Goal: Complete application form

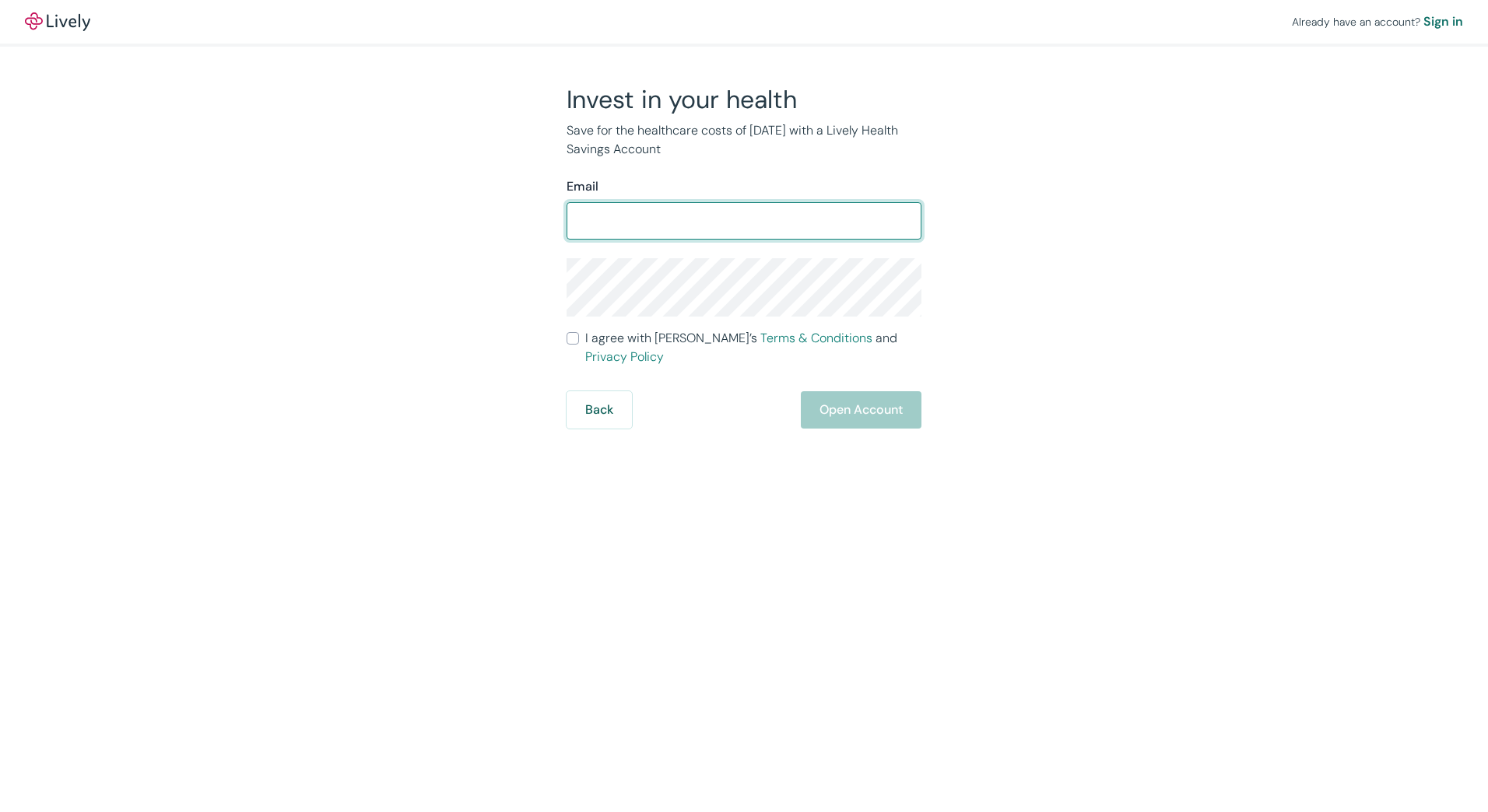
click at [659, 220] on input "Email" at bounding box center [744, 221] width 355 height 31
type input "[EMAIL_ADDRESS][DOMAIN_NAME]"
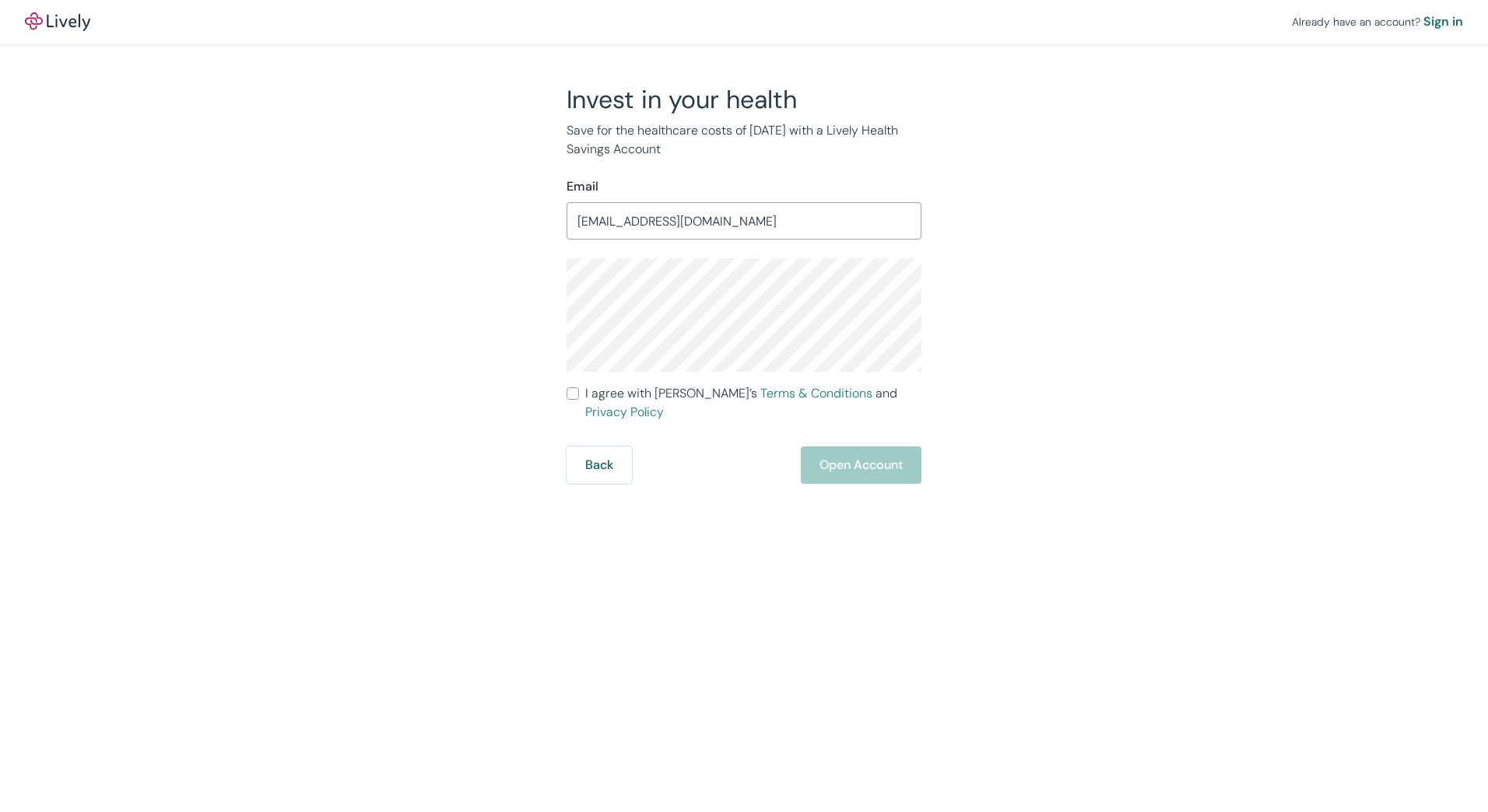
click at [1283, 319] on div "Already have an account? Sign in Invest in your health Save for the healthcare …" at bounding box center [744, 242] width 1488 height 484
click at [1157, 266] on div "Already have an account? Sign in Invest in your health Save for the healthcare …" at bounding box center [744, 242] width 1488 height 484
click at [1395, 250] on div "Already have an account? Sign in Invest in your health Save for the healthcare …" at bounding box center [744, 242] width 1488 height 484
drag, startPoint x: 1067, startPoint y: 361, endPoint x: 1033, endPoint y: 363, distance: 34.1
click at [1067, 361] on div "Invest in your health Save for the healthcare costs of [DATE] with a Lively Hea…" at bounding box center [735, 284] width 747 height 400
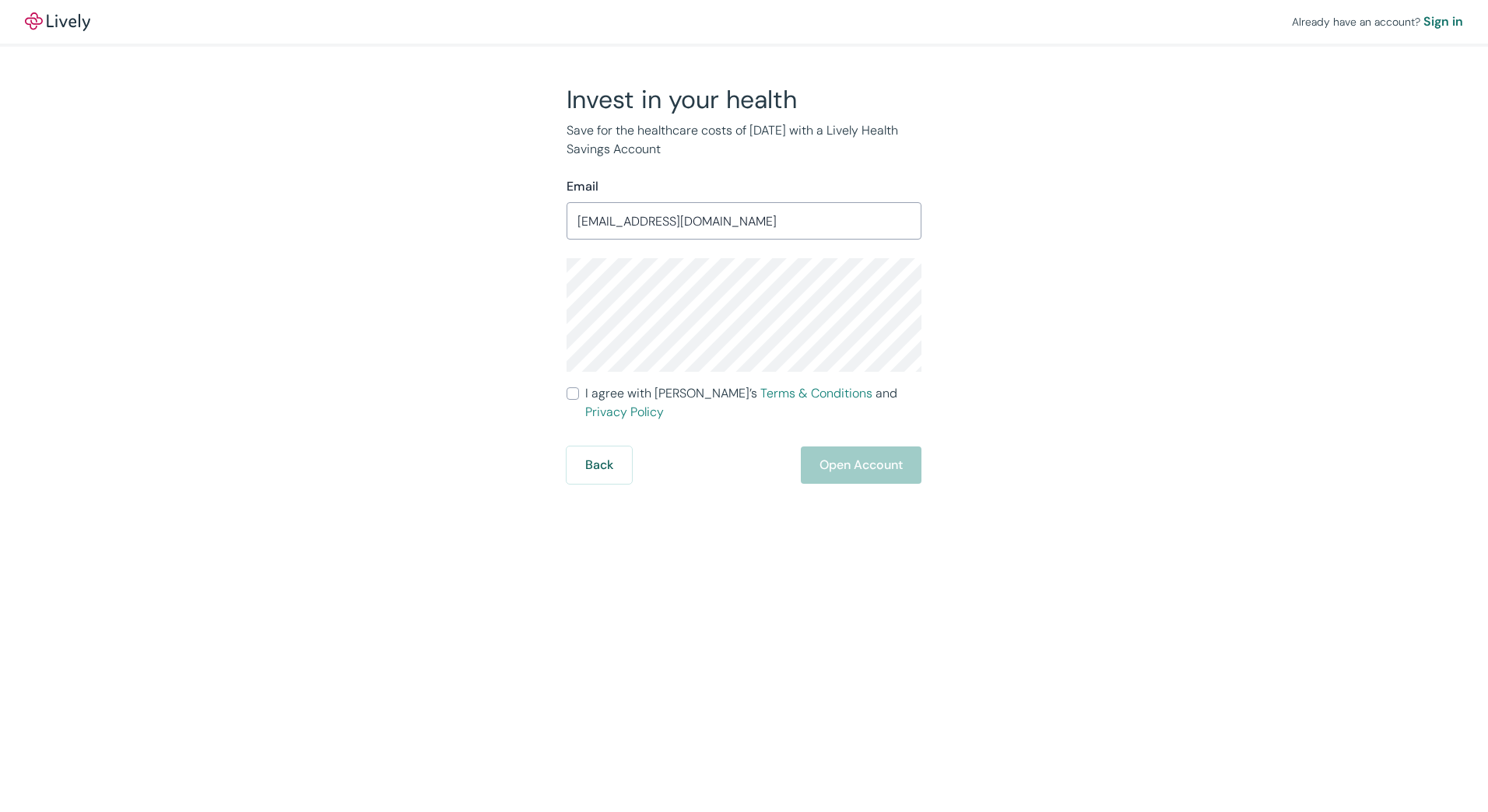
click at [575, 396] on input "I agree with Lively’s Terms & Conditions and Privacy Policy" at bounding box center [573, 394] width 12 height 12
checkbox input "true"
click at [822, 446] on button "Open Account" at bounding box center [861, 464] width 121 height 37
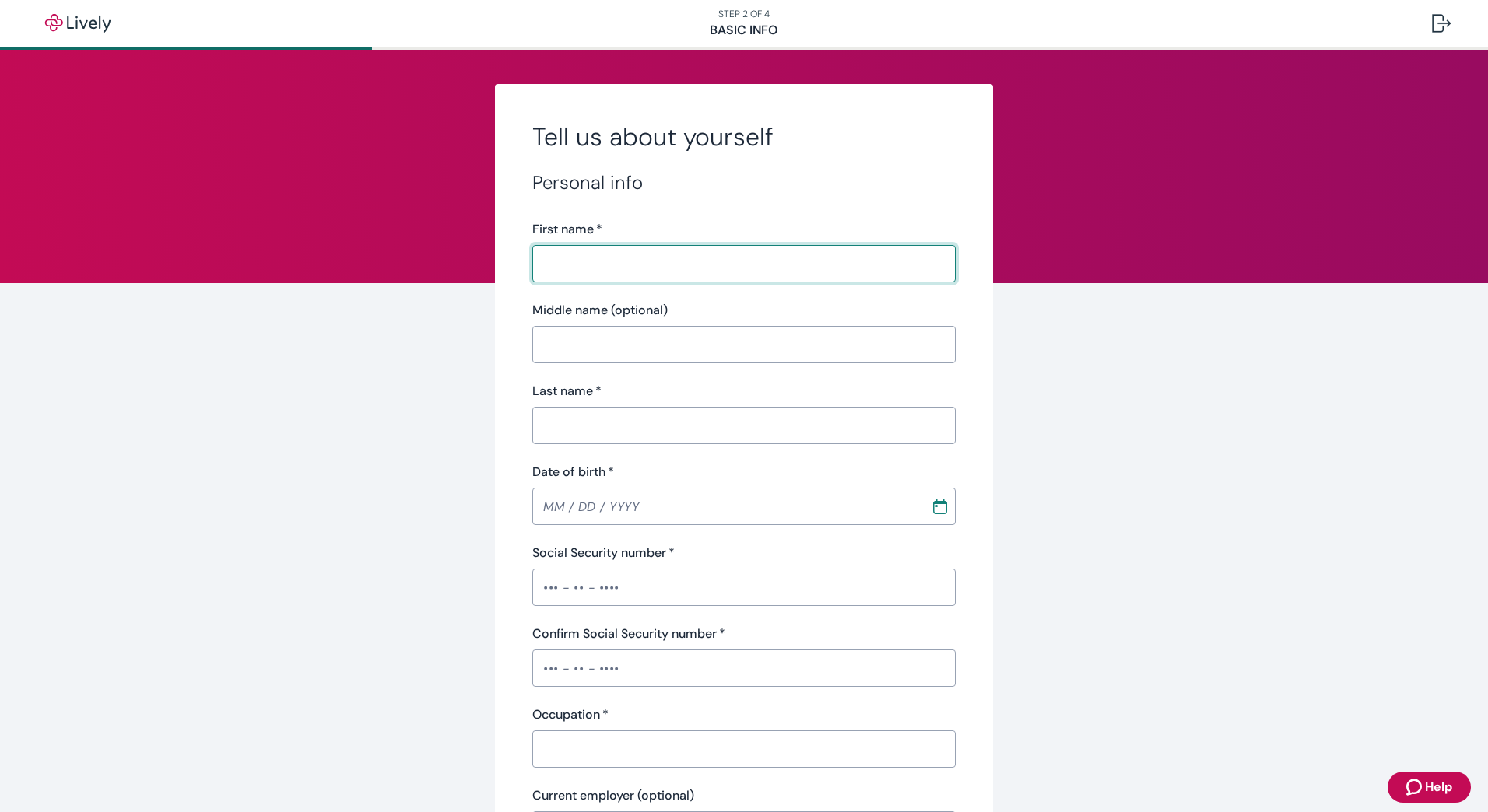
click at [766, 276] on input "First name   *" at bounding box center [744, 263] width 424 height 31
type input "Ricardo"
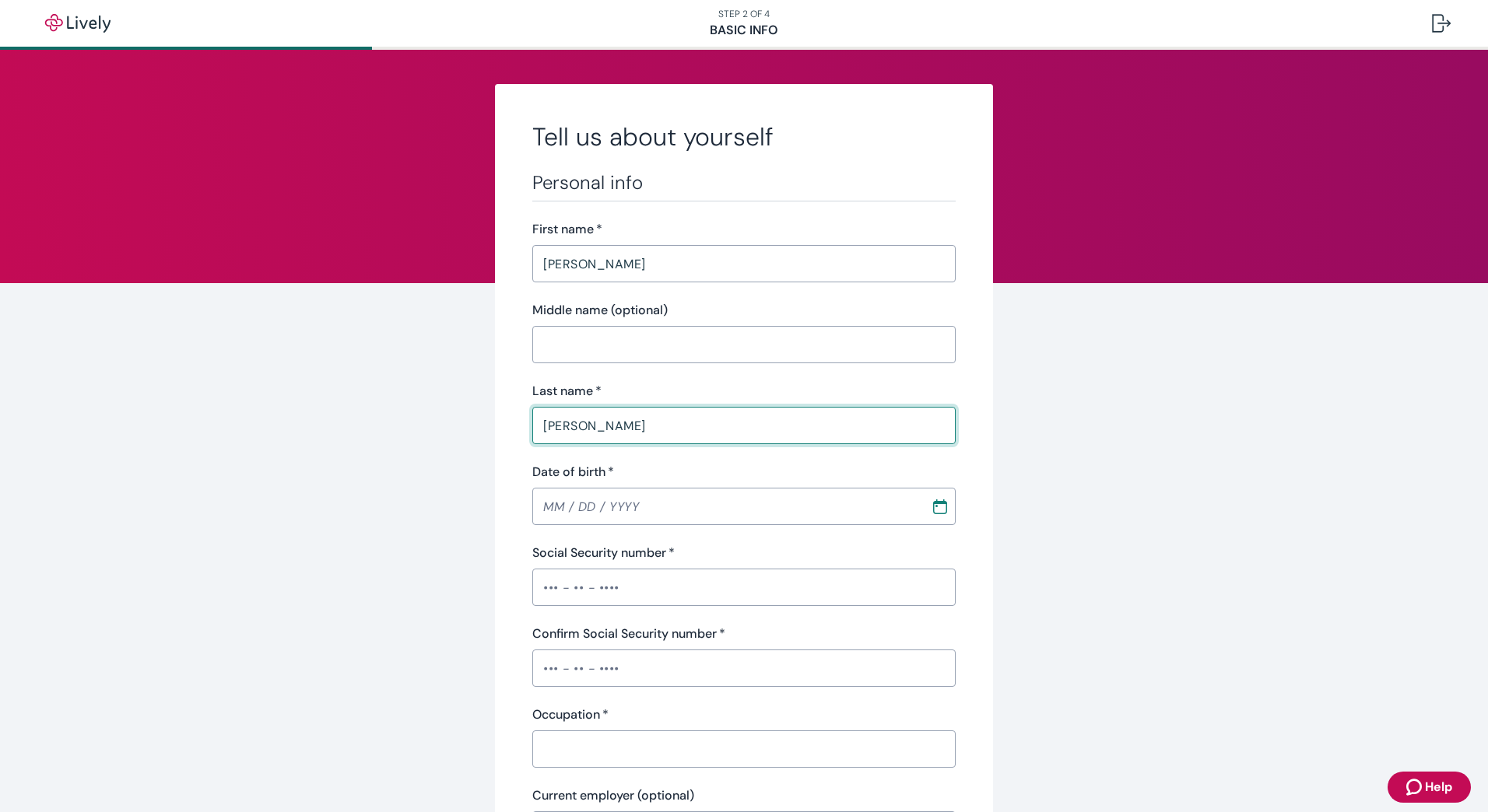
type input "Osorio"
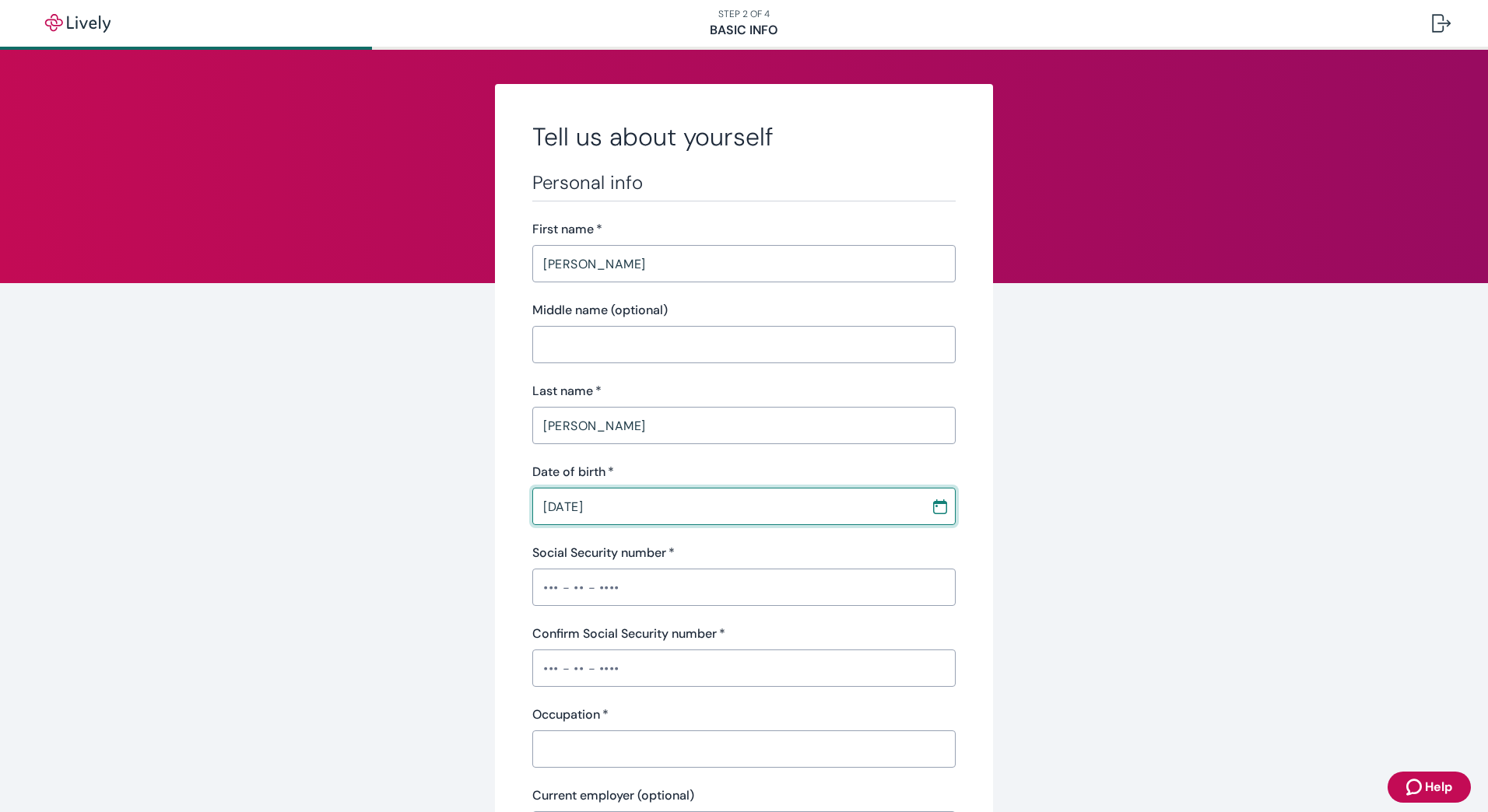
type input "02 / 17 / 1981"
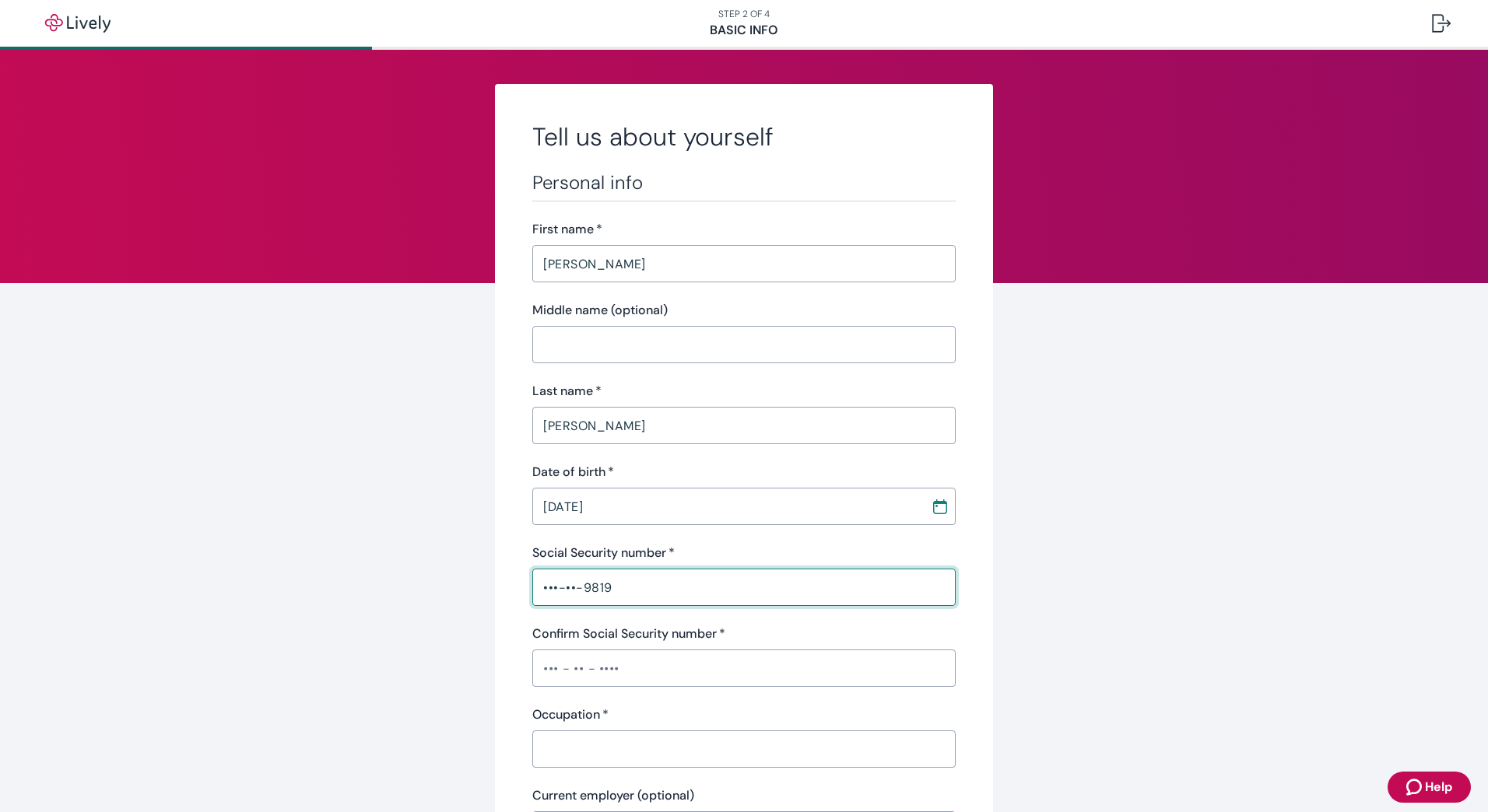
type input "•••-••-9819"
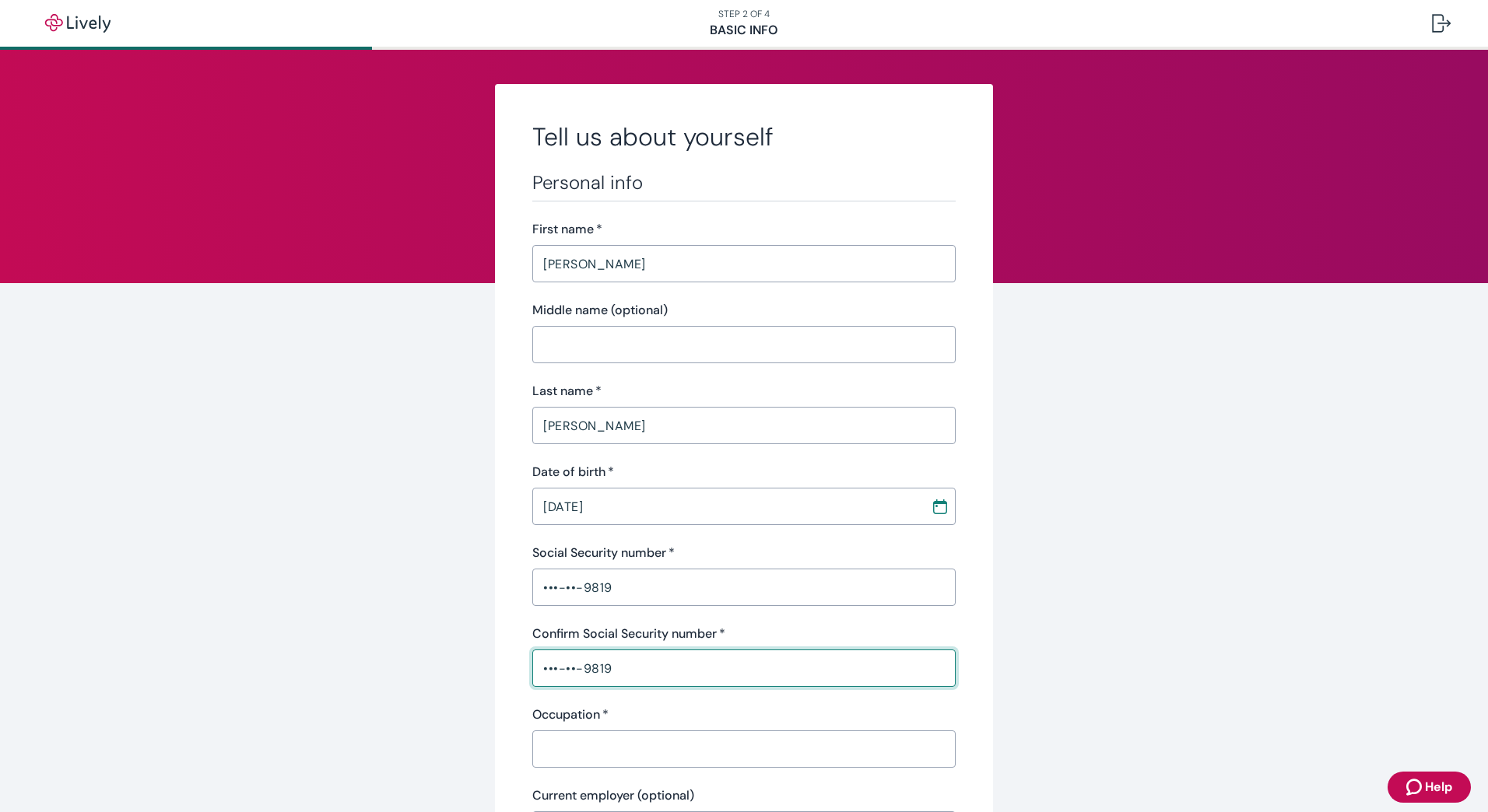
type input "•••-••-9819"
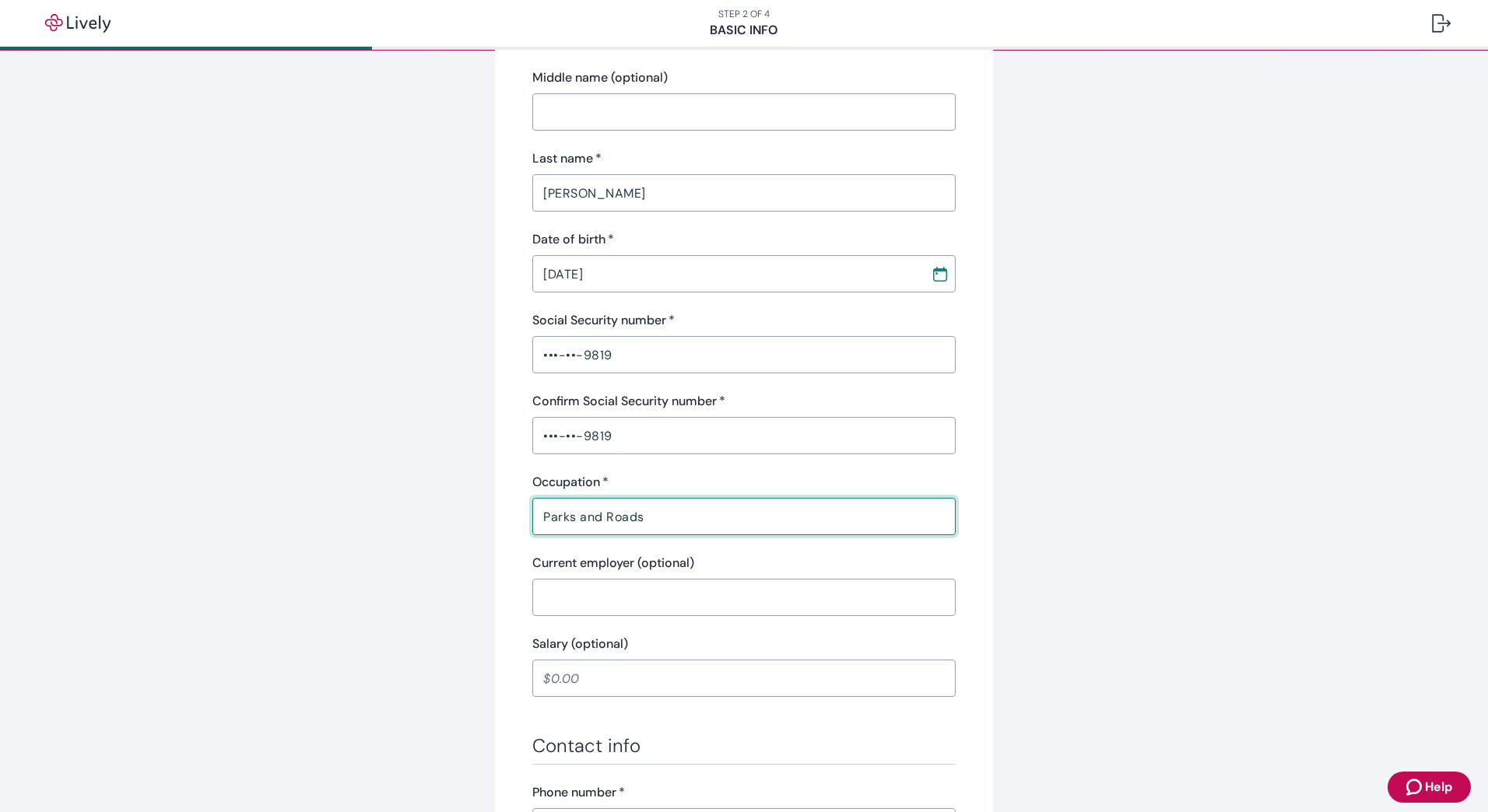
scroll to position [234, 0]
type input "Parks and Roads"
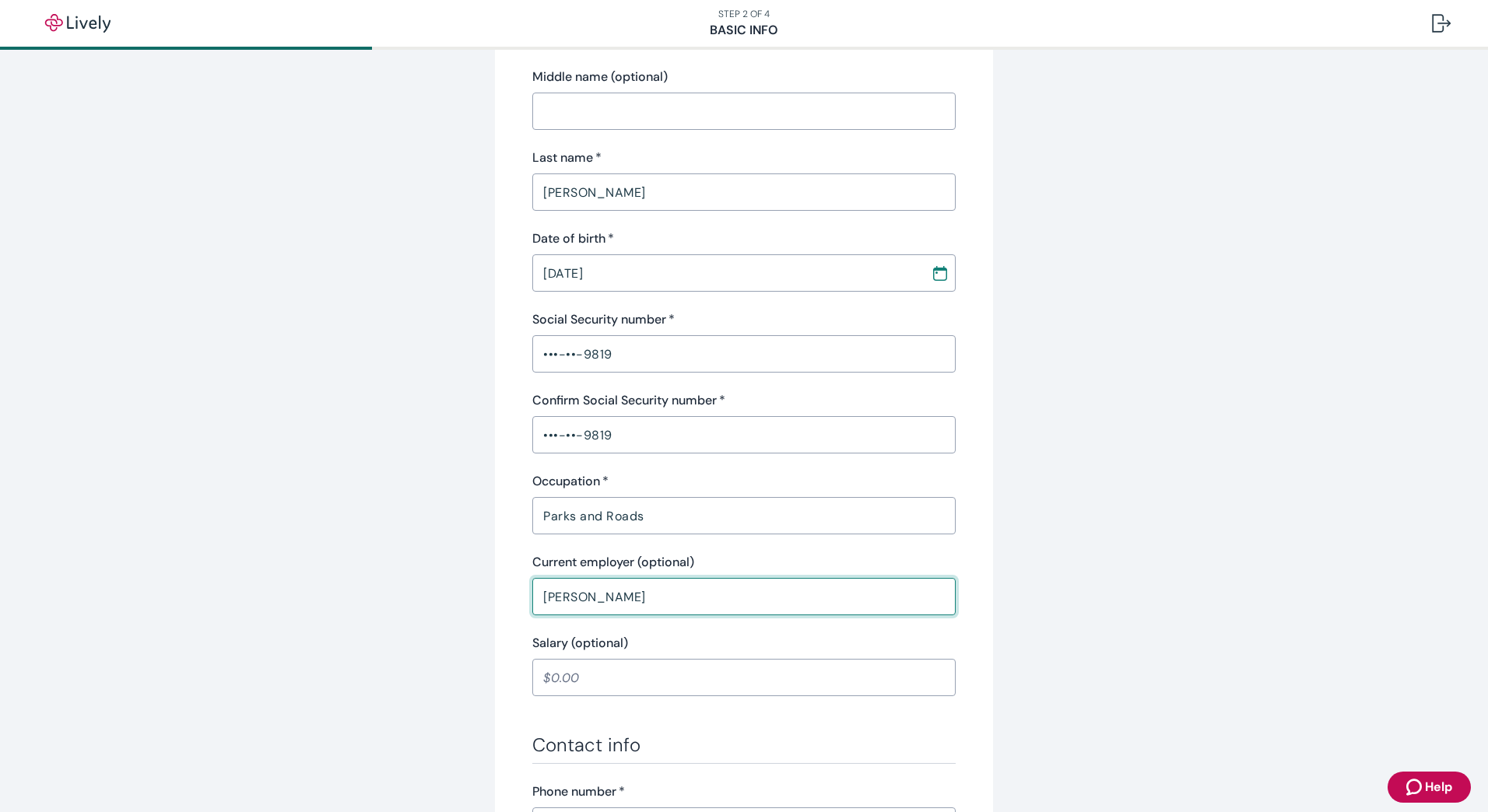
type input "Jackson"
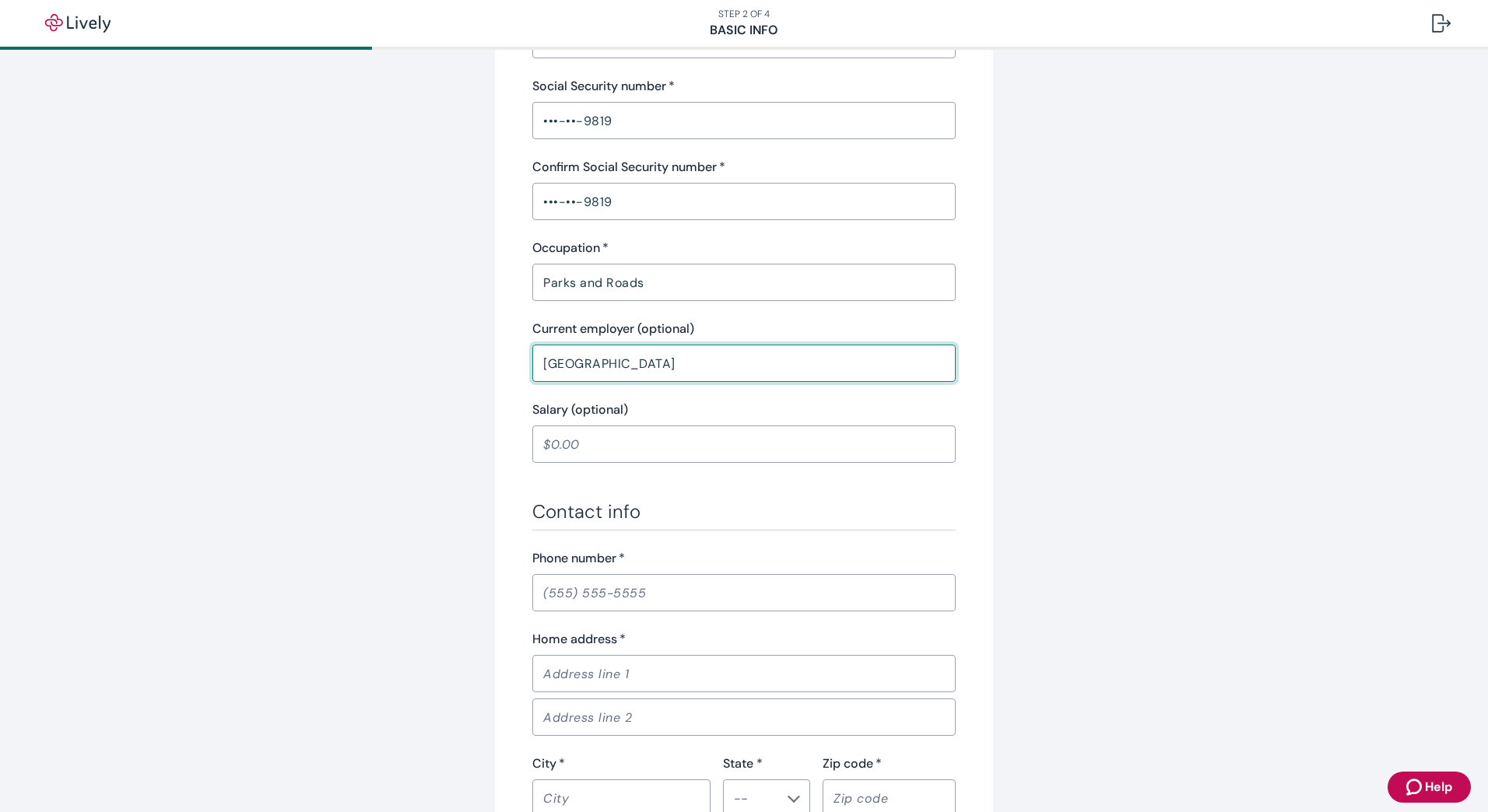
scroll to position [544, 0]
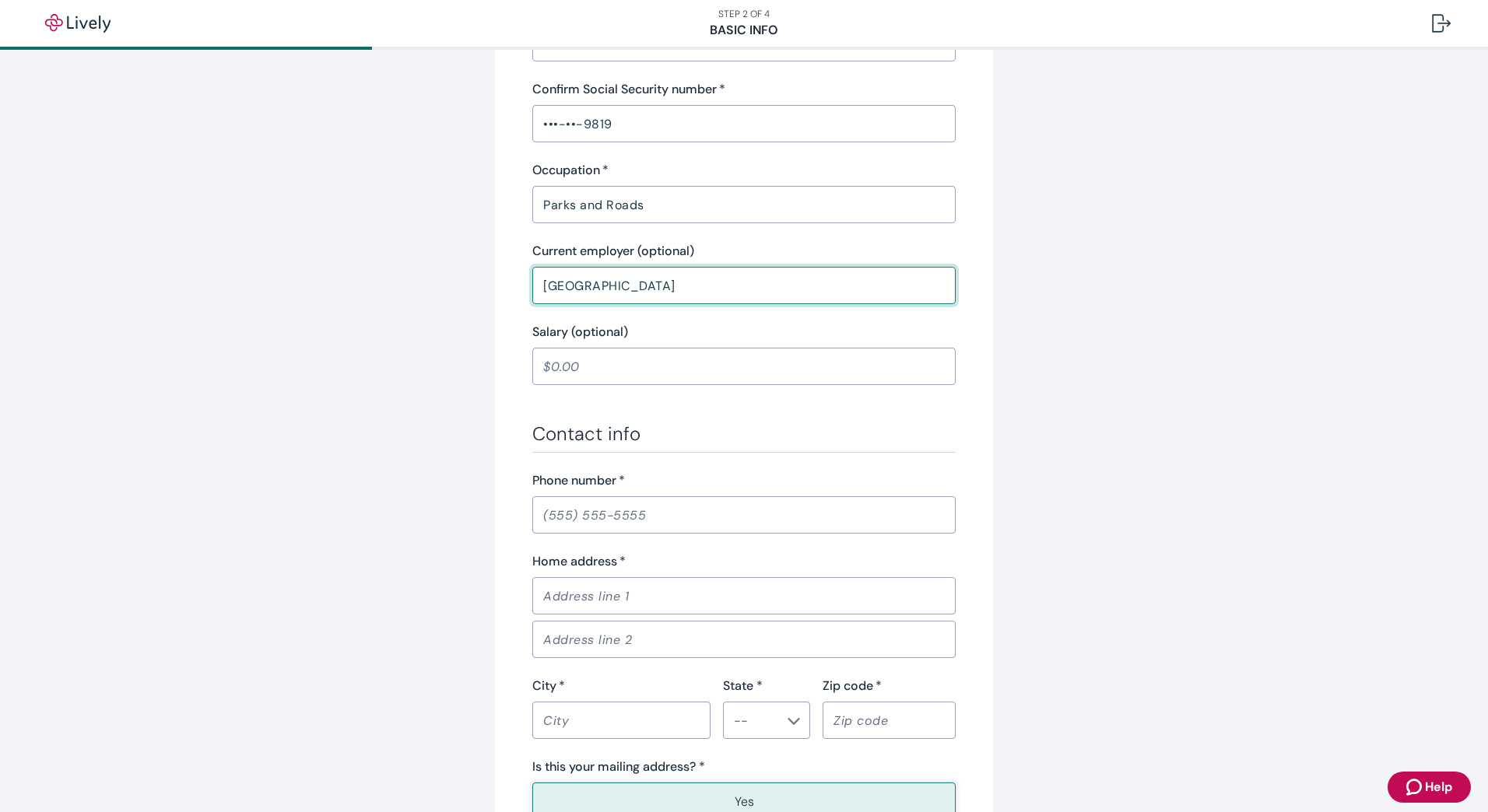
type input "Jackson County"
click at [780, 516] on input "Phone number   *" at bounding box center [744, 514] width 424 height 31
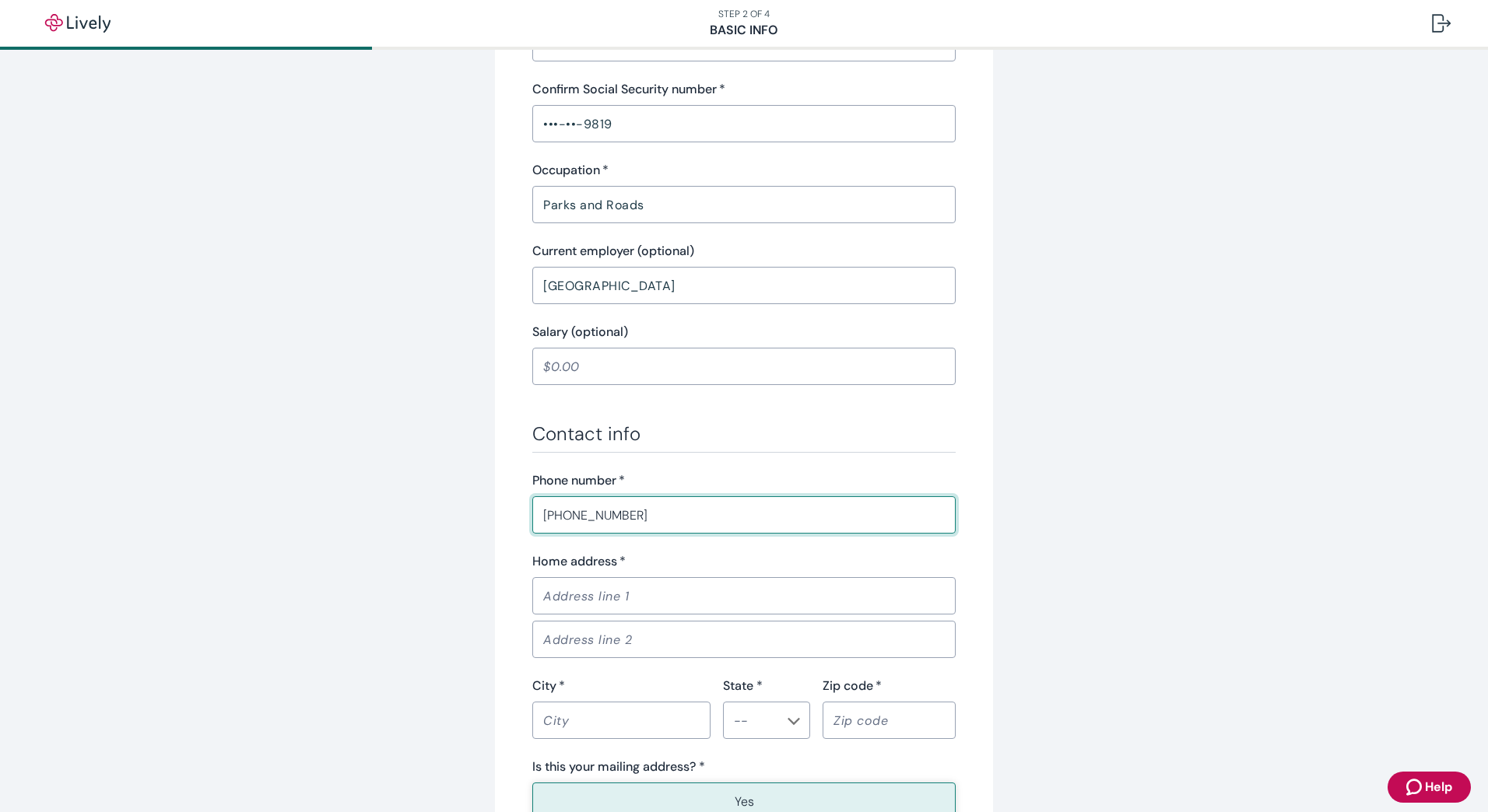
type input "(541) 538-8569"
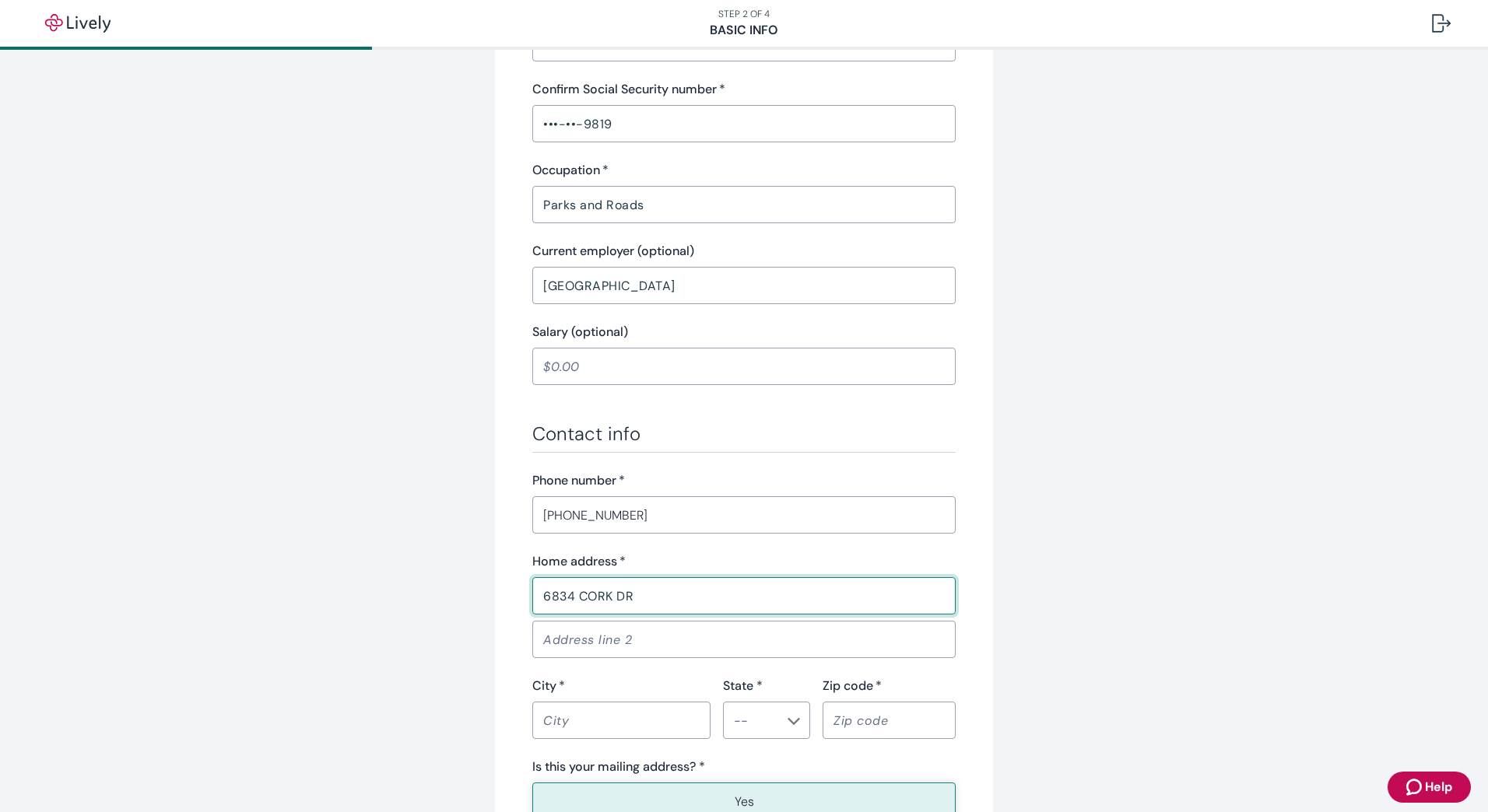
type input "6834 CORK DR"
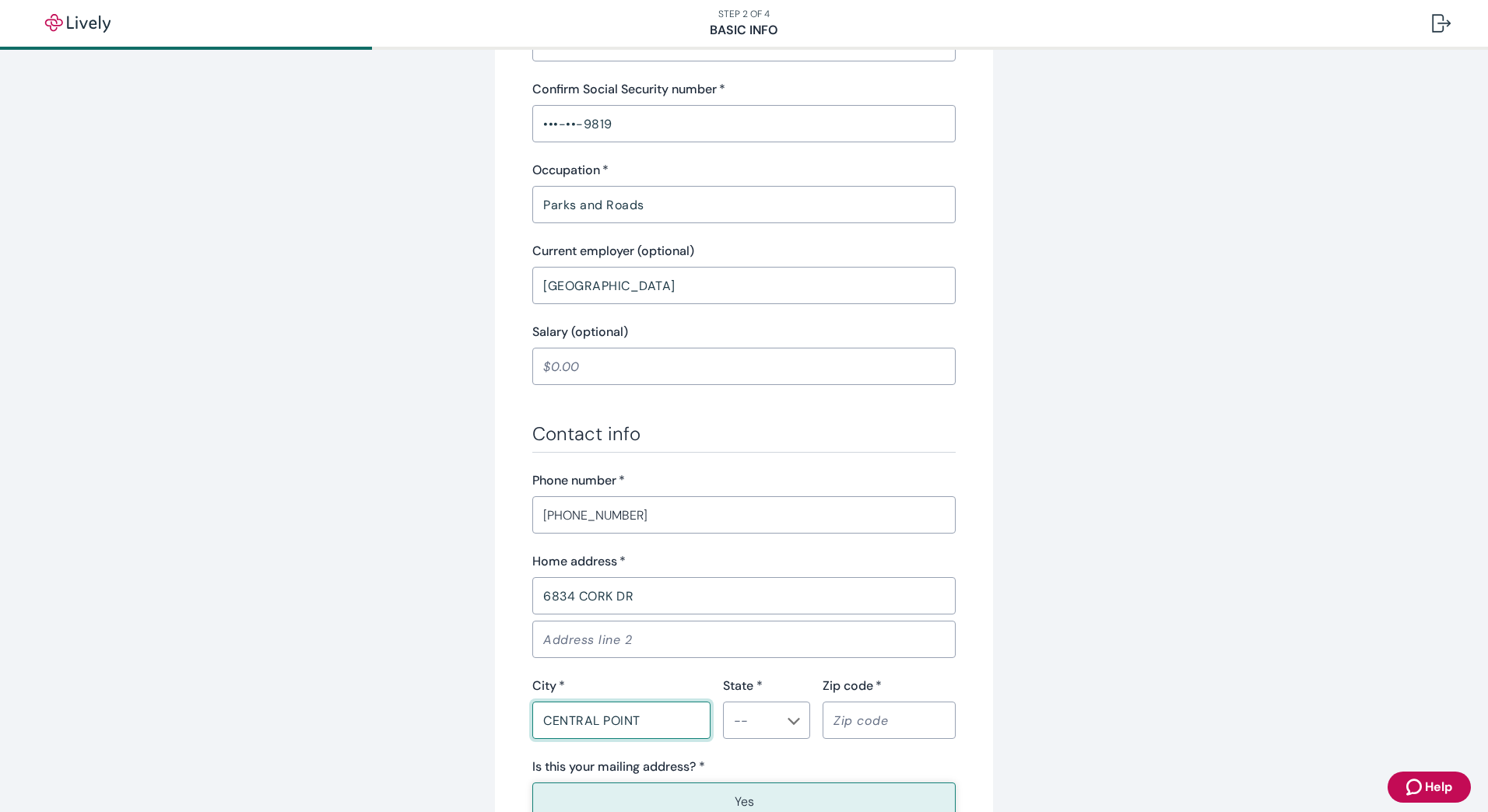
type input "CENTRAL POINT"
type input "OR"
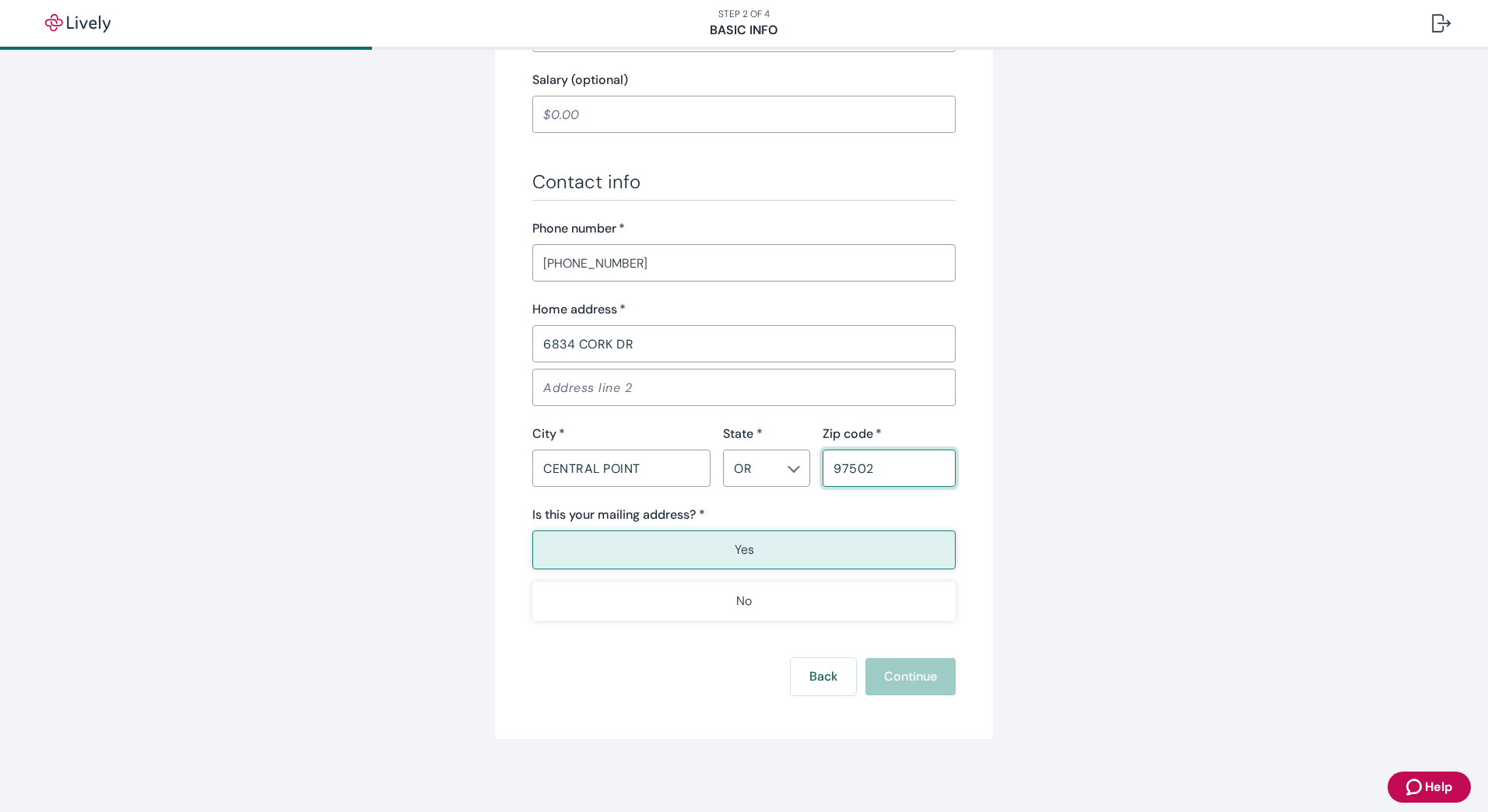
scroll to position [798, 0]
type input "97502"
type button "true"
click at [796, 546] on button "Yes" at bounding box center [744, 548] width 424 height 39
click at [915, 688] on button "Continue" at bounding box center [910, 674] width 90 height 37
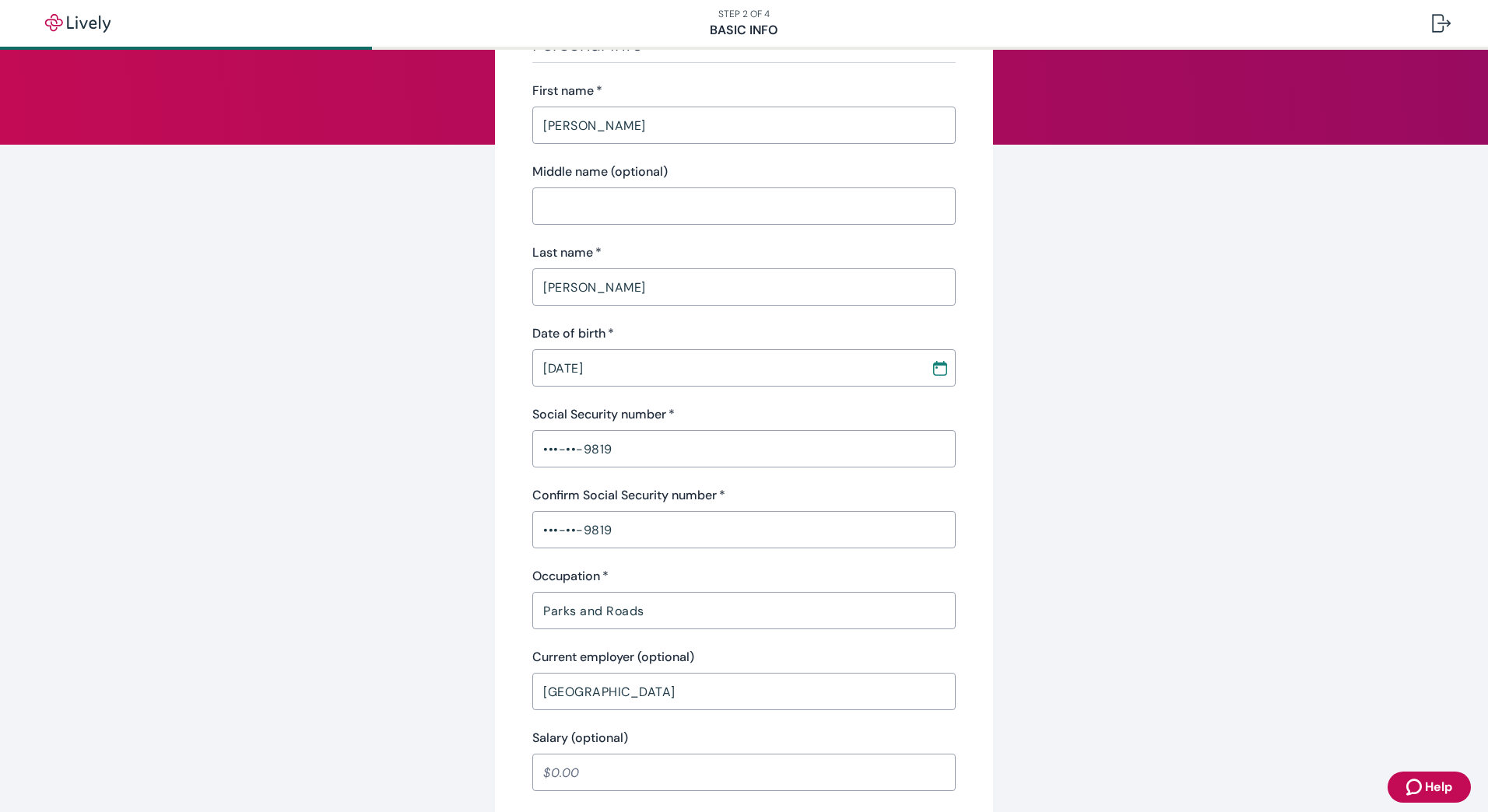
scroll to position [0, 0]
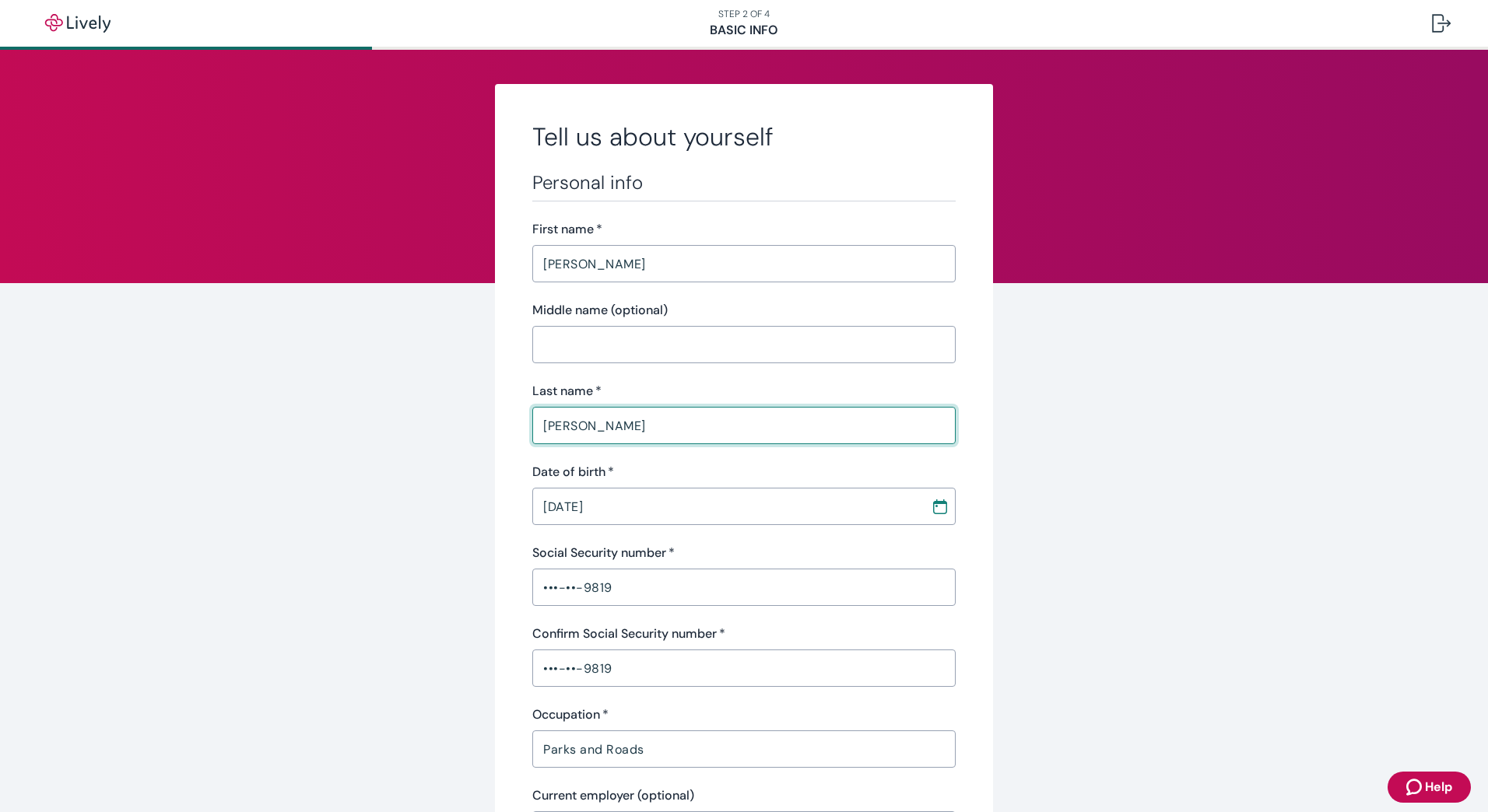
click at [682, 422] on input "[PERSON_NAME]" at bounding box center [744, 425] width 424 height 31
type input "Osorio Torres"
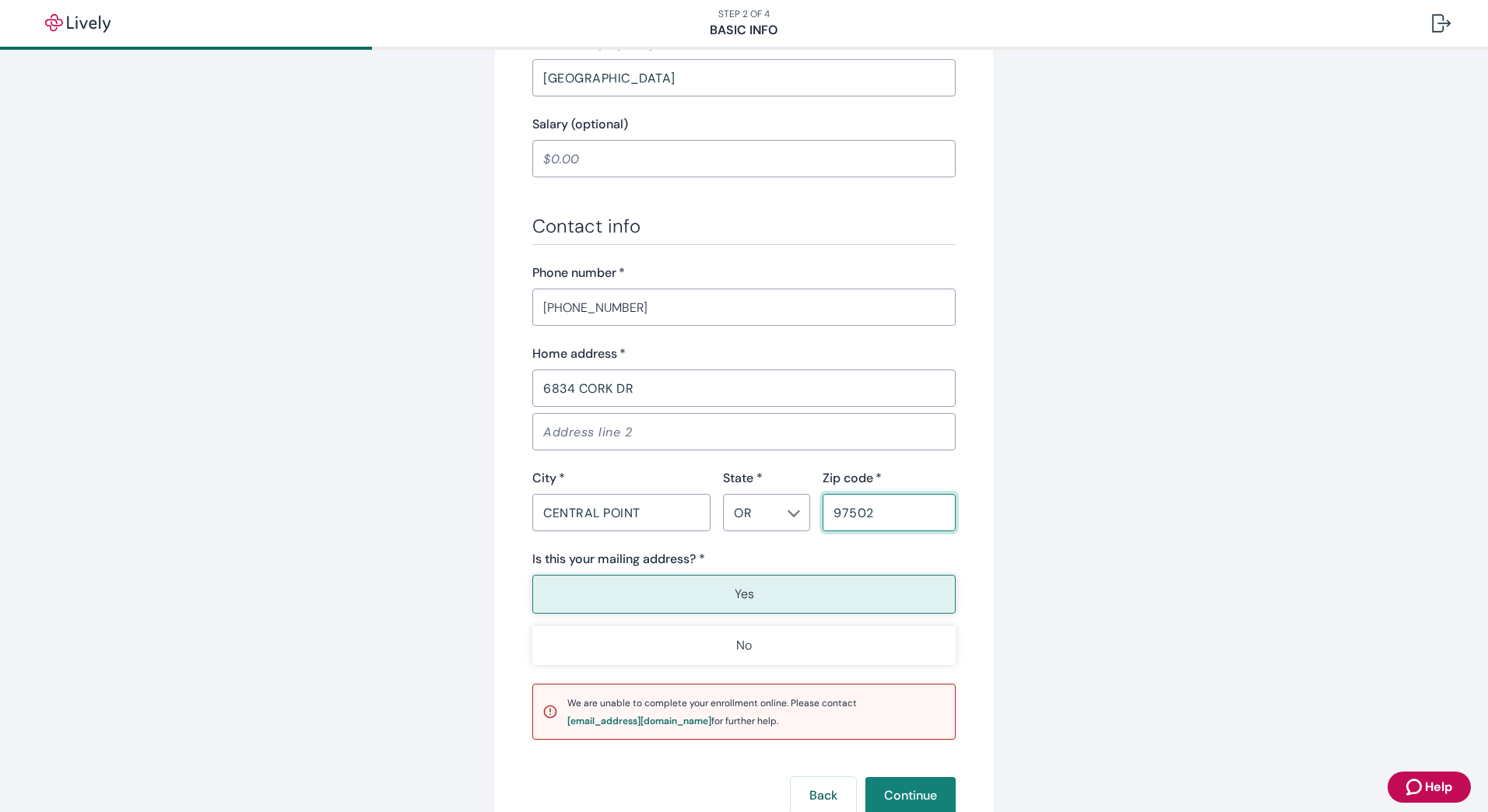
scroll to position [873, 0]
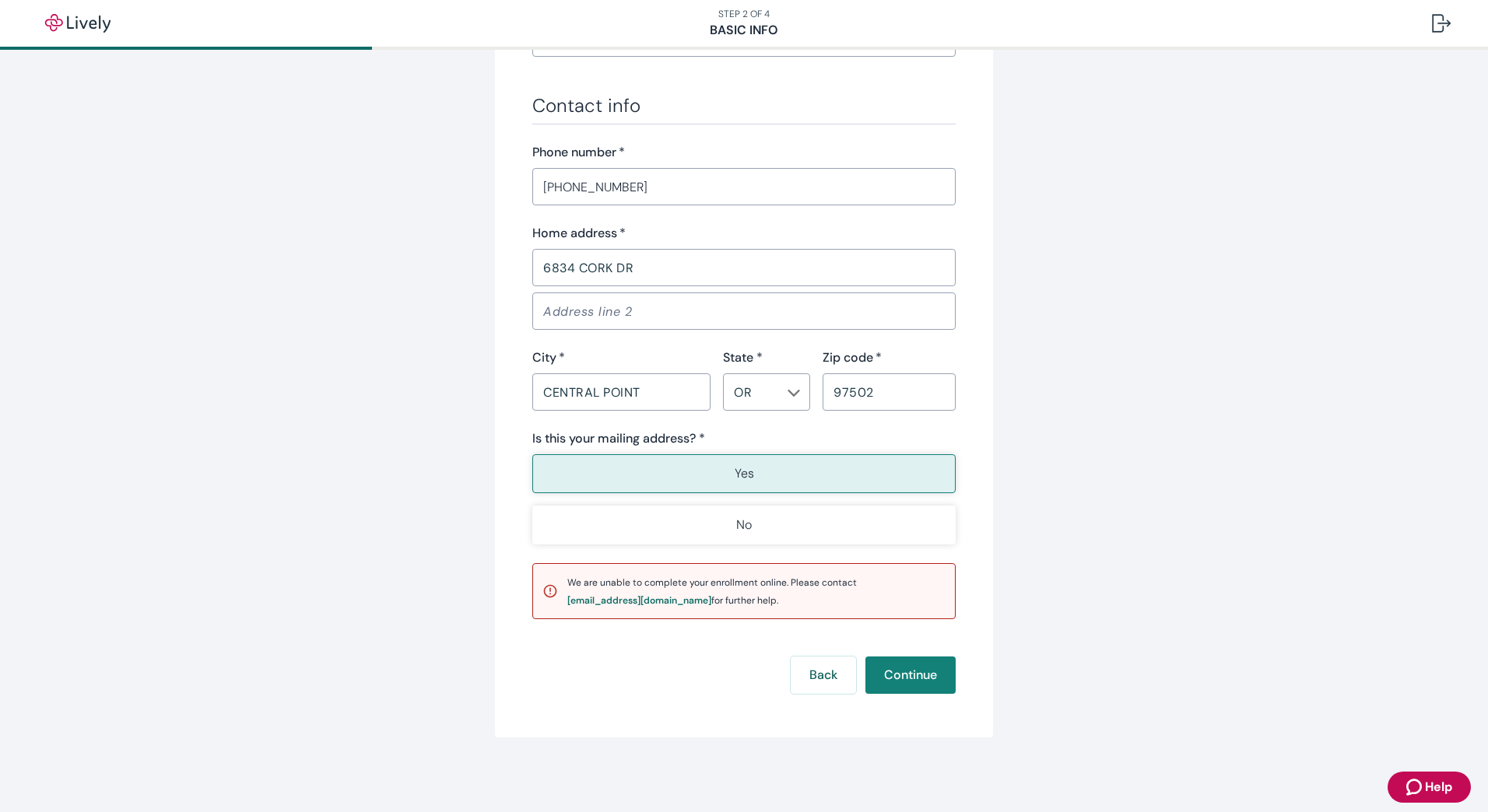
click at [773, 471] on button "Yes" at bounding box center [744, 473] width 424 height 39
click at [903, 683] on button "Continue" at bounding box center [910, 674] width 90 height 37
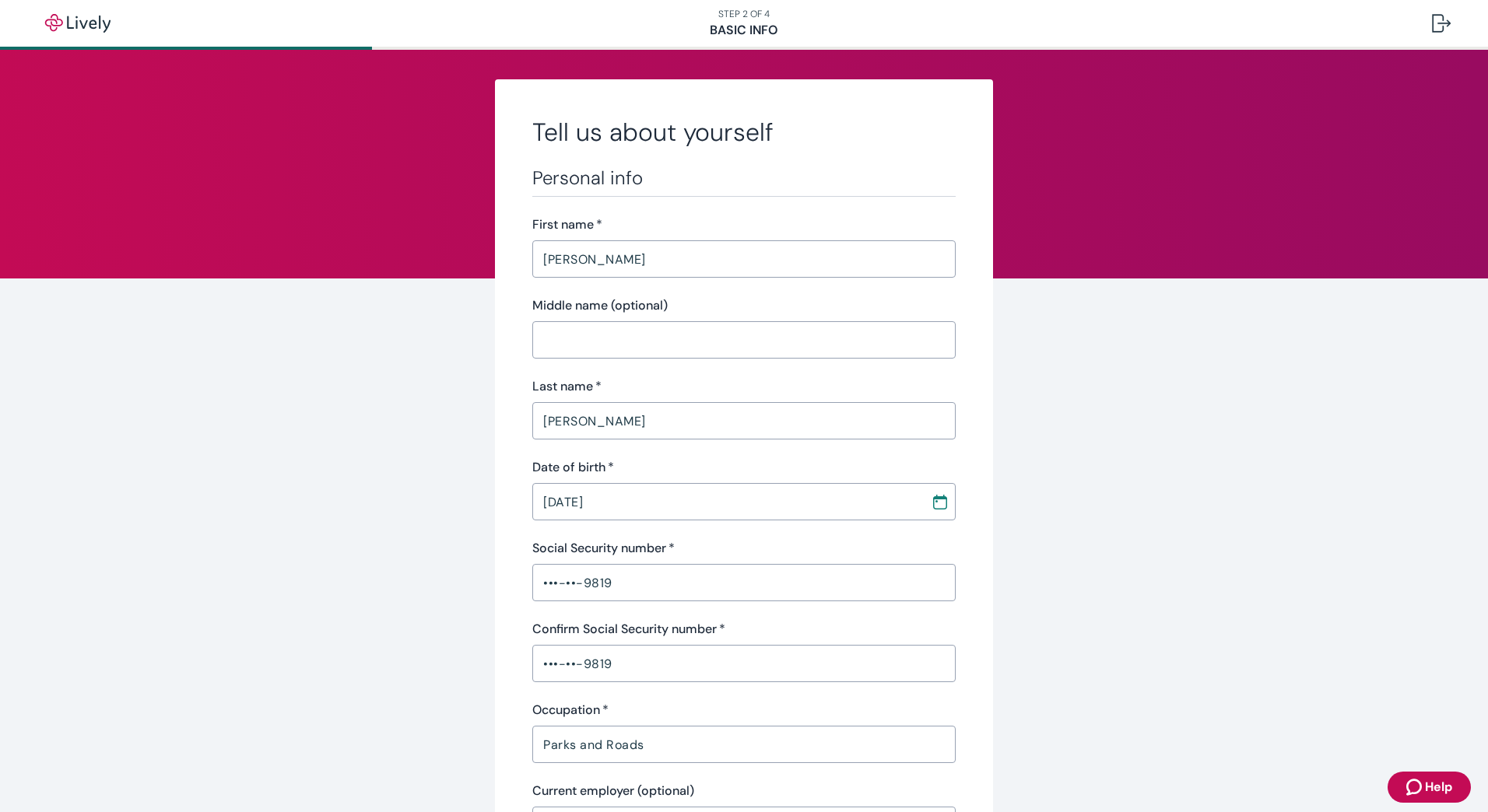
scroll to position [0, 0]
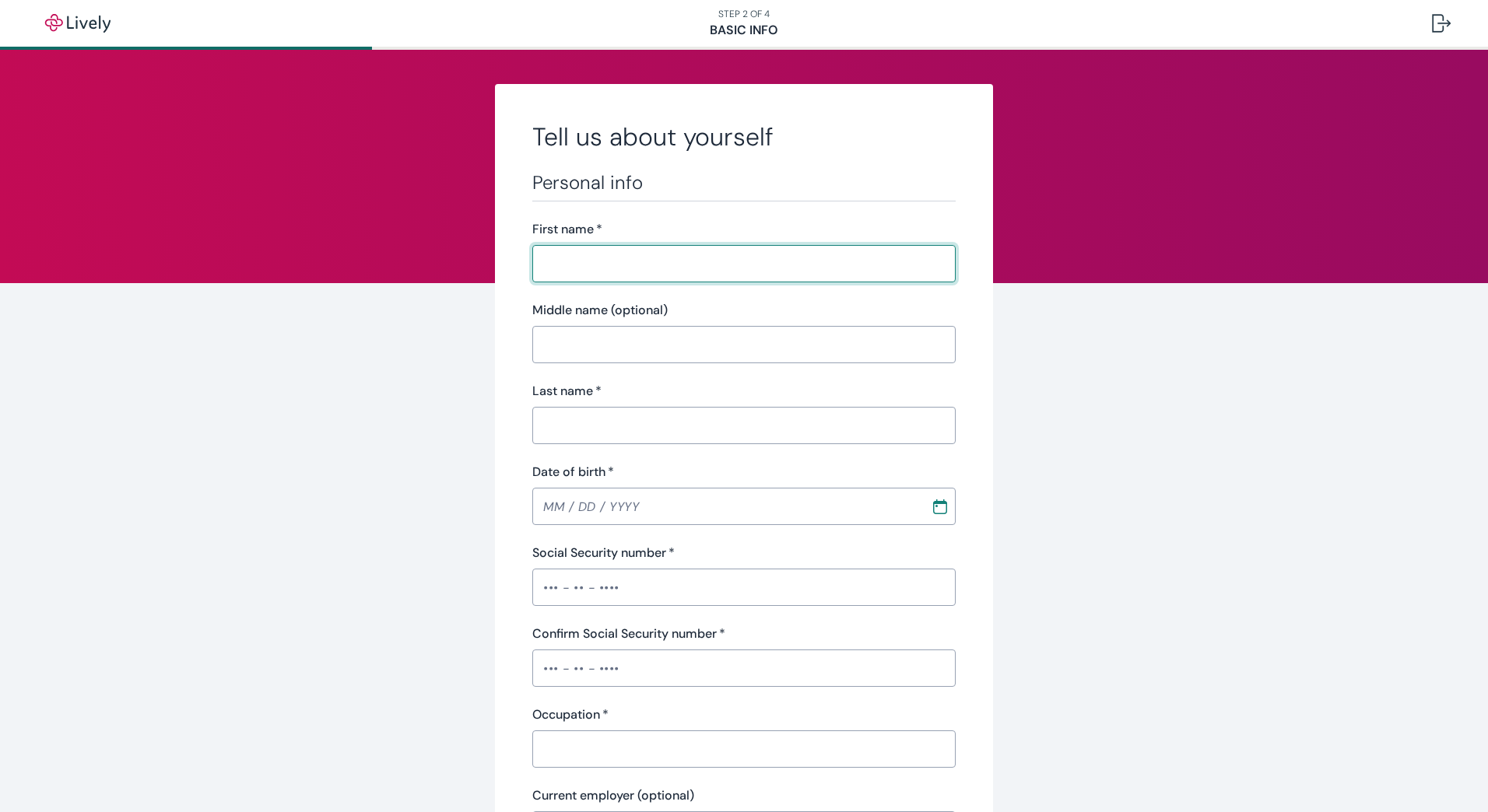
drag, startPoint x: 644, startPoint y: 252, endPoint x: 628, endPoint y: 248, distance: 16.5
click at [644, 252] on input "First name   *" at bounding box center [744, 263] width 424 height 31
type input "RICARDO"
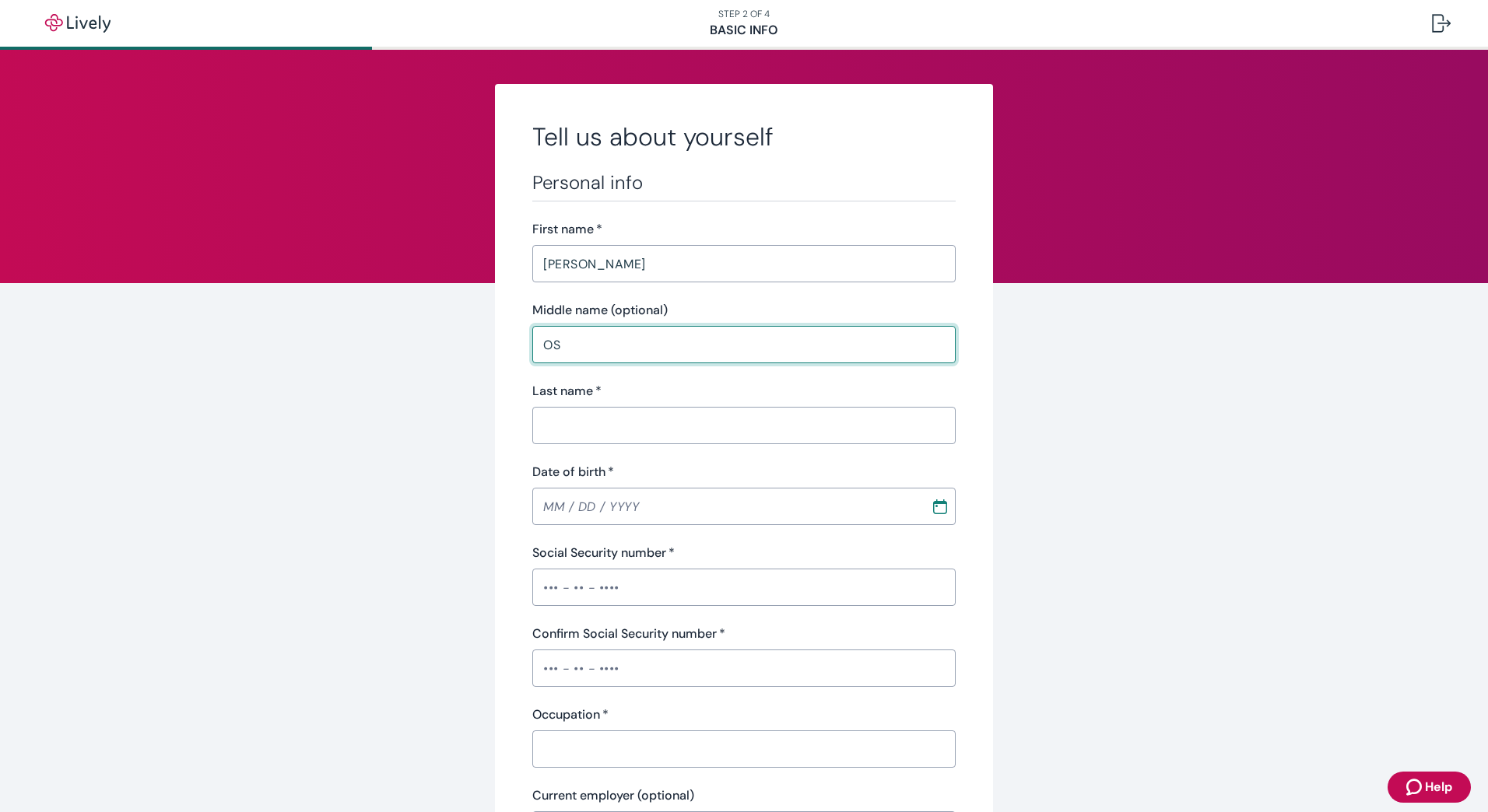
type input "O"
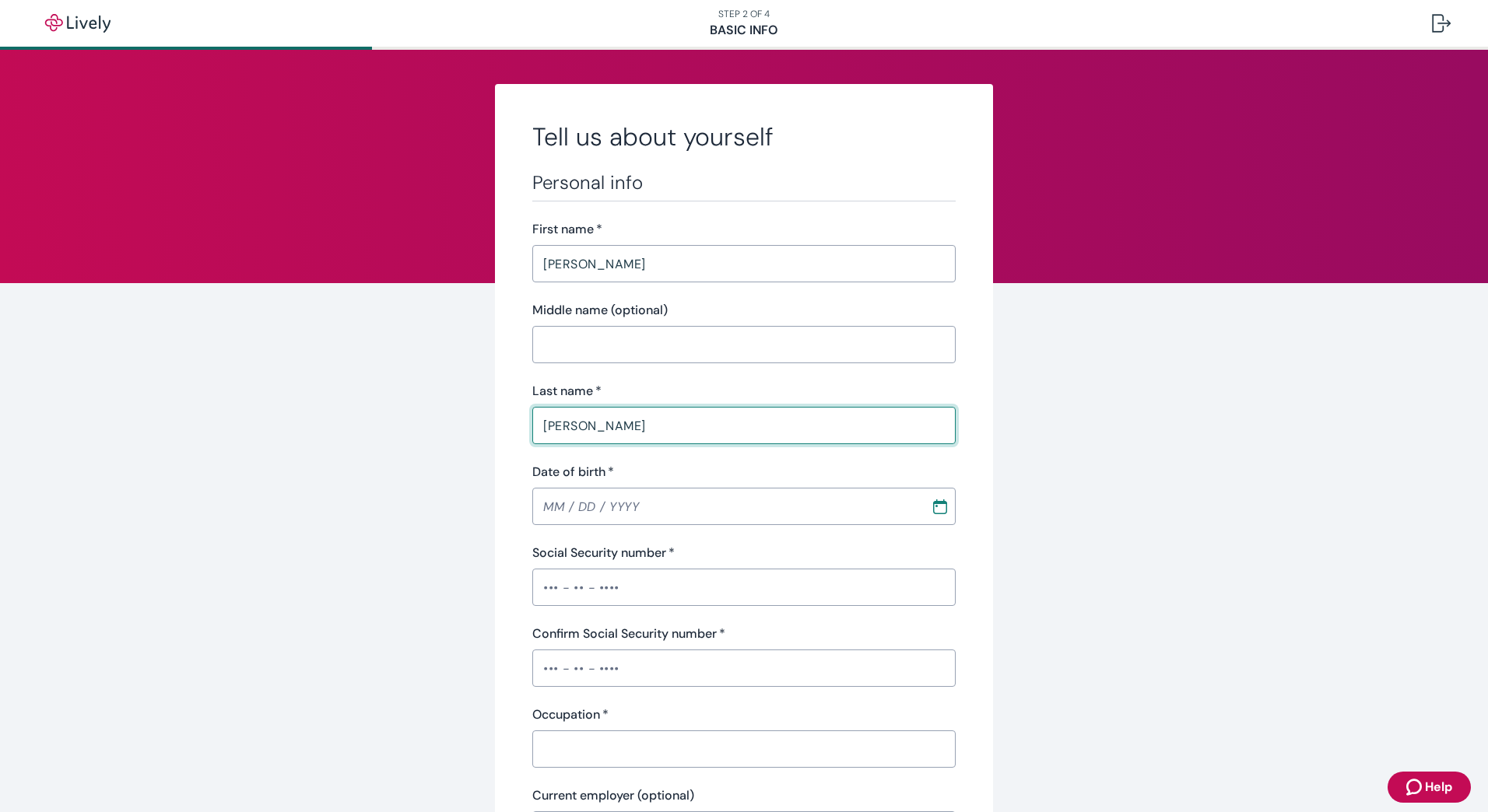
type input "OSORIO TORRES"
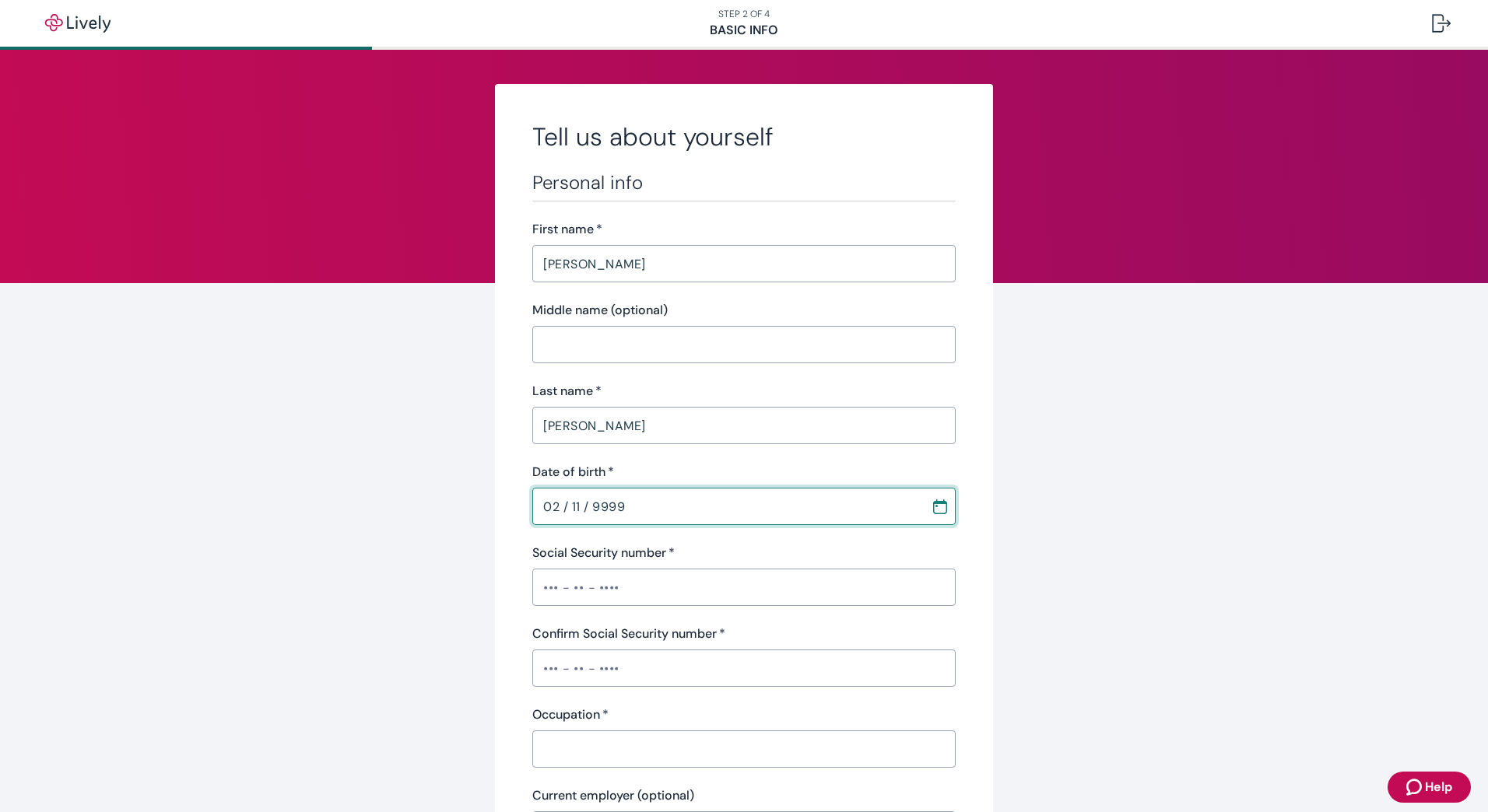
type input "02 / 11 / 9999"
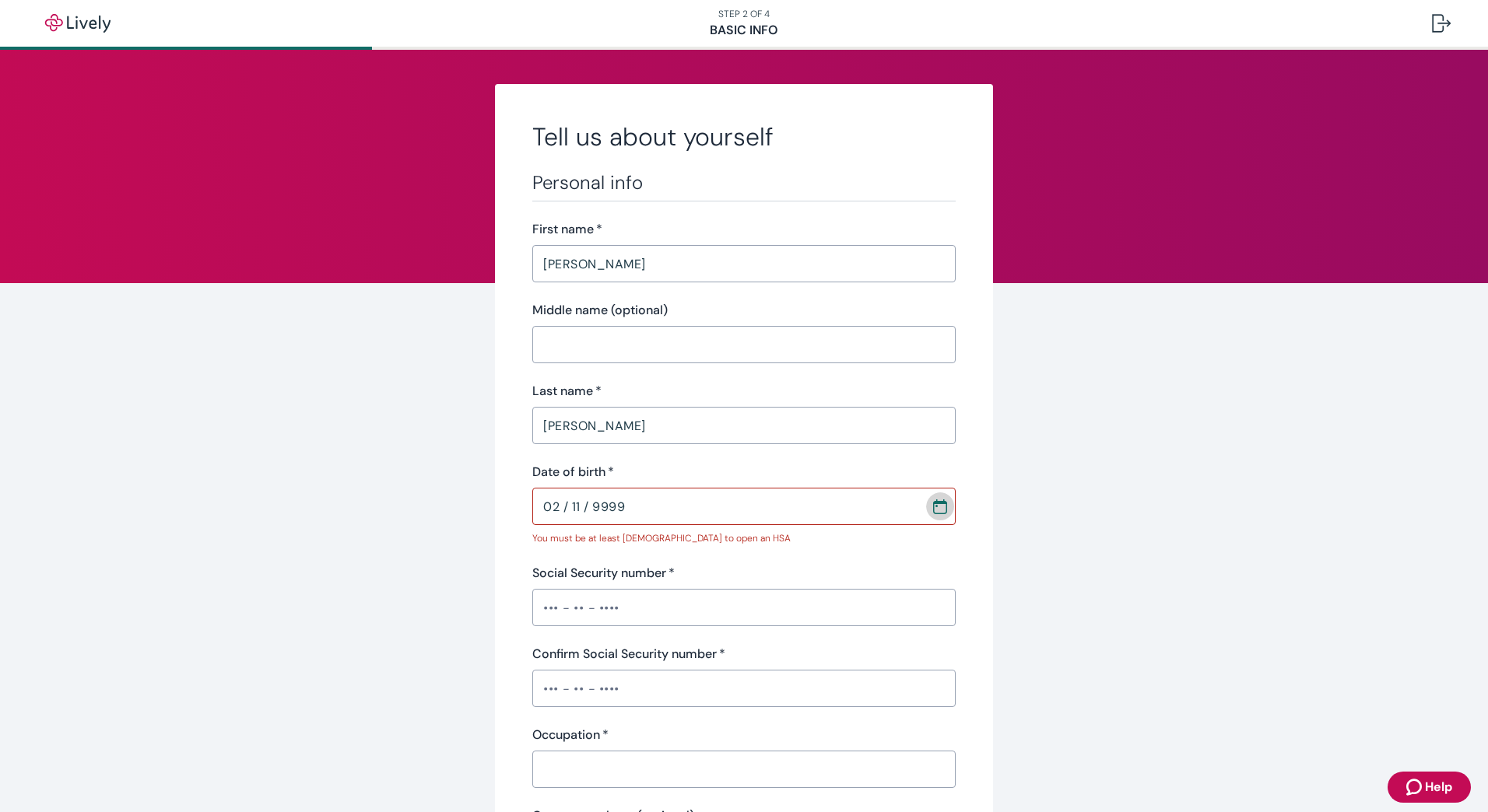
click at [570, 505] on input "02 / 11 / 9999" at bounding box center [727, 506] width 388 height 31
click at [763, 508] on input "02 / 01 / 9999" at bounding box center [727, 506] width 388 height 31
click at [544, 510] on input "12 / 01 / 9999" at bounding box center [727, 506] width 388 height 31
click at [539, 503] on input "12 / 01 / 9999" at bounding box center [727, 506] width 388 height 31
click at [568, 508] on input "02 / 01 / 9999" at bounding box center [727, 506] width 388 height 31
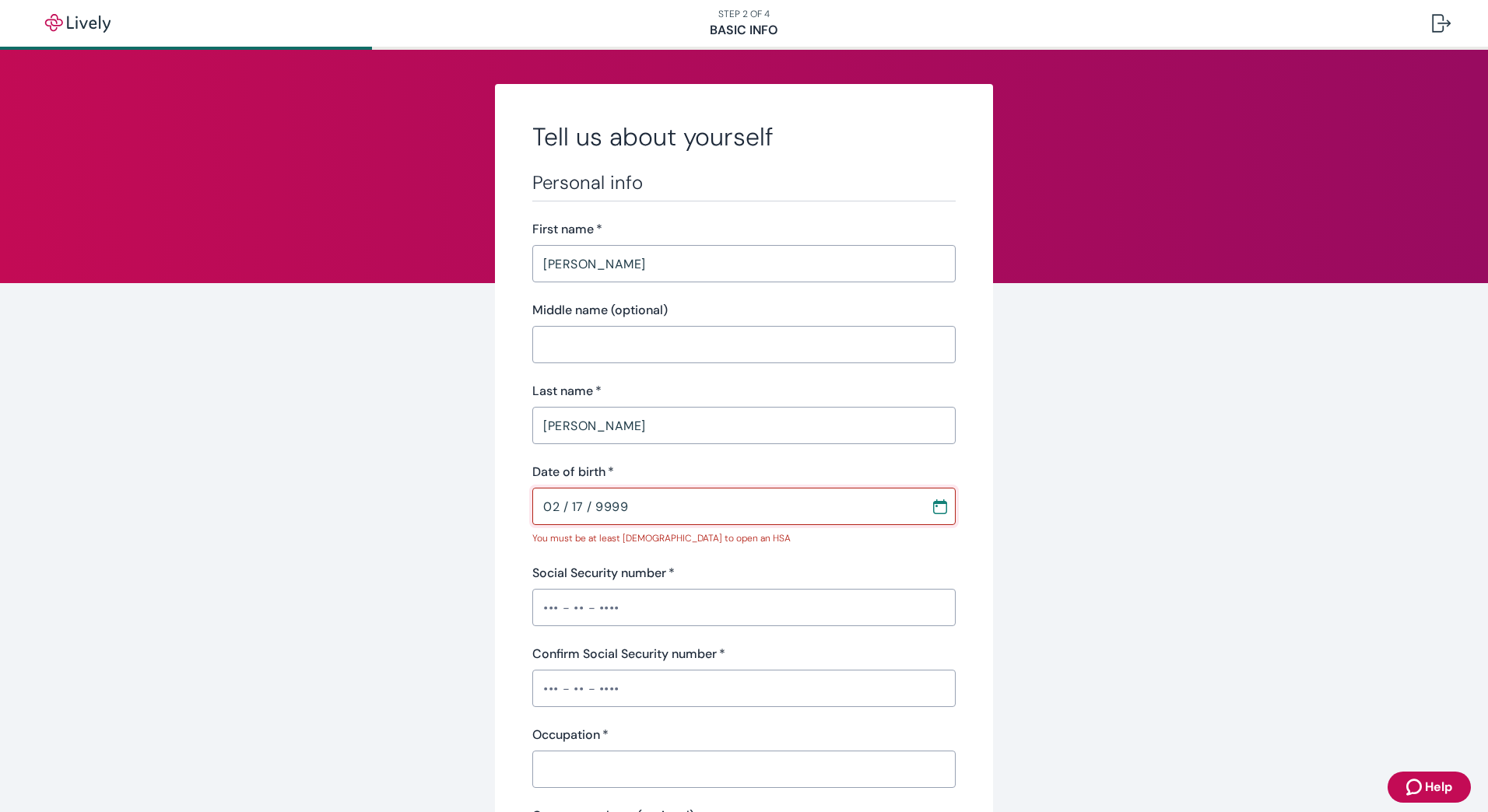
click at [605, 505] on input "02 / 17 / 9999" at bounding box center [727, 506] width 388 height 31
click at [596, 505] on input "02 / 17 / 9999" at bounding box center [727, 506] width 388 height 31
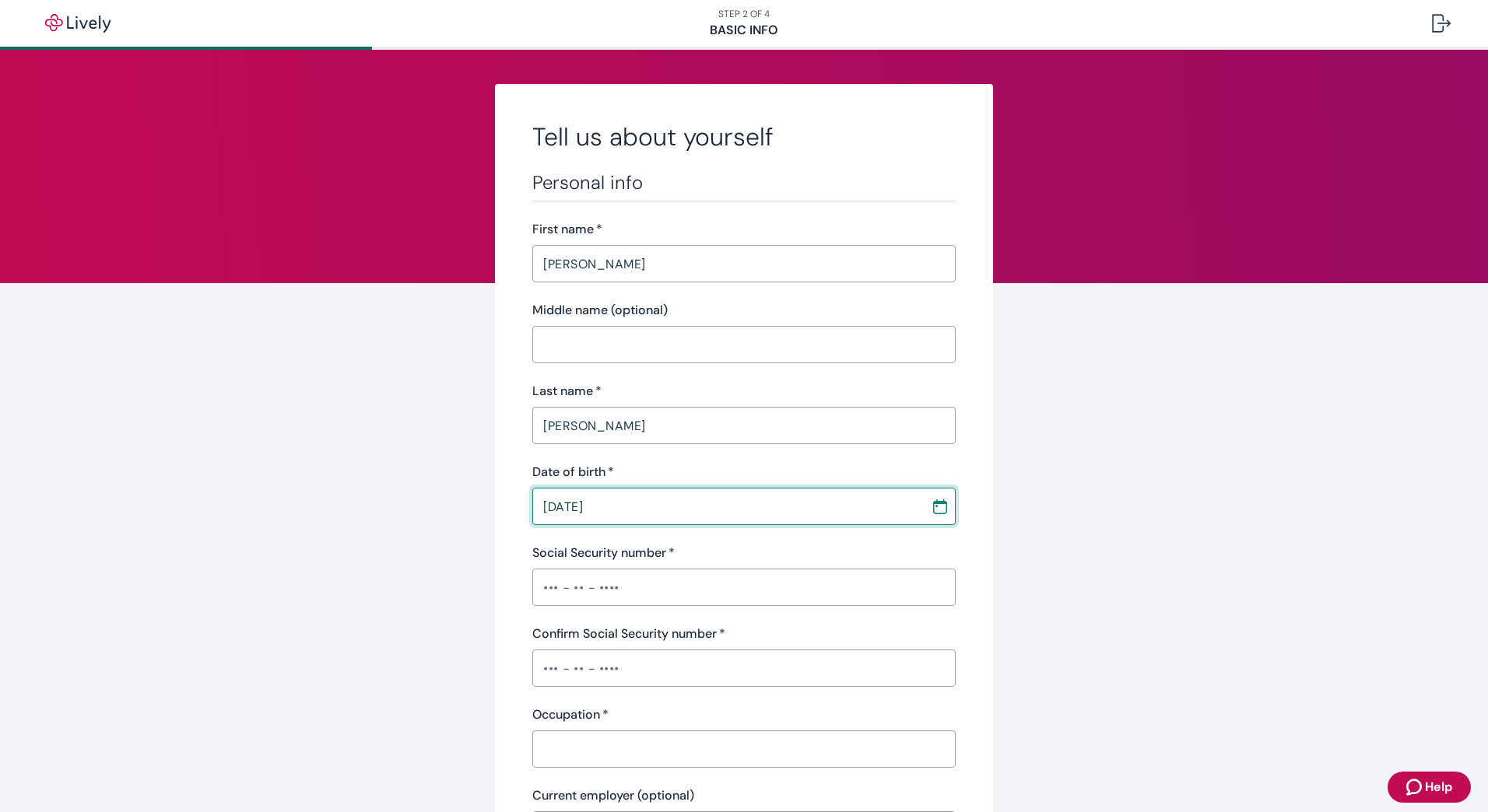
type input "[DATE]"
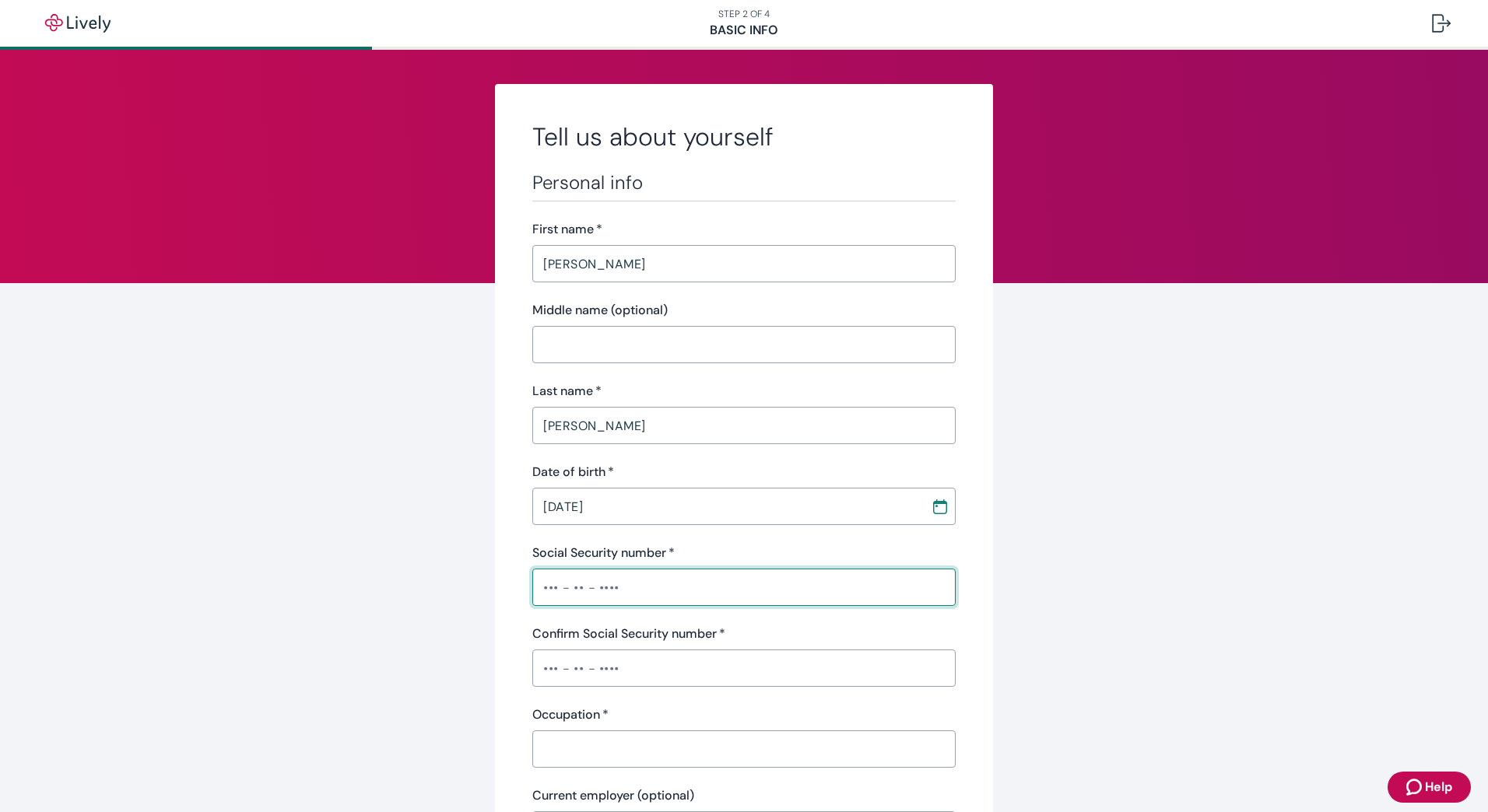
click at [534, 583] on input "Social Security number   *" at bounding box center [744, 587] width 424 height 31
type input "•••-••-9819"
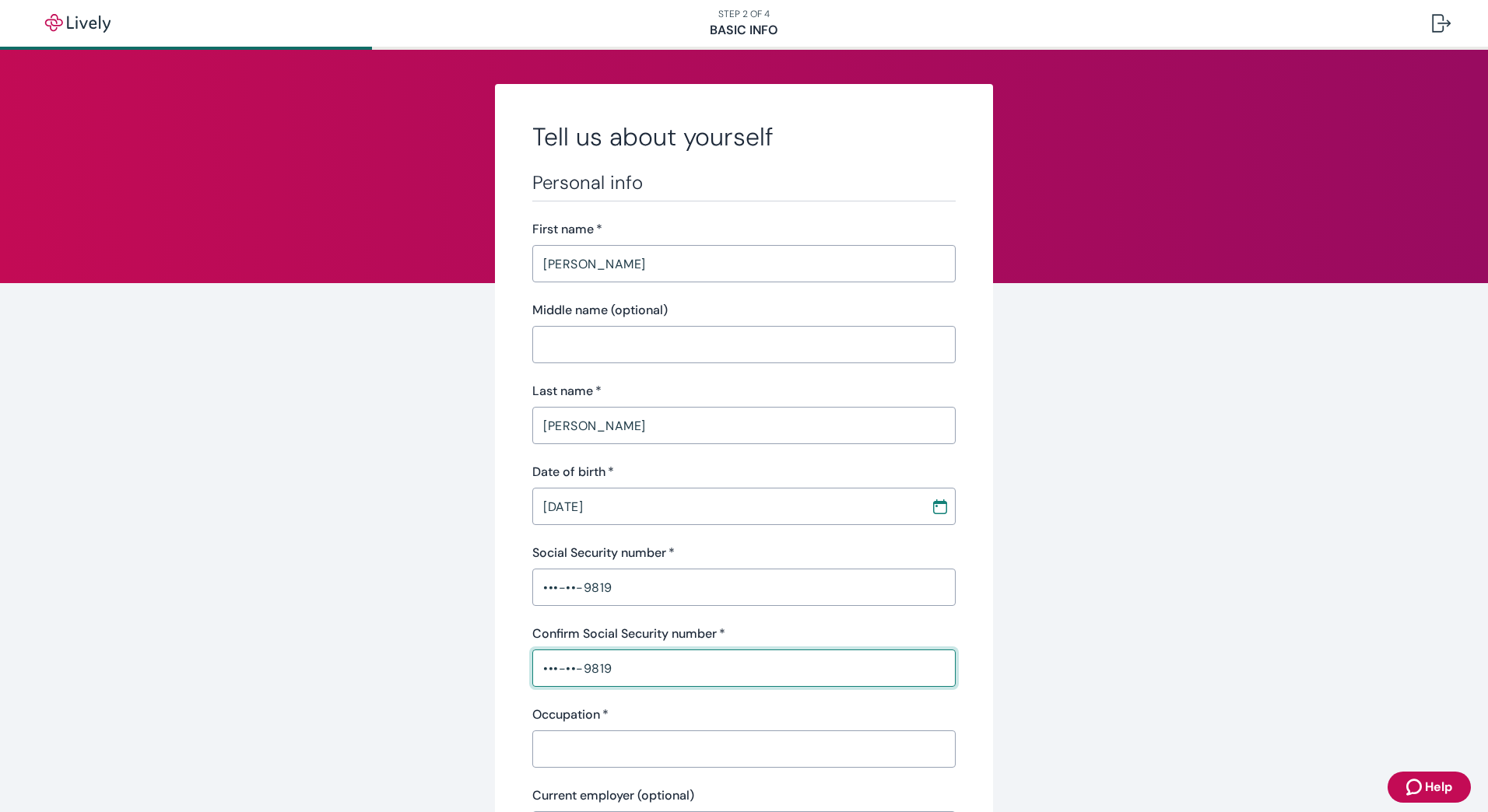
type input "•••-••-9819"
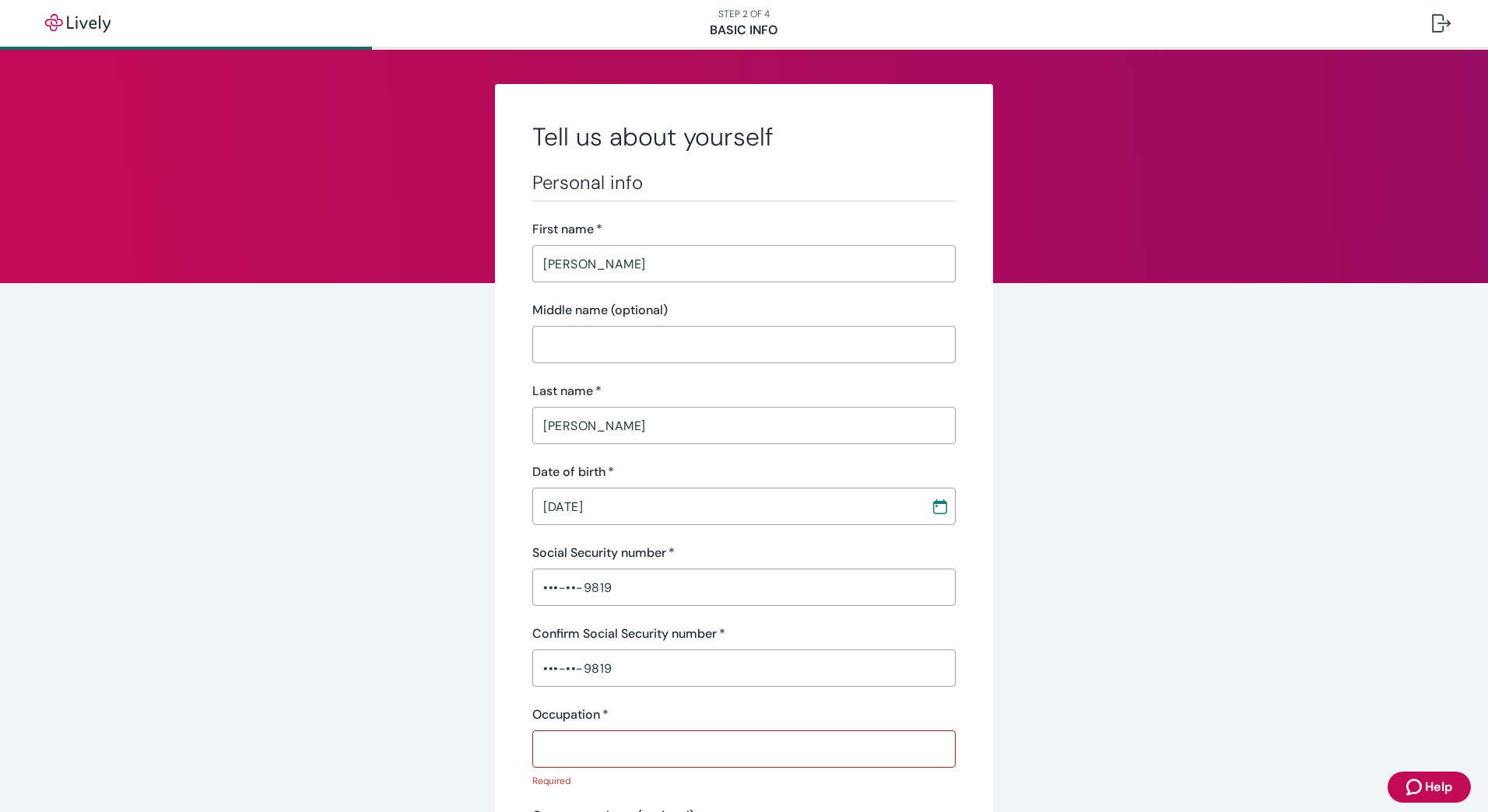
scroll to position [419, 0]
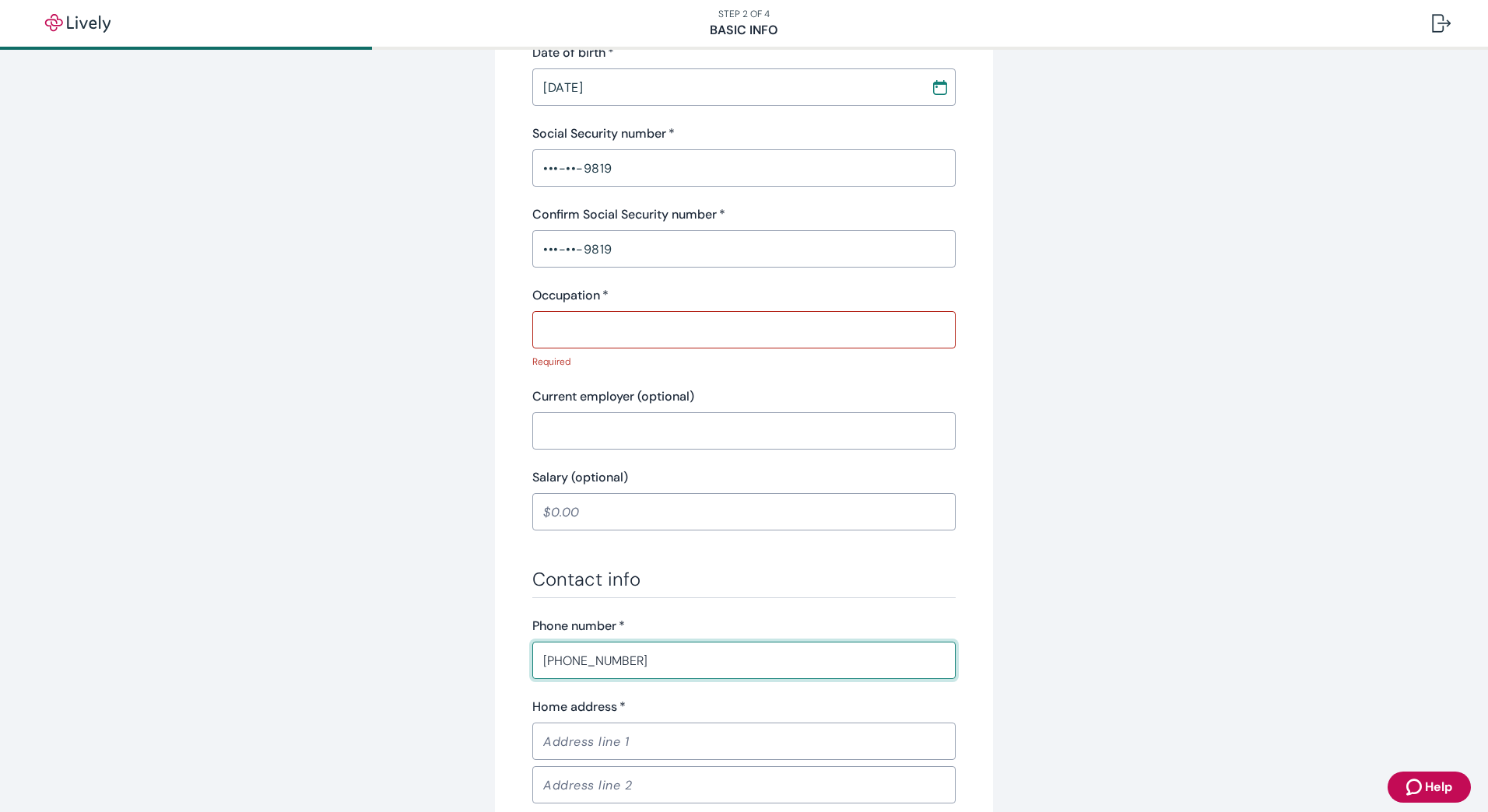
type input "[PHONE_NUMBER]"
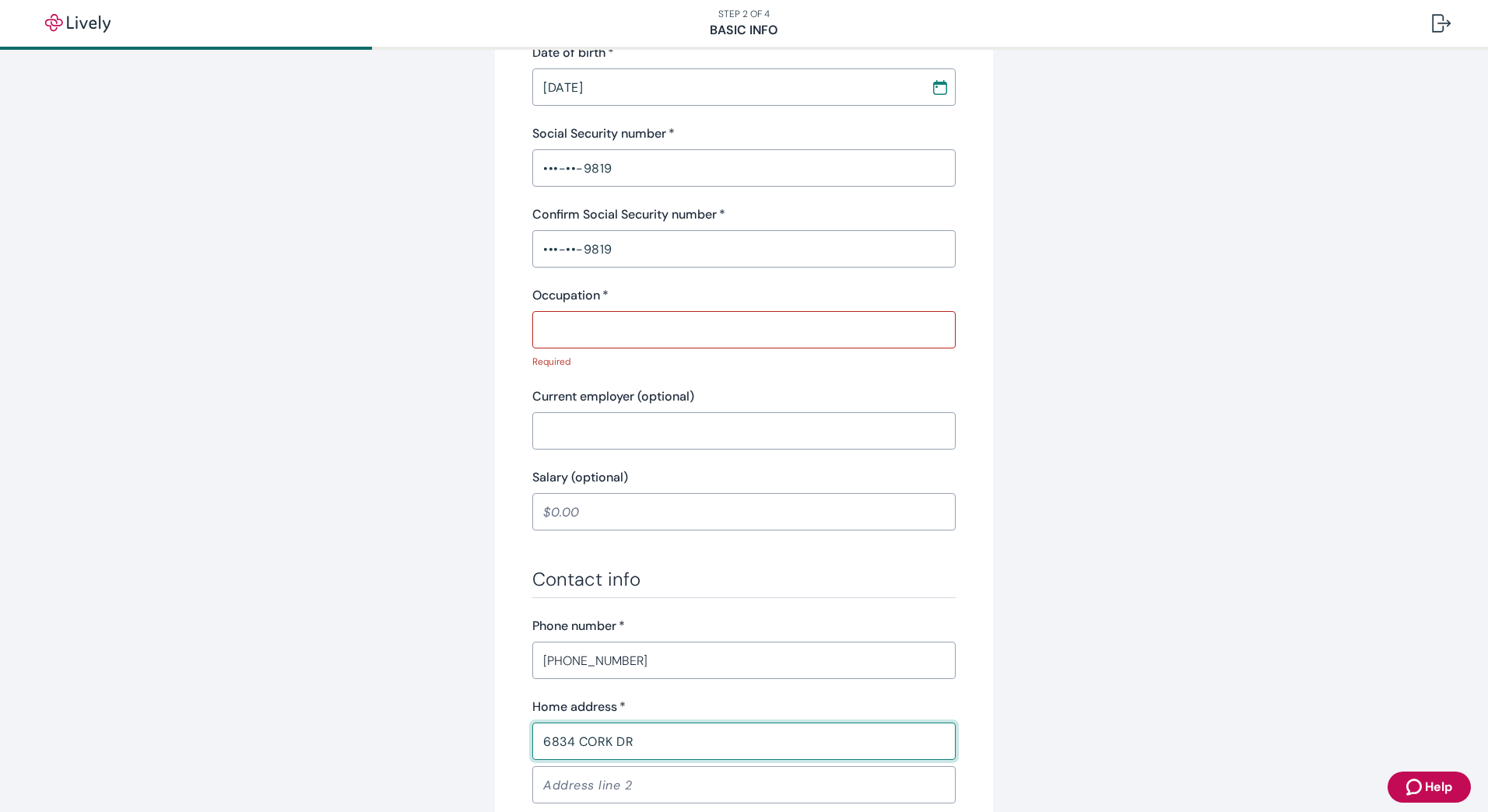
type input "6834 CORK DR"
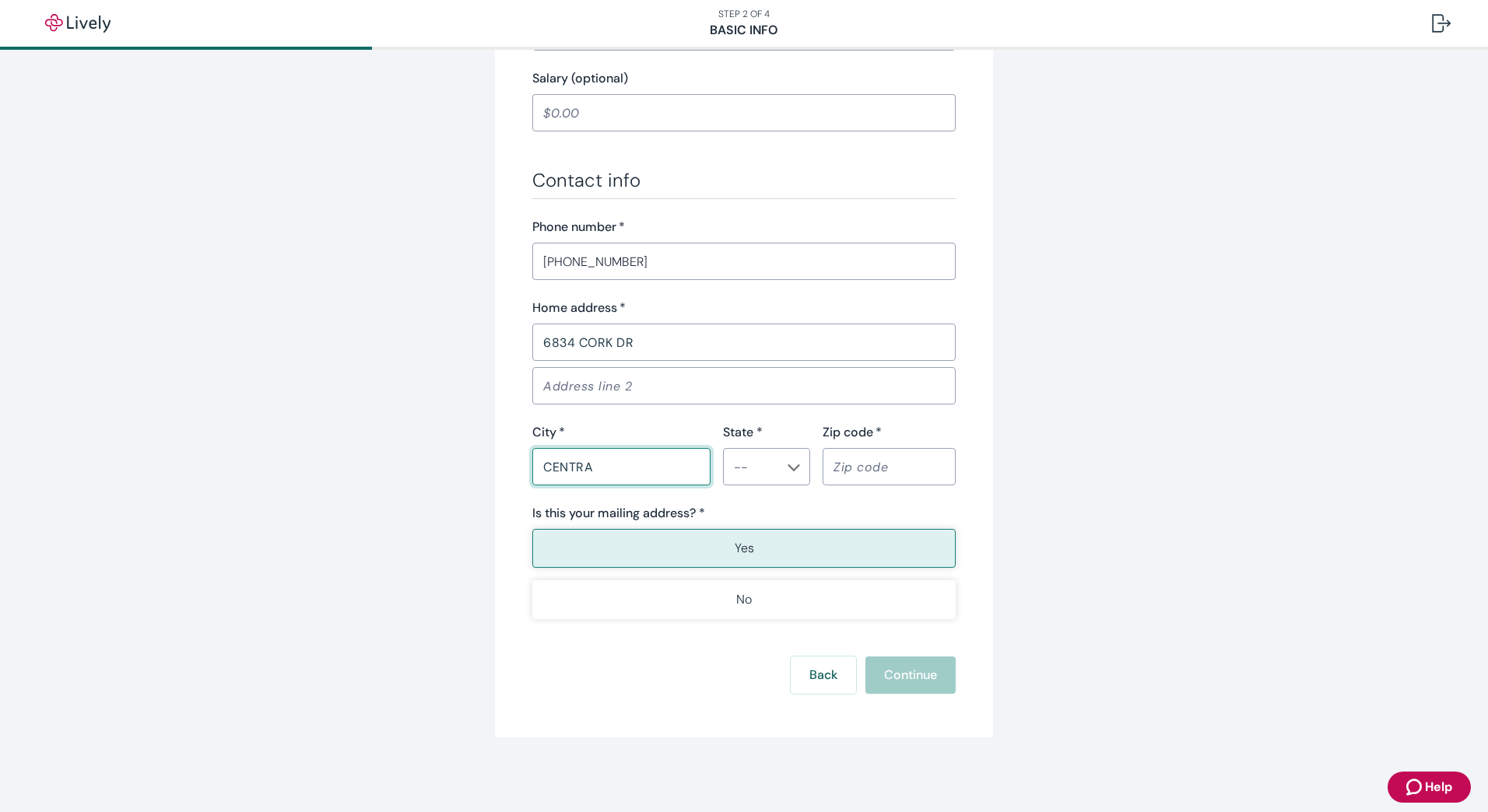
type input "CENTRAL POINT"
type input "OR"
type input "97502"
type button "true"
click at [648, 552] on button "Yes" at bounding box center [744, 548] width 424 height 39
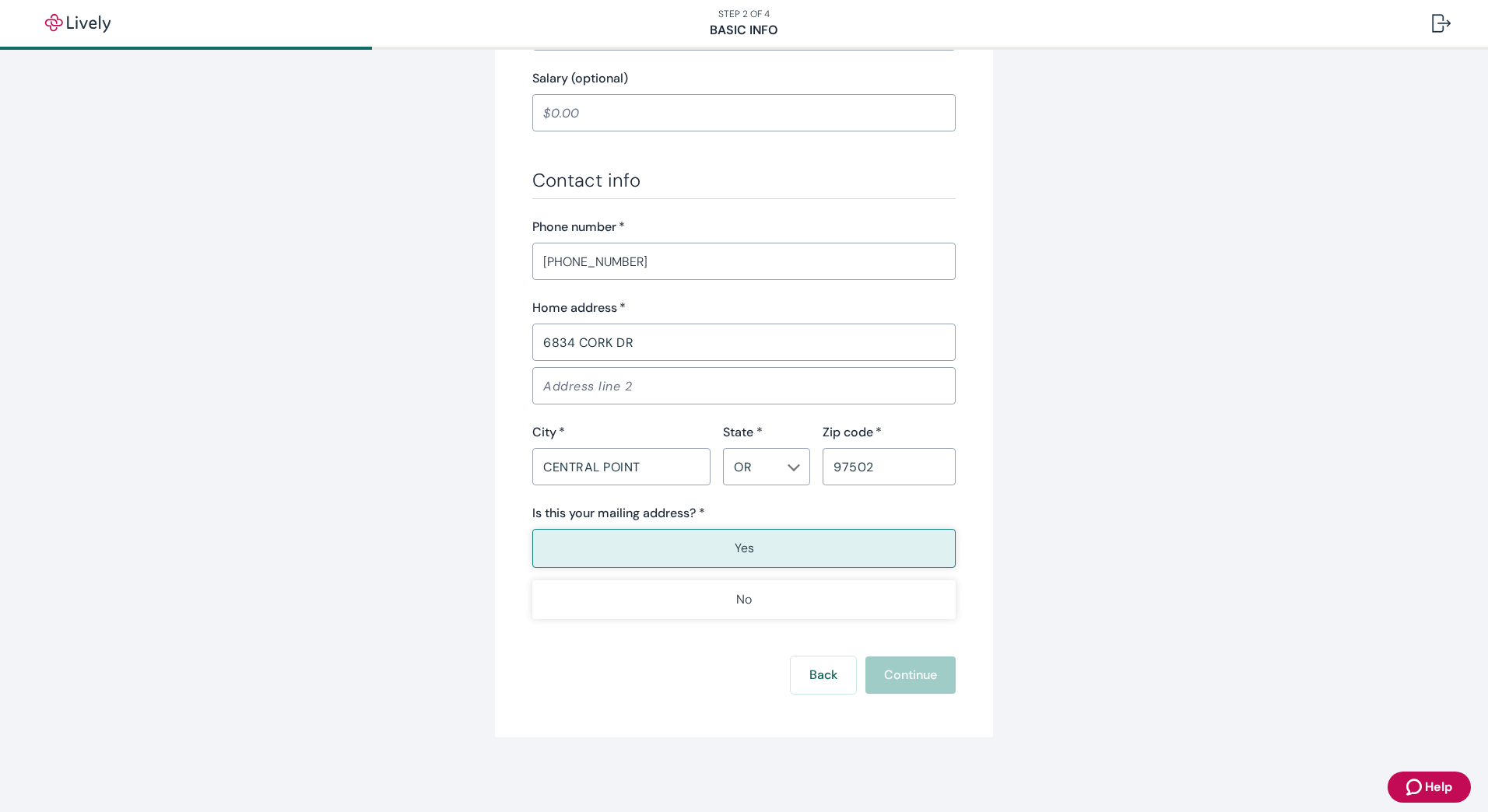
click at [914, 680] on div "Back Continue" at bounding box center [744, 674] width 424 height 37
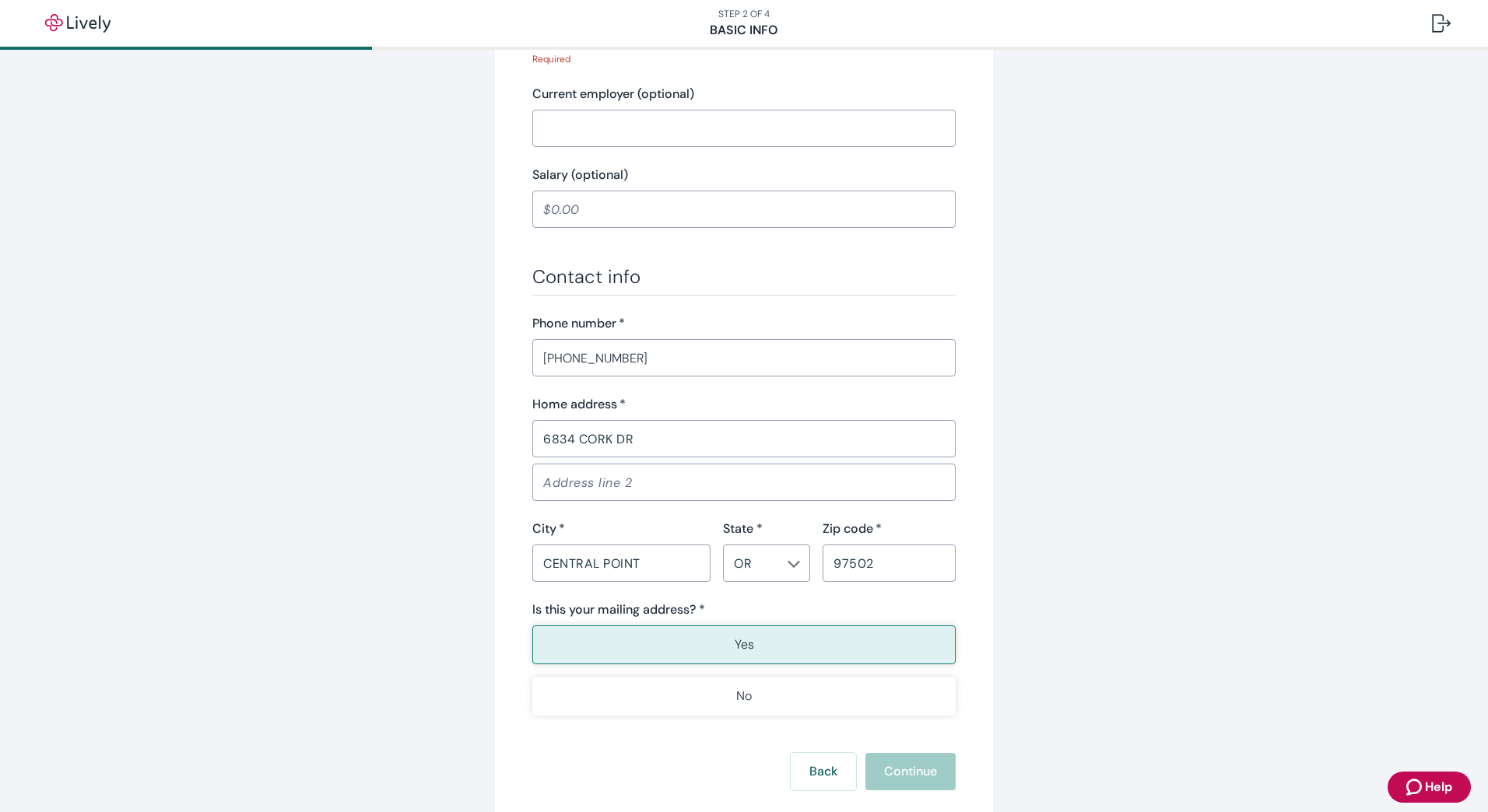
scroll to position [663, 0]
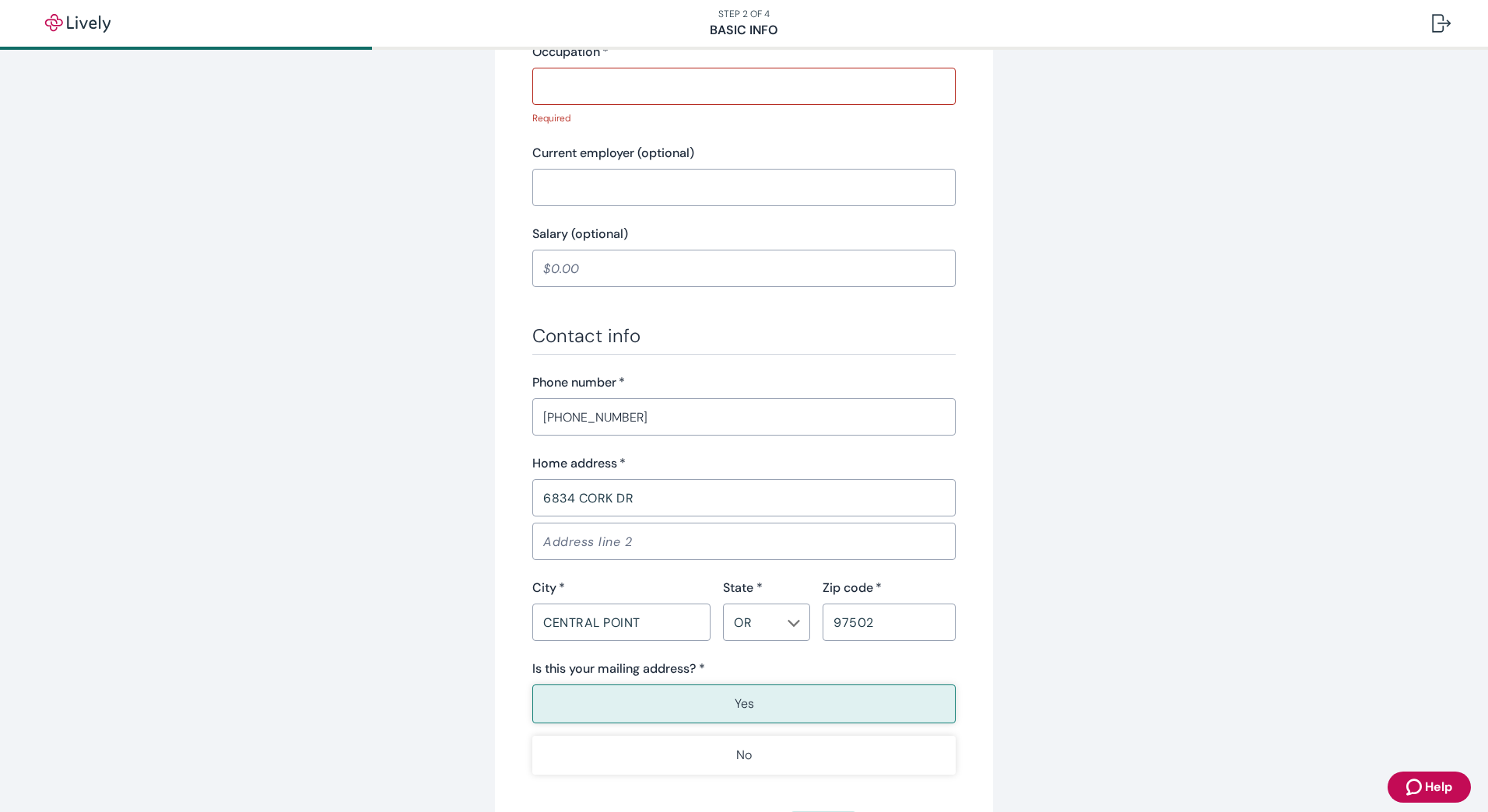
click at [796, 695] on button "Yes" at bounding box center [744, 704] width 424 height 39
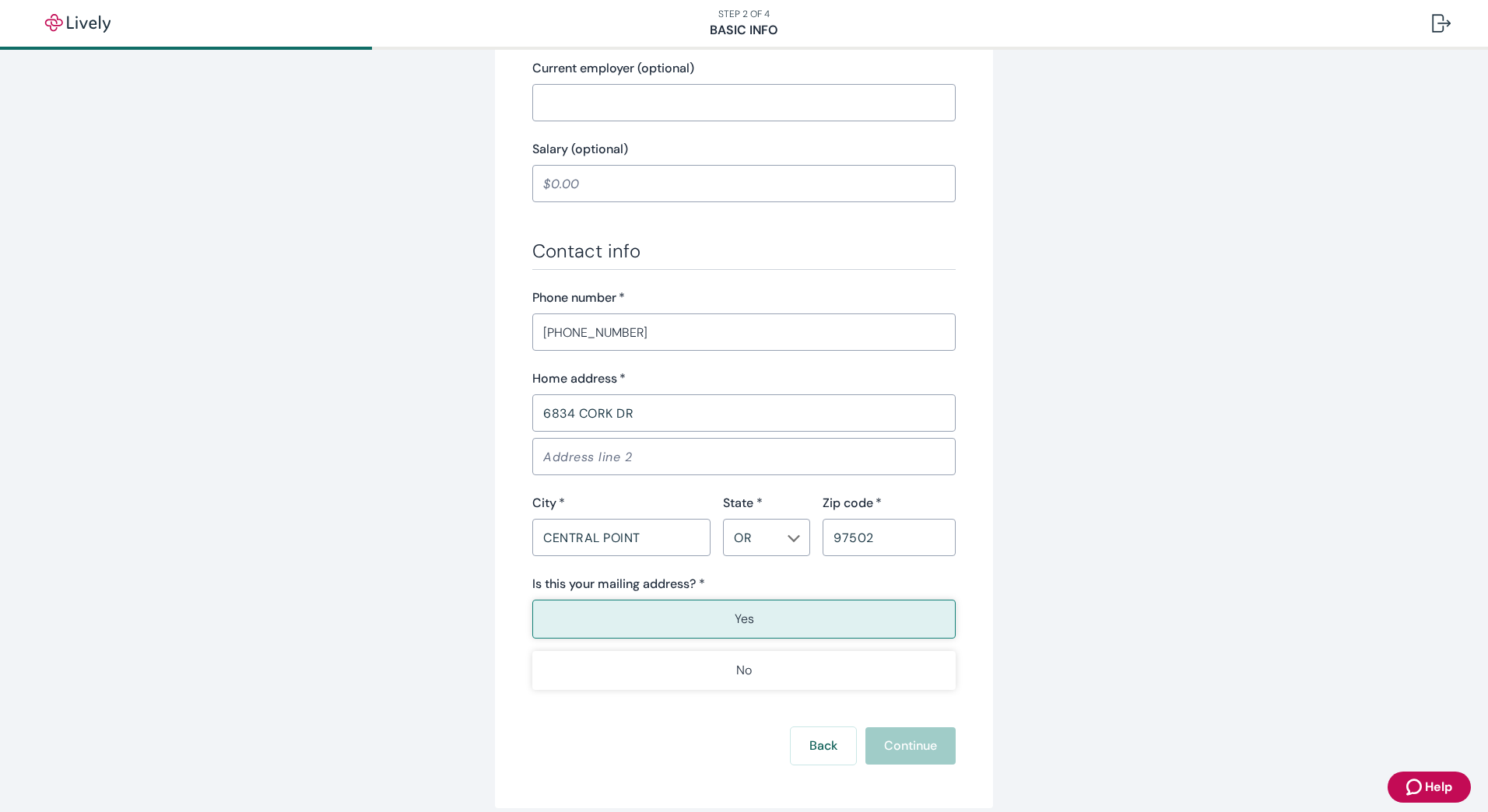
scroll to position [819, 0]
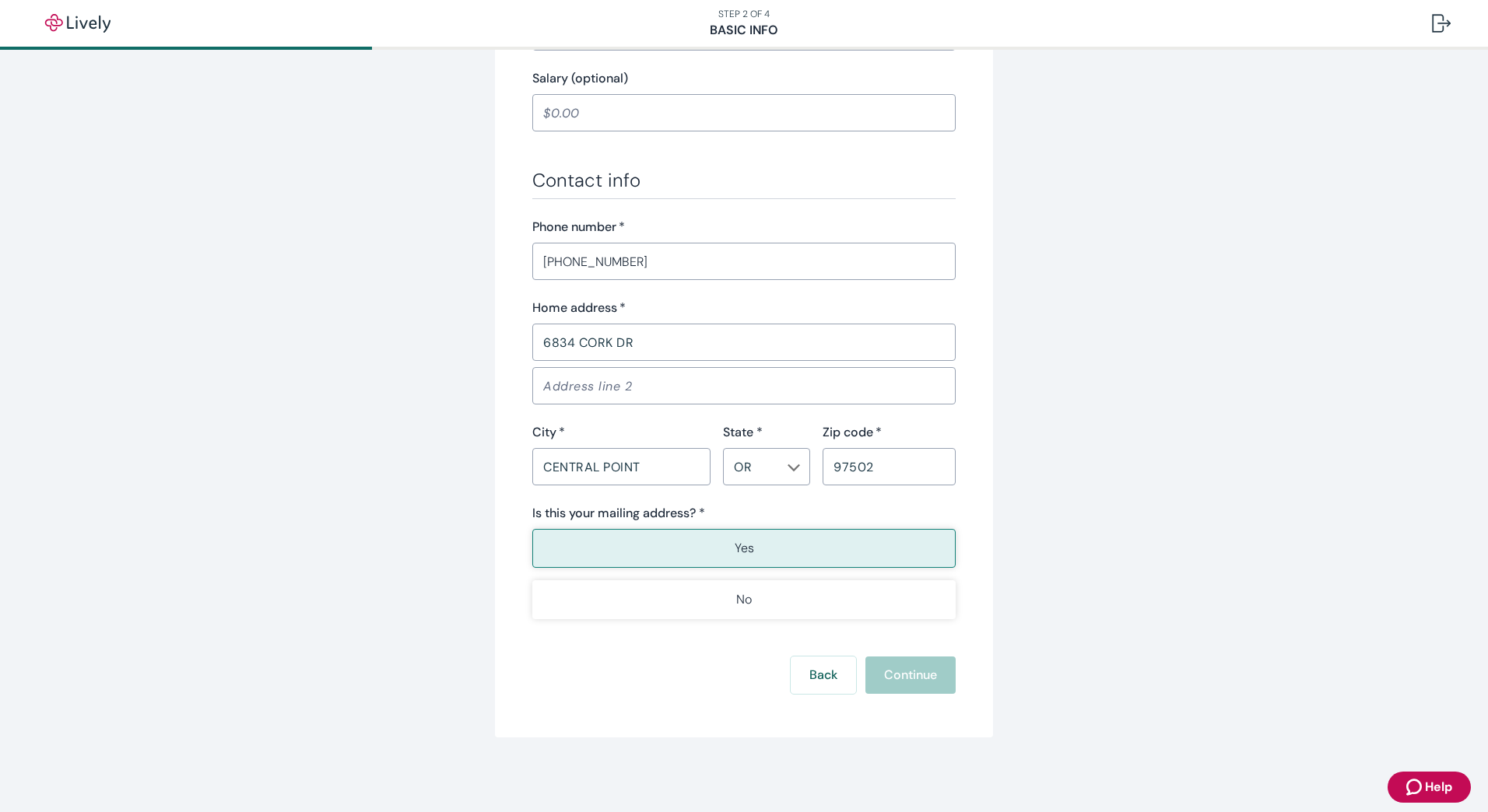
click at [899, 666] on div "Back Continue" at bounding box center [744, 674] width 424 height 37
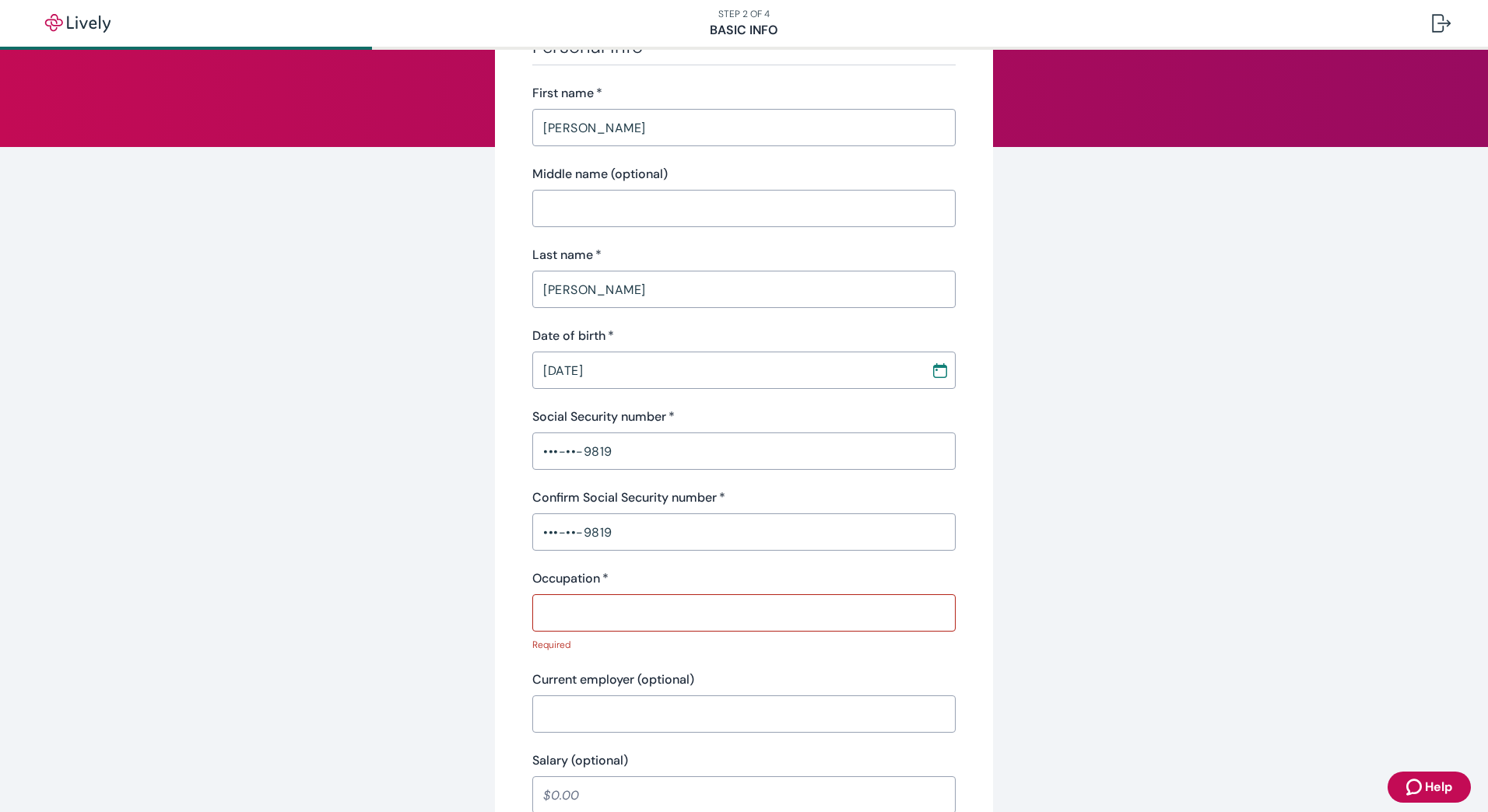
scroll to position [118, 0]
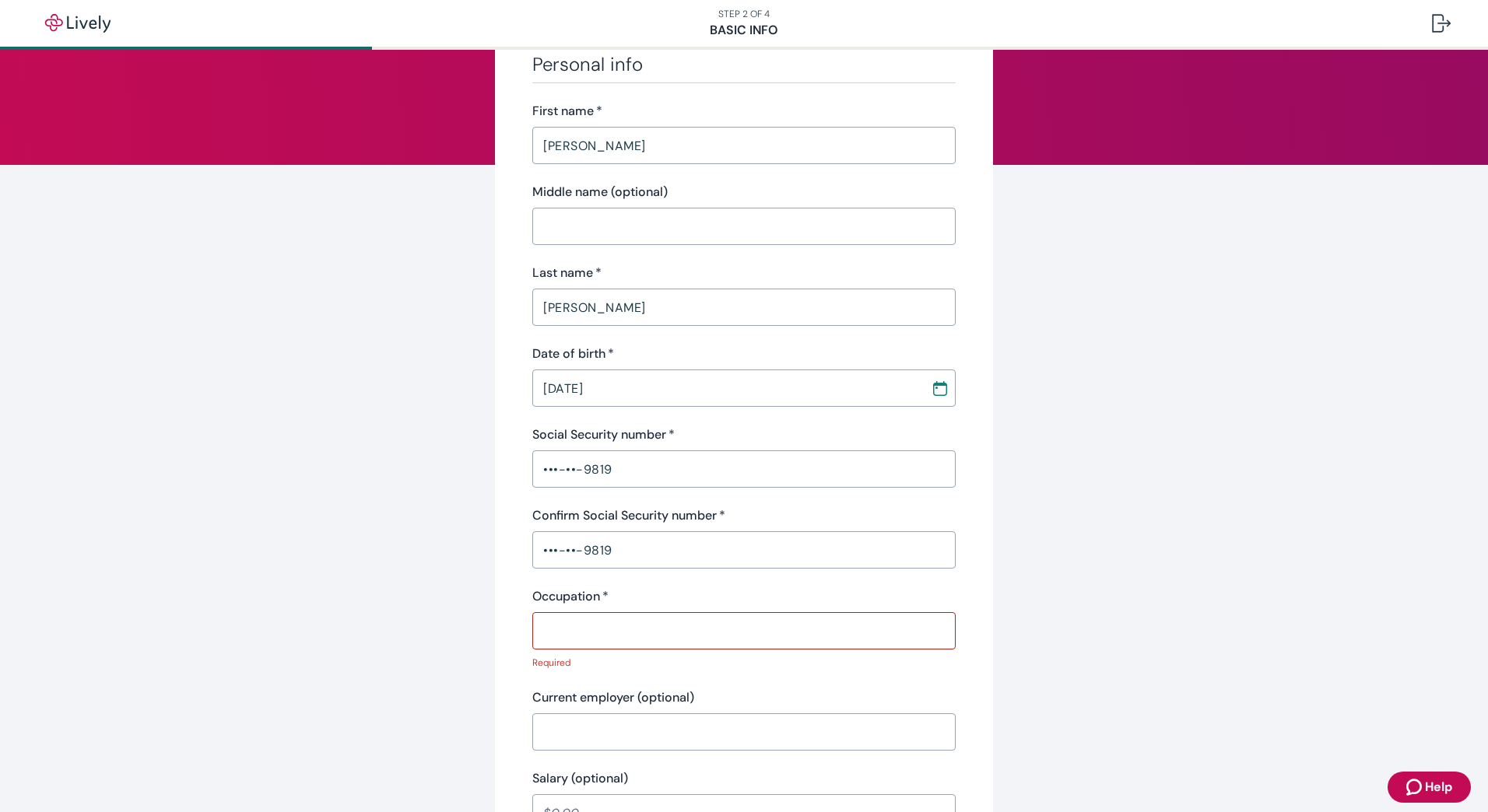
click at [608, 621] on input "Occupation   *" at bounding box center [744, 630] width 424 height 31
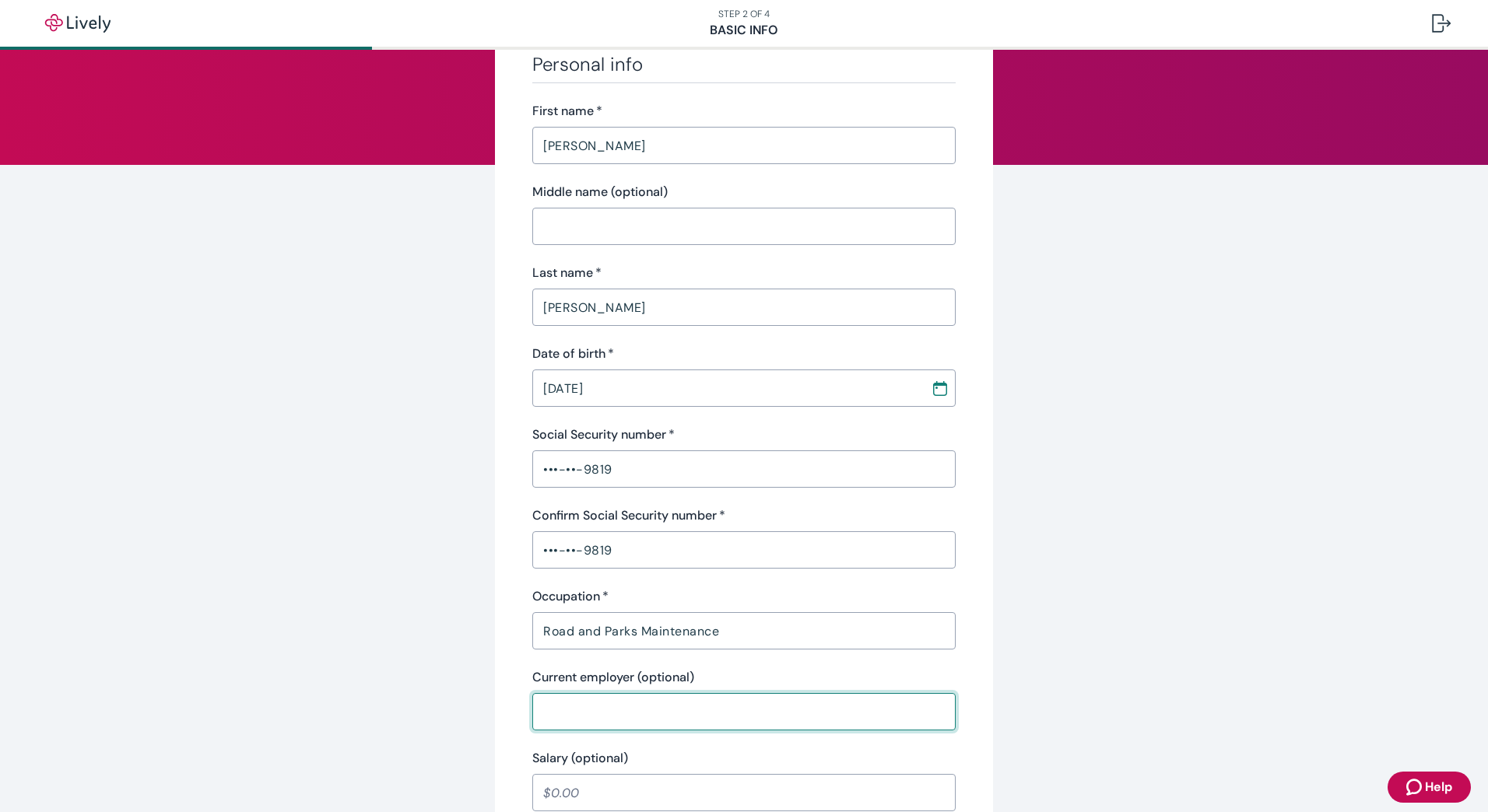
click at [708, 626] on input "Road and Parks Maintenance" at bounding box center [744, 630] width 424 height 31
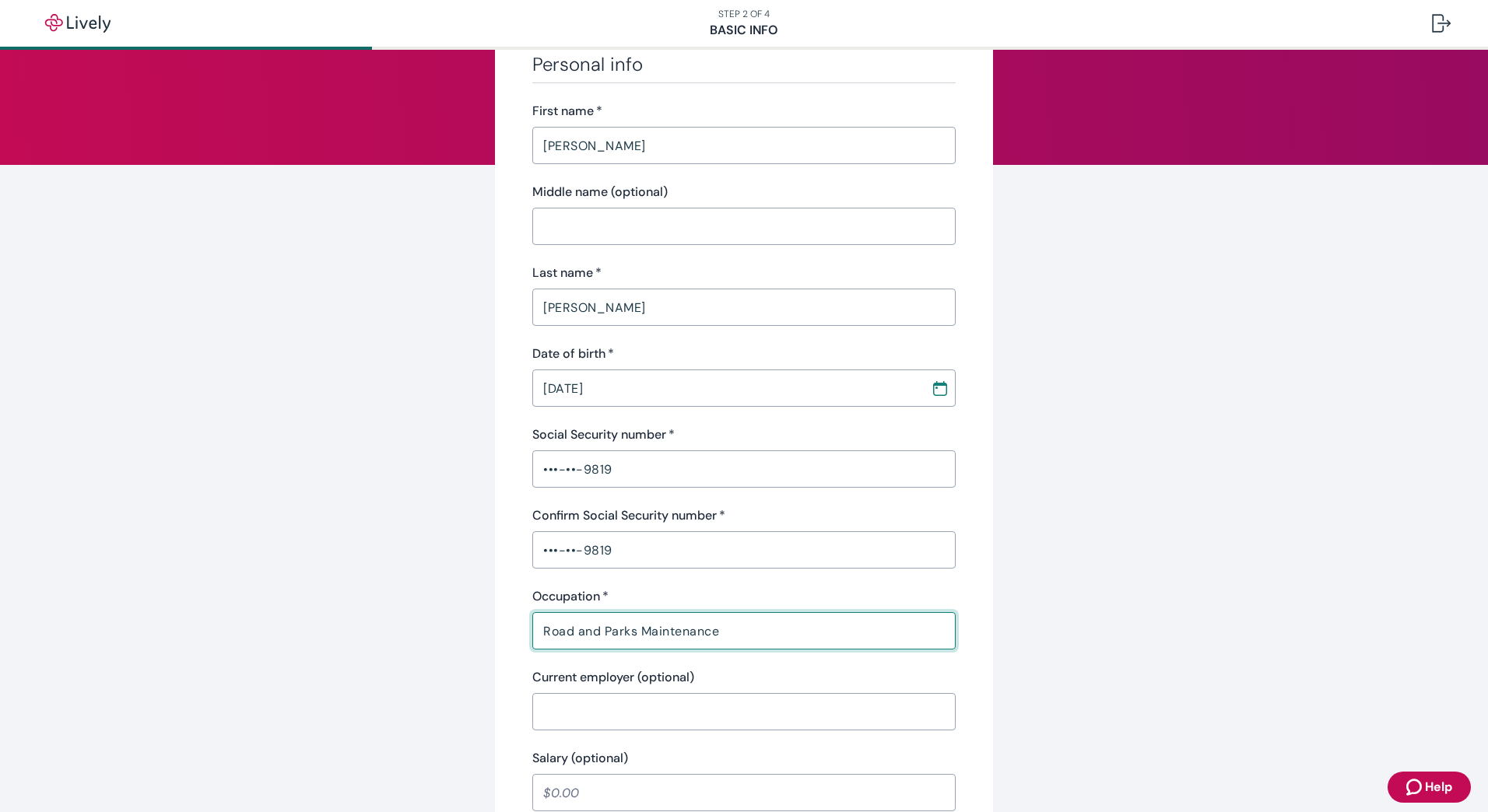
click at [707, 626] on input "Road and Parks Maintenance" at bounding box center [744, 630] width 424 height 31
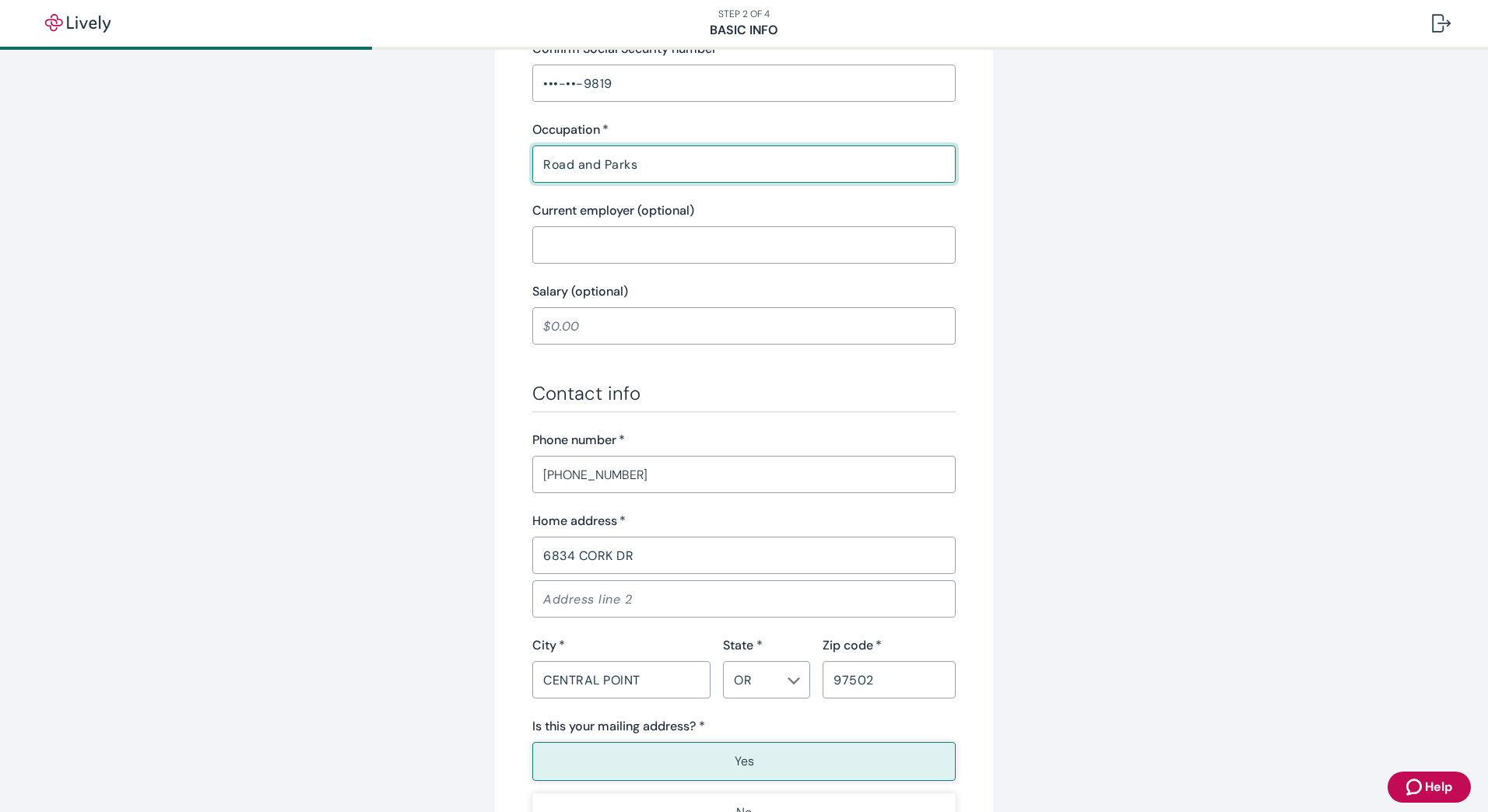
scroll to position [798, 0]
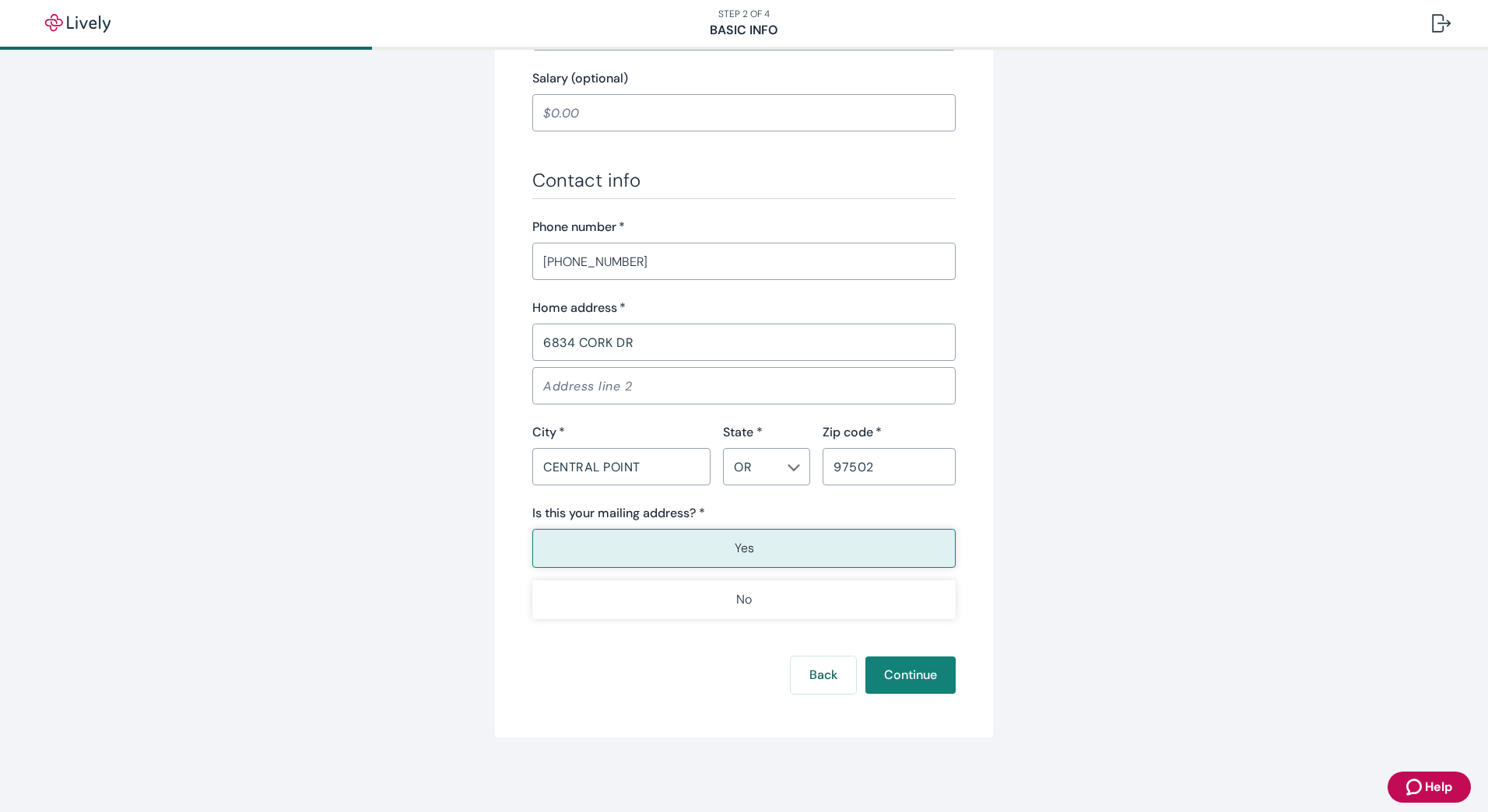
type input "Road and Parks"
click at [881, 559] on button "Yes" at bounding box center [744, 548] width 424 height 39
click at [916, 685] on button "Continue" at bounding box center [910, 674] width 90 height 37
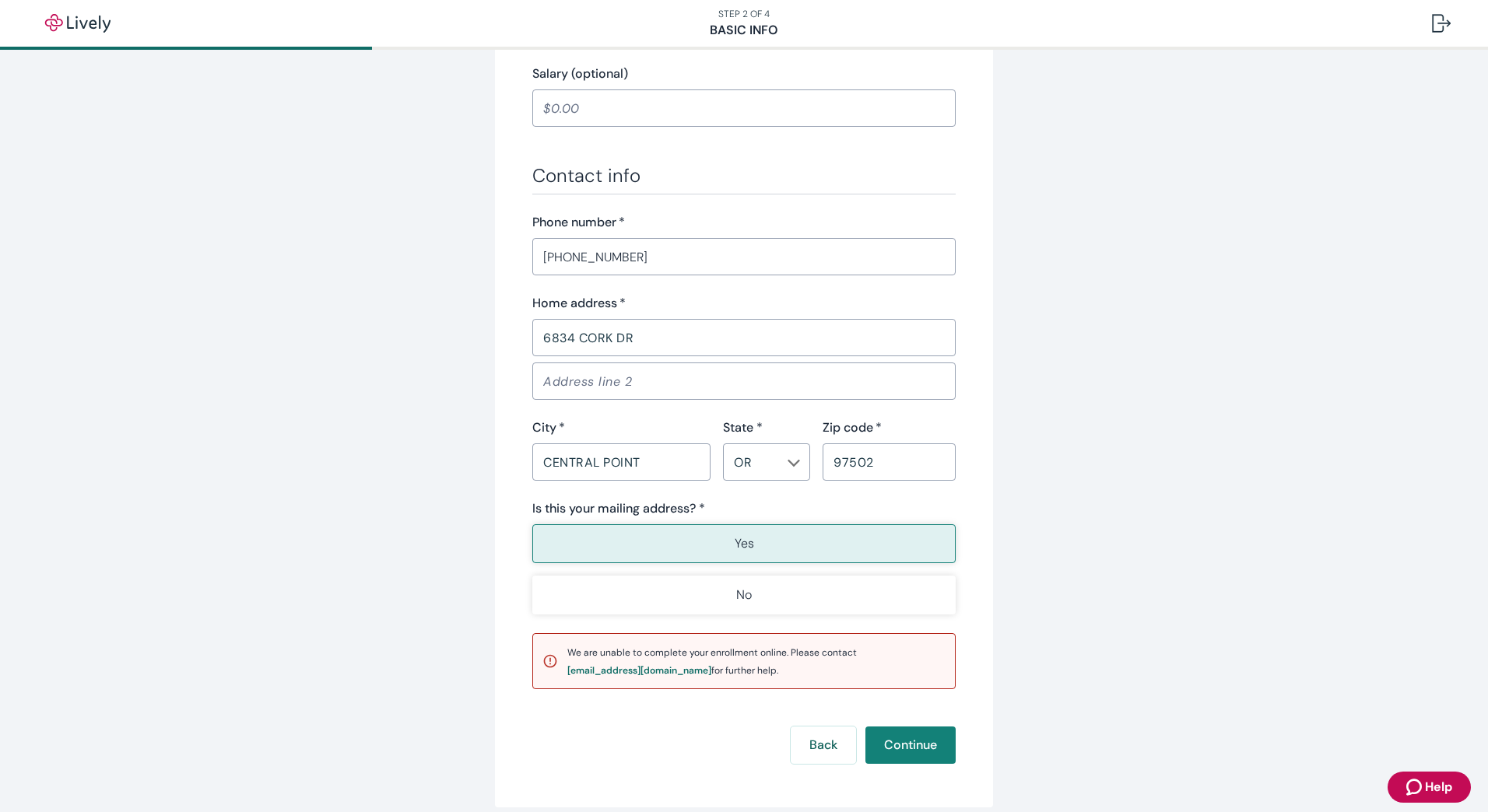
scroll to position [873, 0]
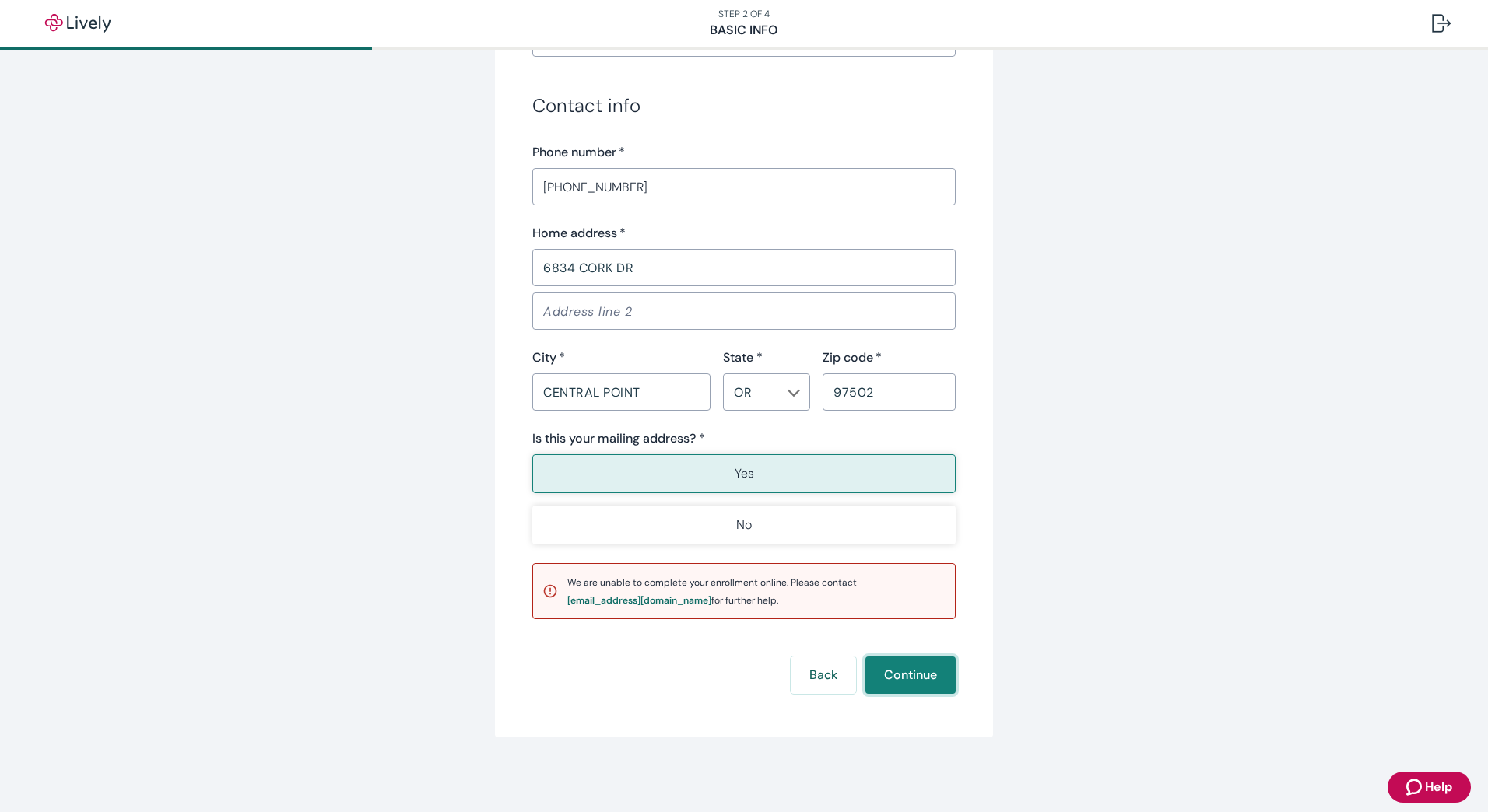
click at [891, 678] on button "Continue" at bounding box center [910, 674] width 90 height 37
click at [819, 676] on button "Back" at bounding box center [822, 674] width 65 height 37
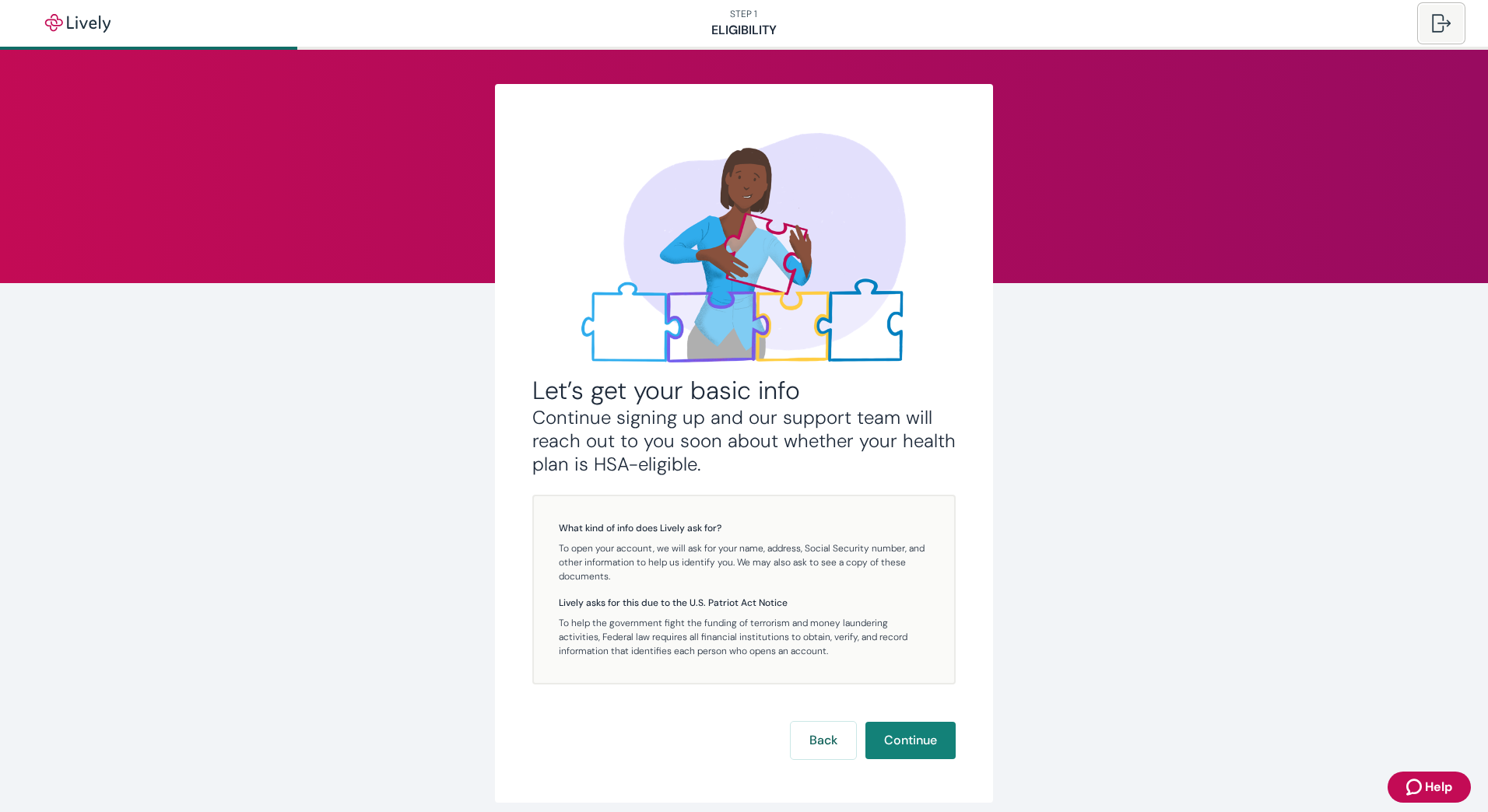
click at [1438, 25] on div at bounding box center [1441, 23] width 19 height 19
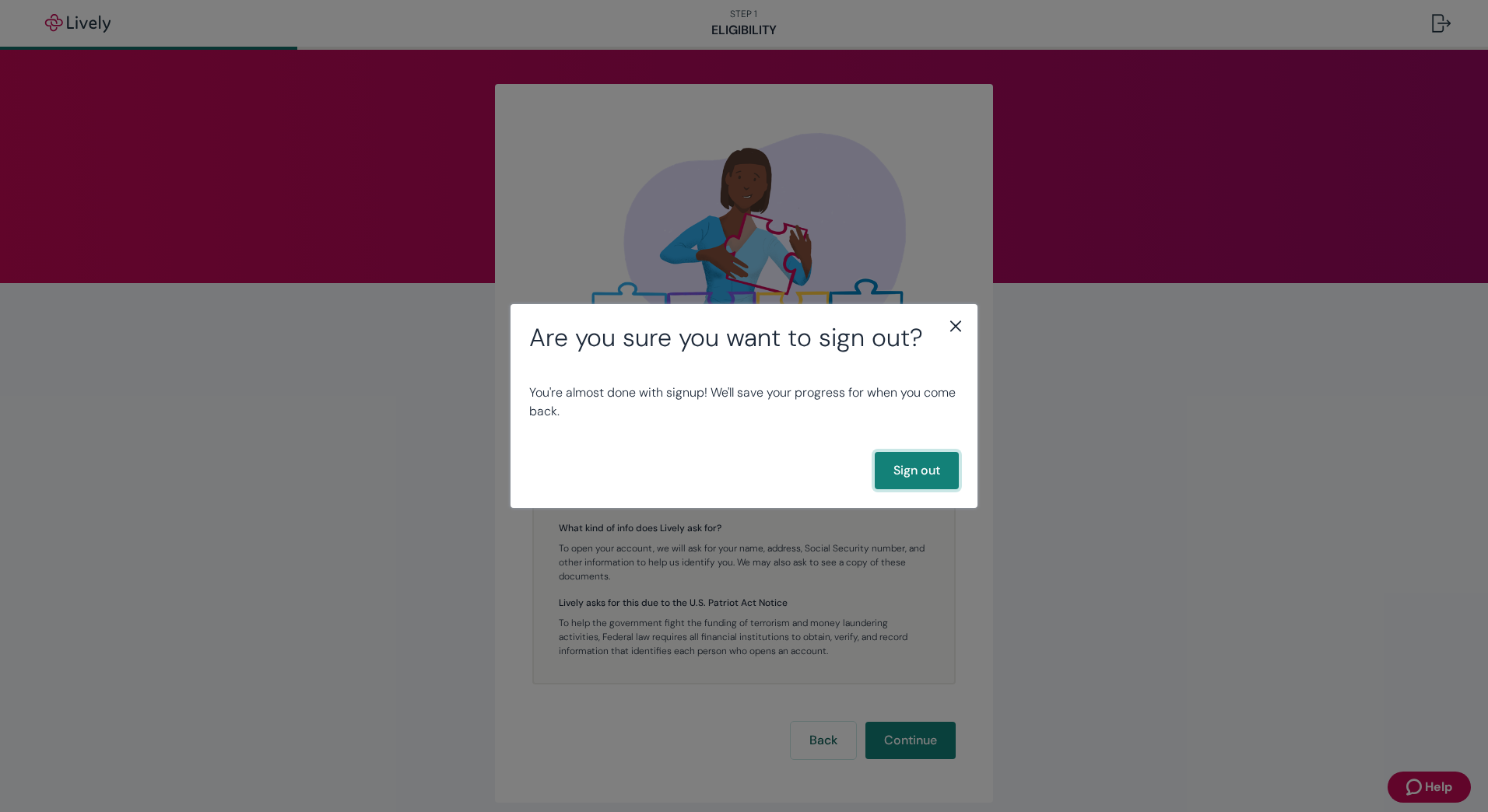
click at [919, 470] on button "Sign out" at bounding box center [917, 470] width 84 height 37
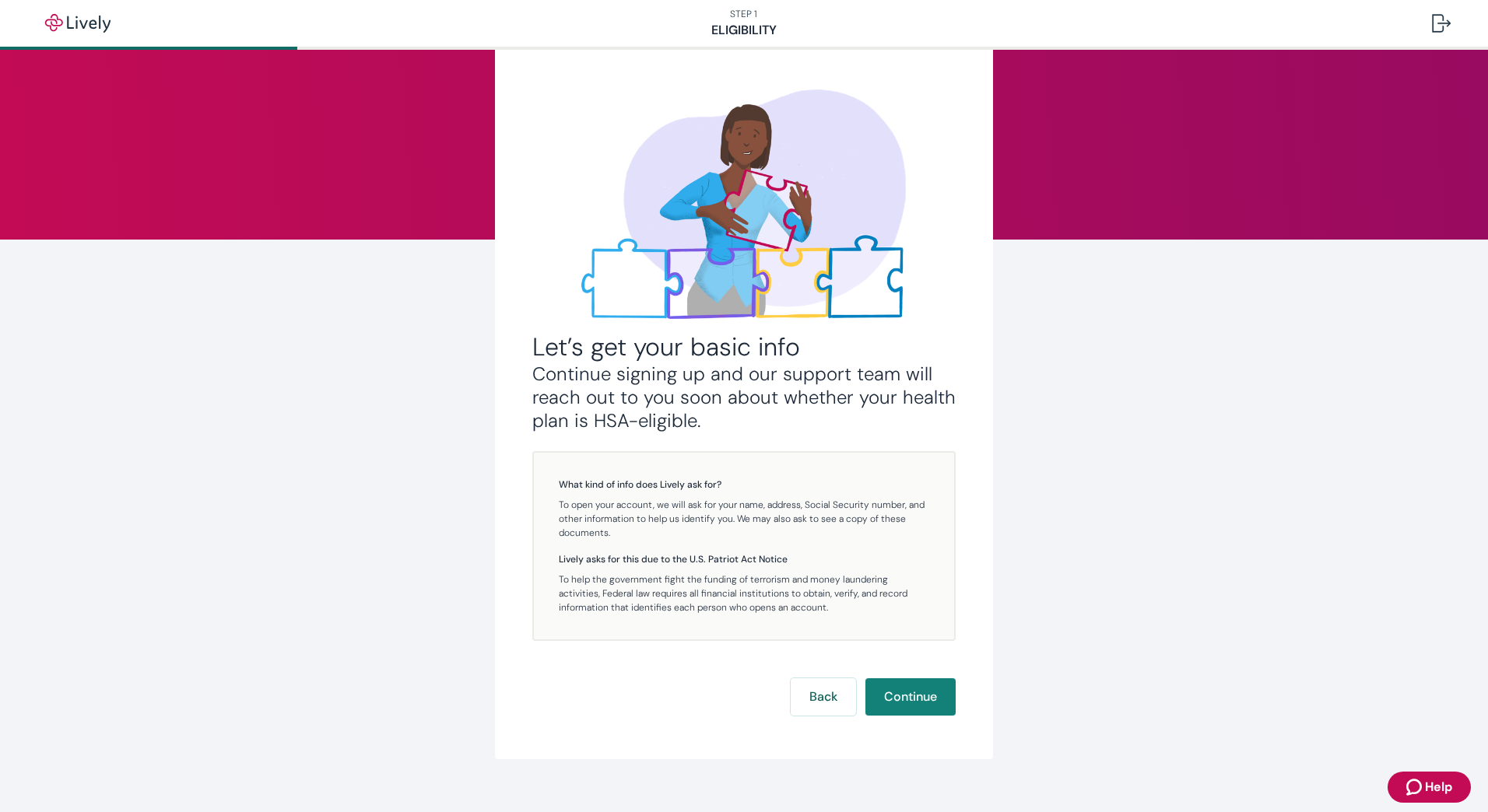
scroll to position [65, 0]
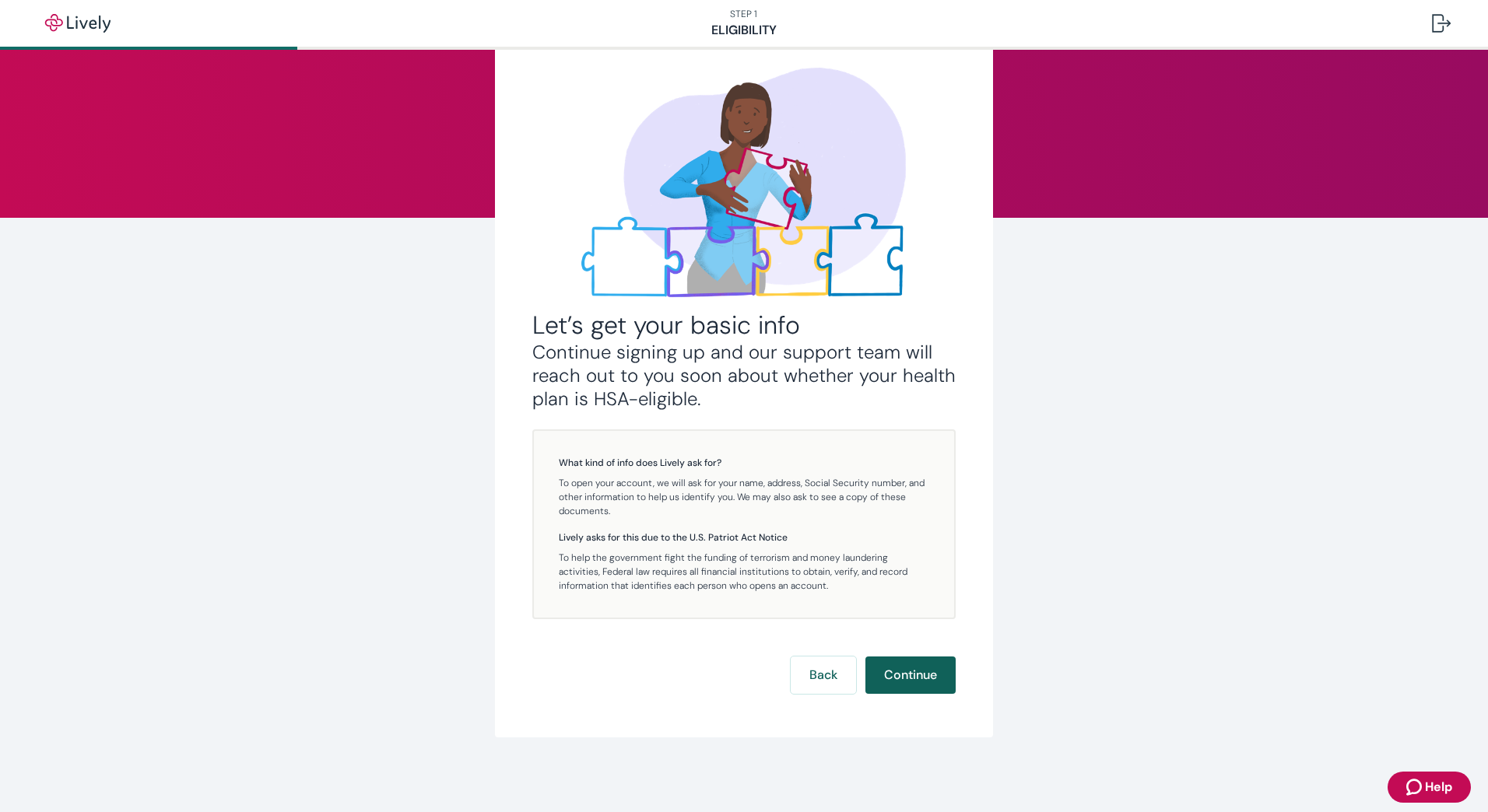
click at [900, 663] on button "Continue" at bounding box center [910, 674] width 90 height 37
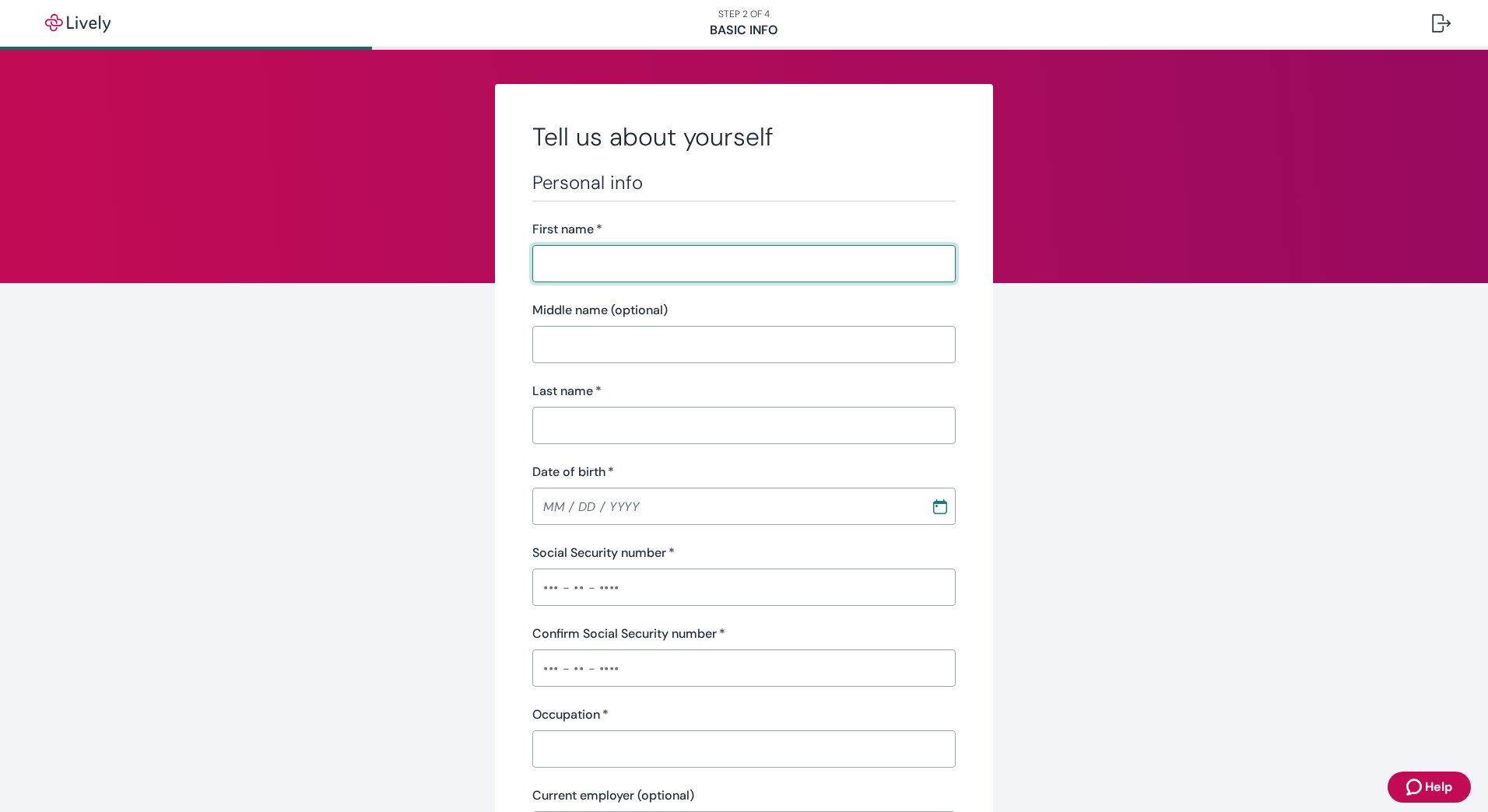
click at [763, 254] on input "First name   *" at bounding box center [744, 263] width 424 height 31
type input "[PERSON_NAME]"
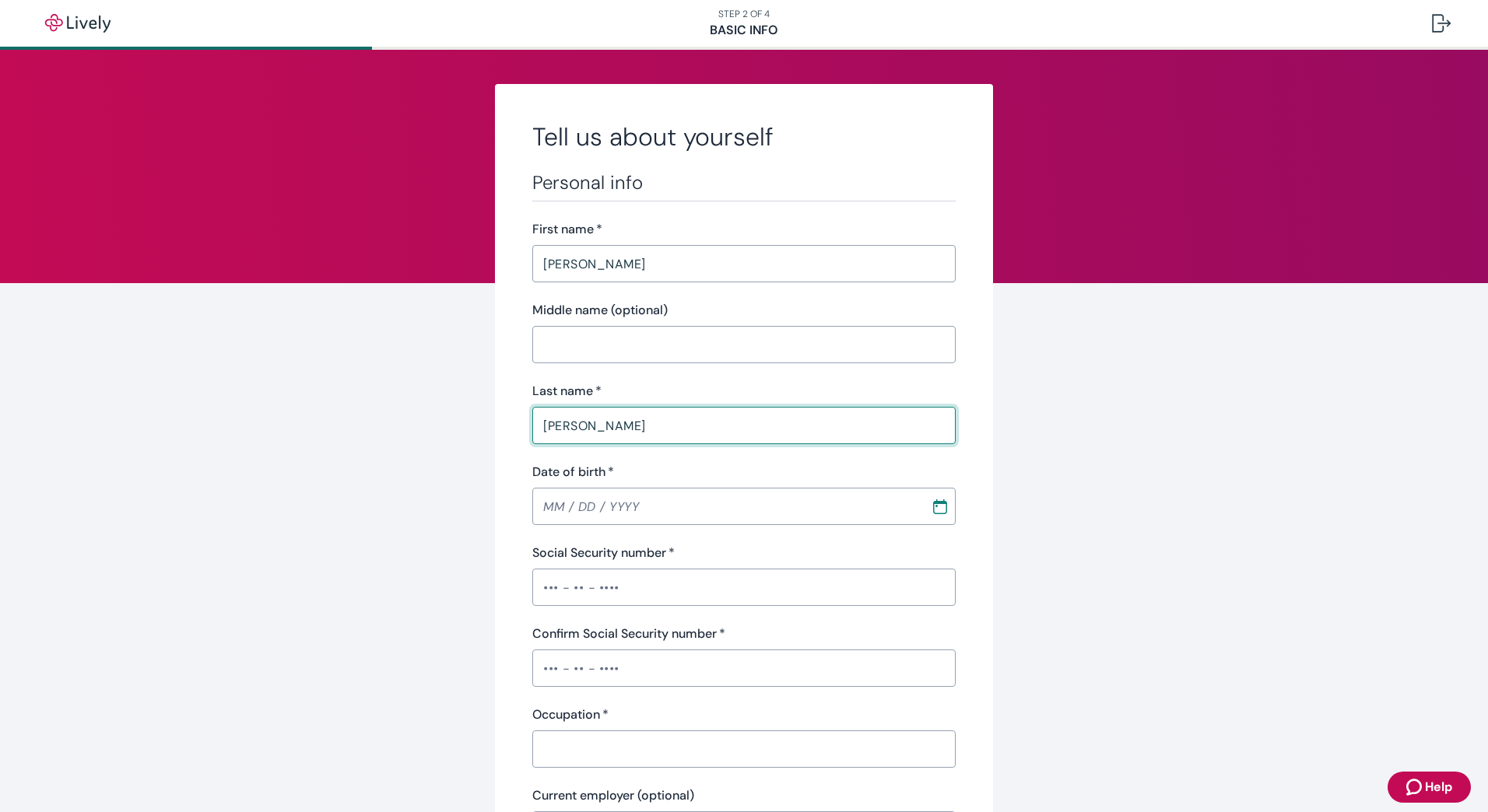
type input "[PERSON_NAME]"
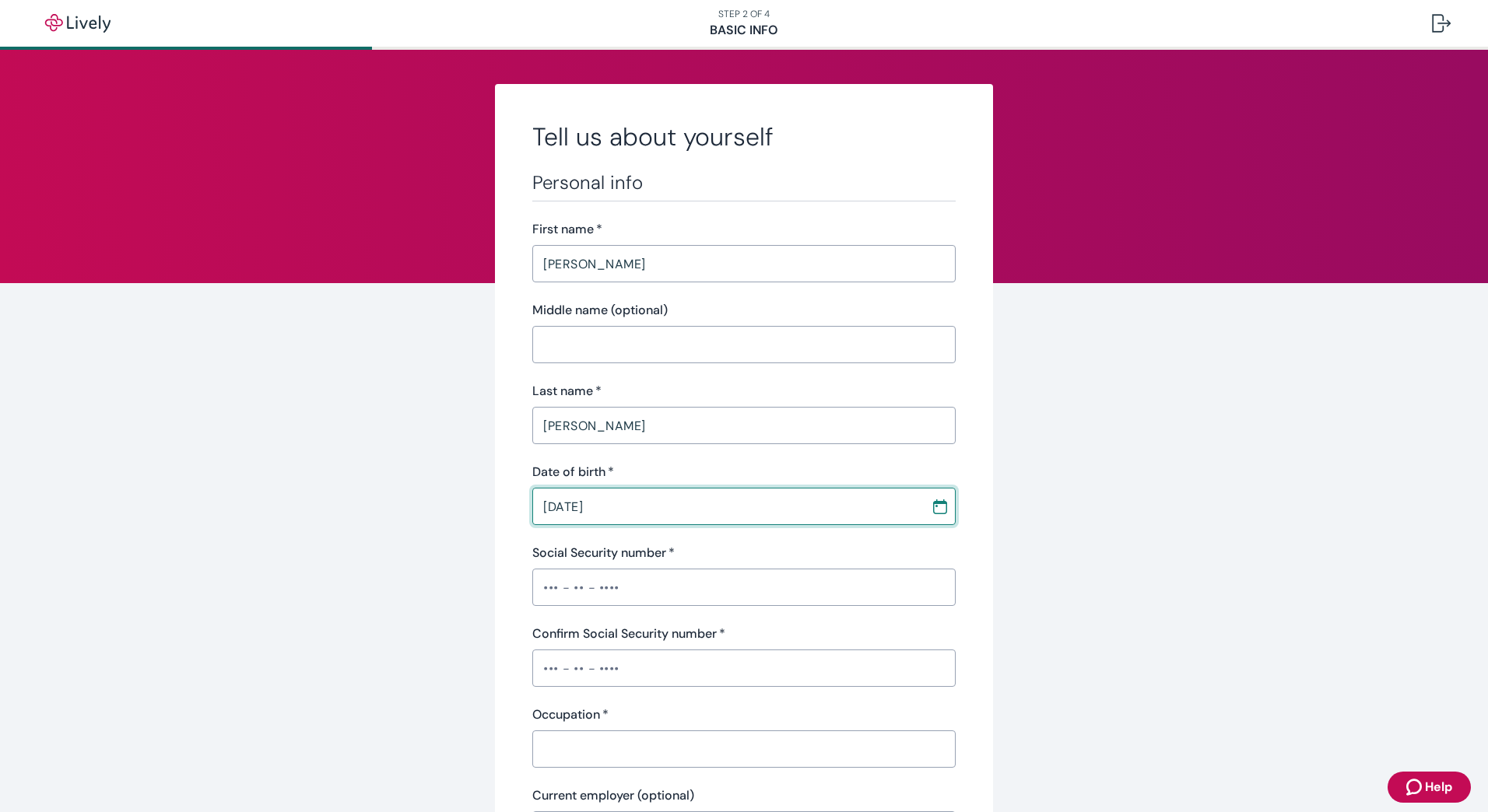
type input "[DATE]"
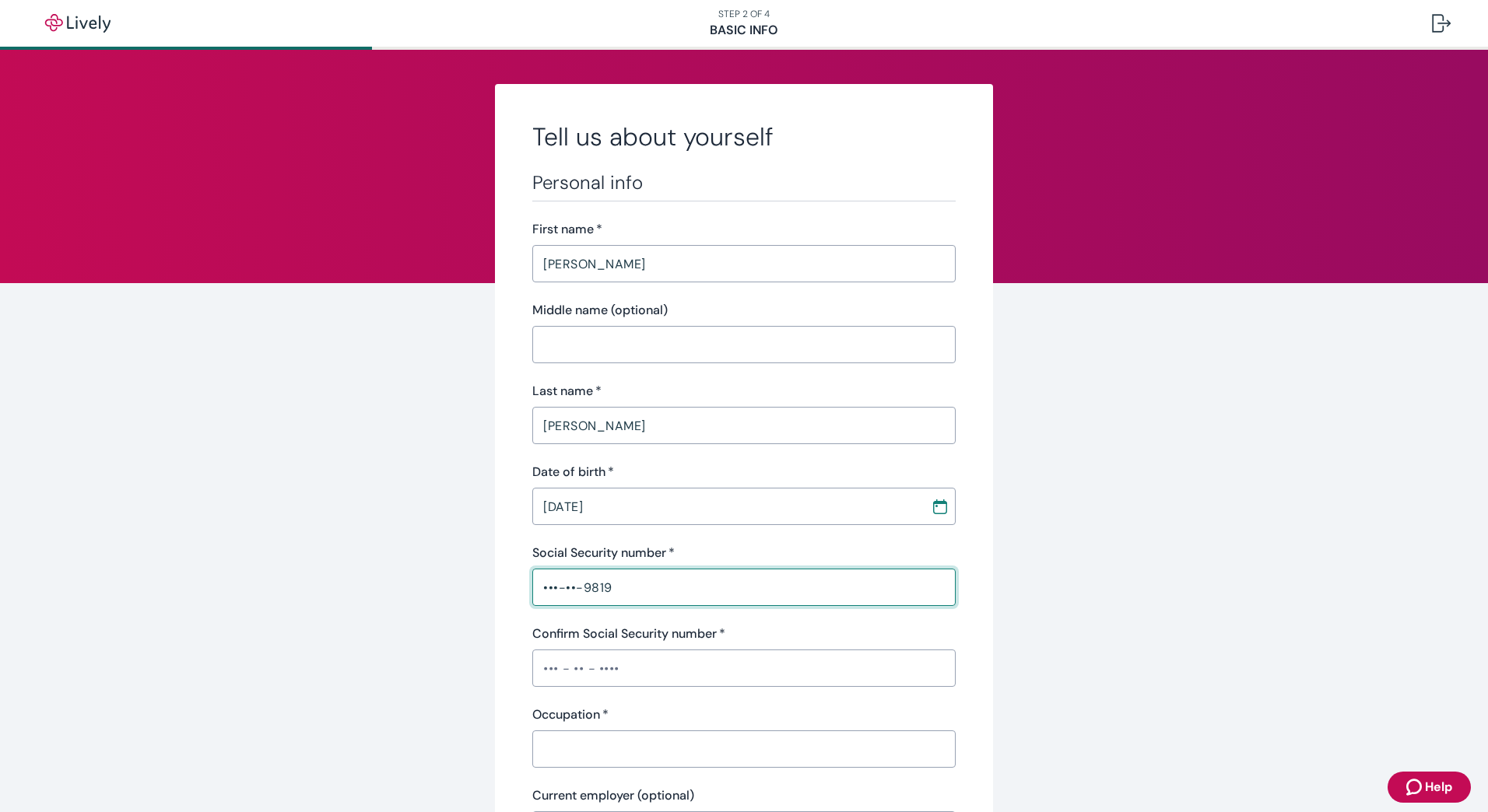
type input "•••-••-9819"
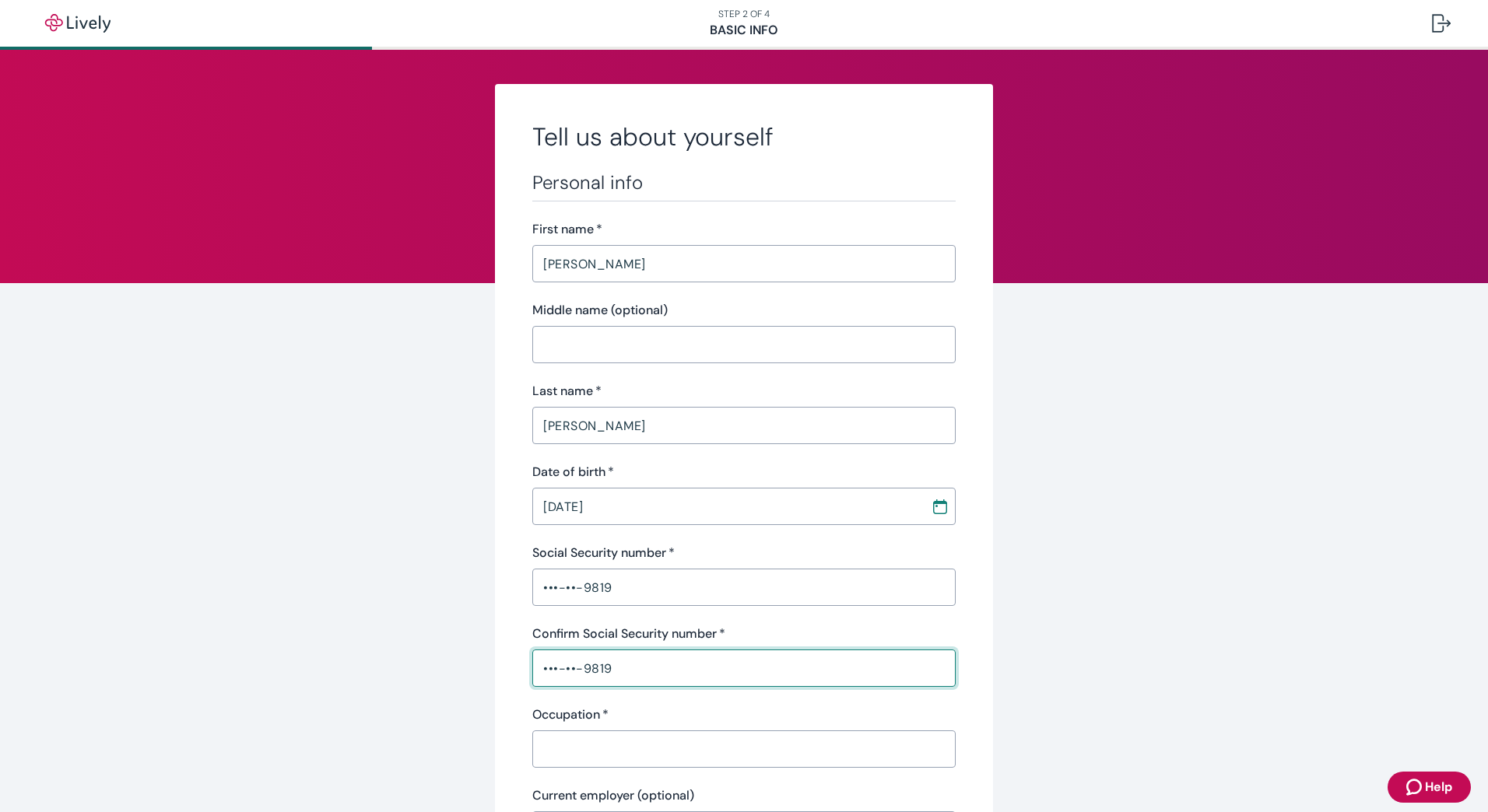
type input "•••-••-9819"
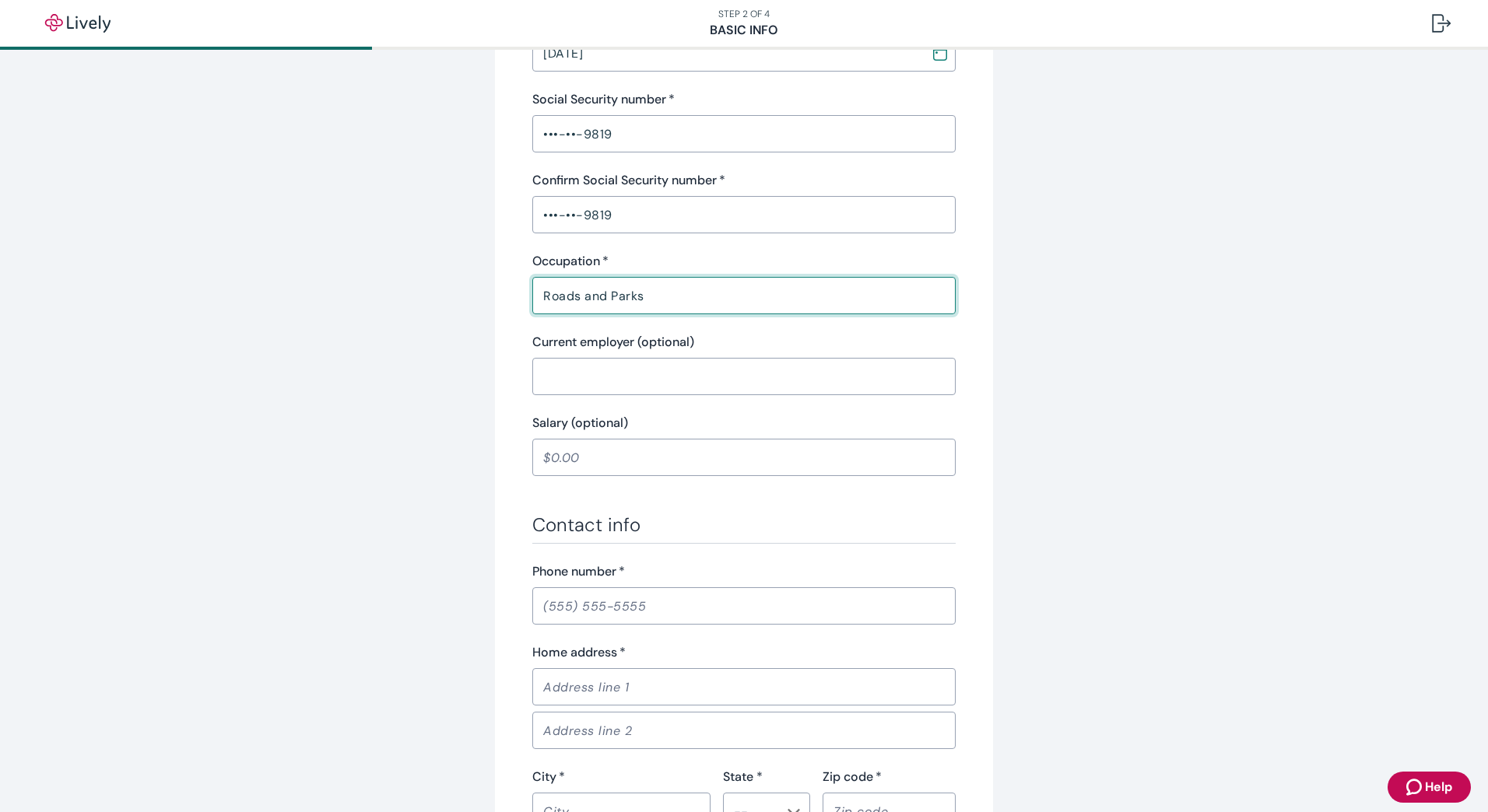
scroll to position [466, 0]
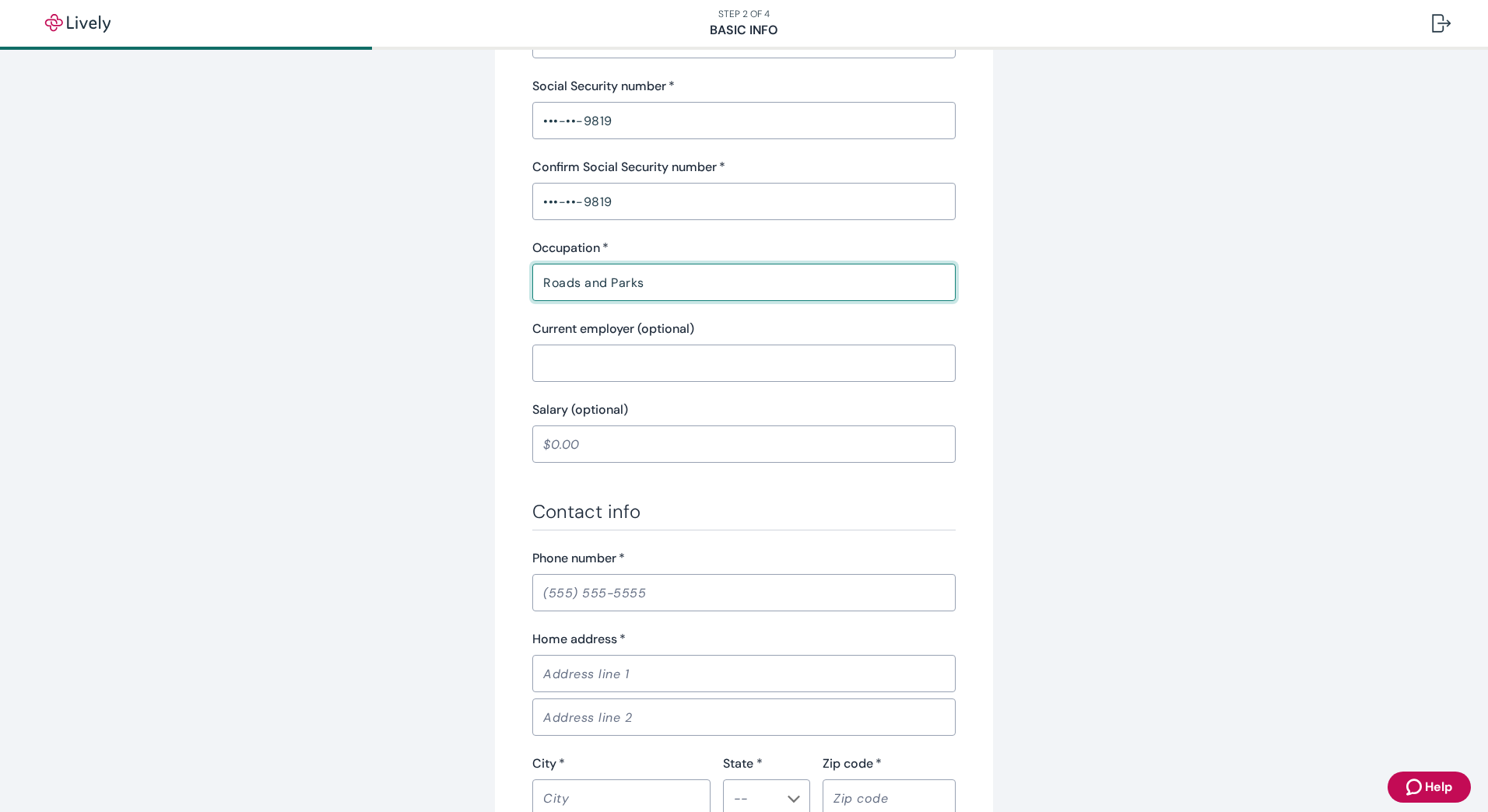
type input "Roads and Parks"
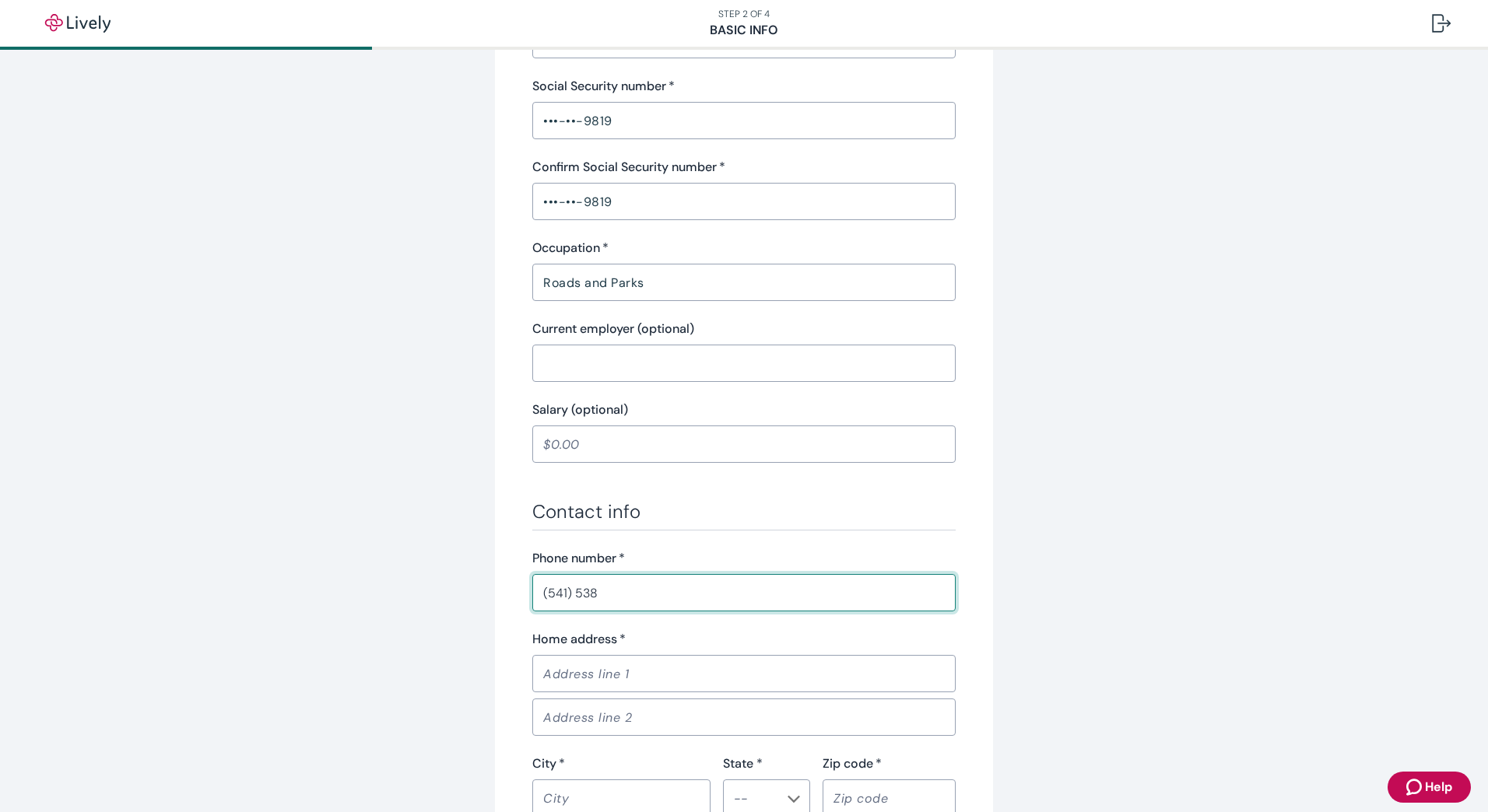
type input "[PHONE_NUMBER]"
type input "6834 CORK DR"
type input "CENTRAL POINT"
type input "OR"
type input "97502"
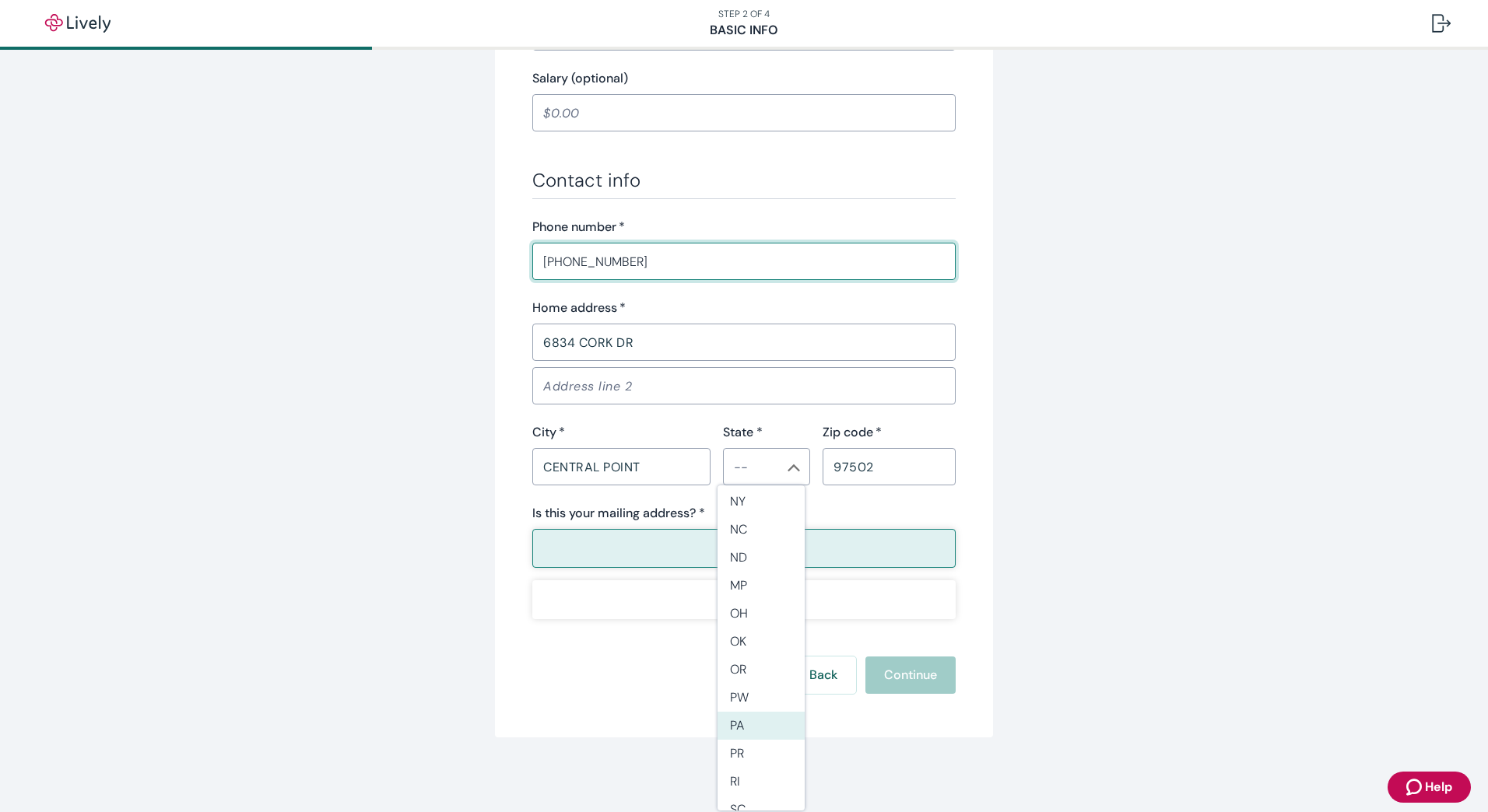
scroll to position [1012, 0]
click at [752, 674] on li "OR" at bounding box center [760, 670] width 87 height 28
type input "OR"
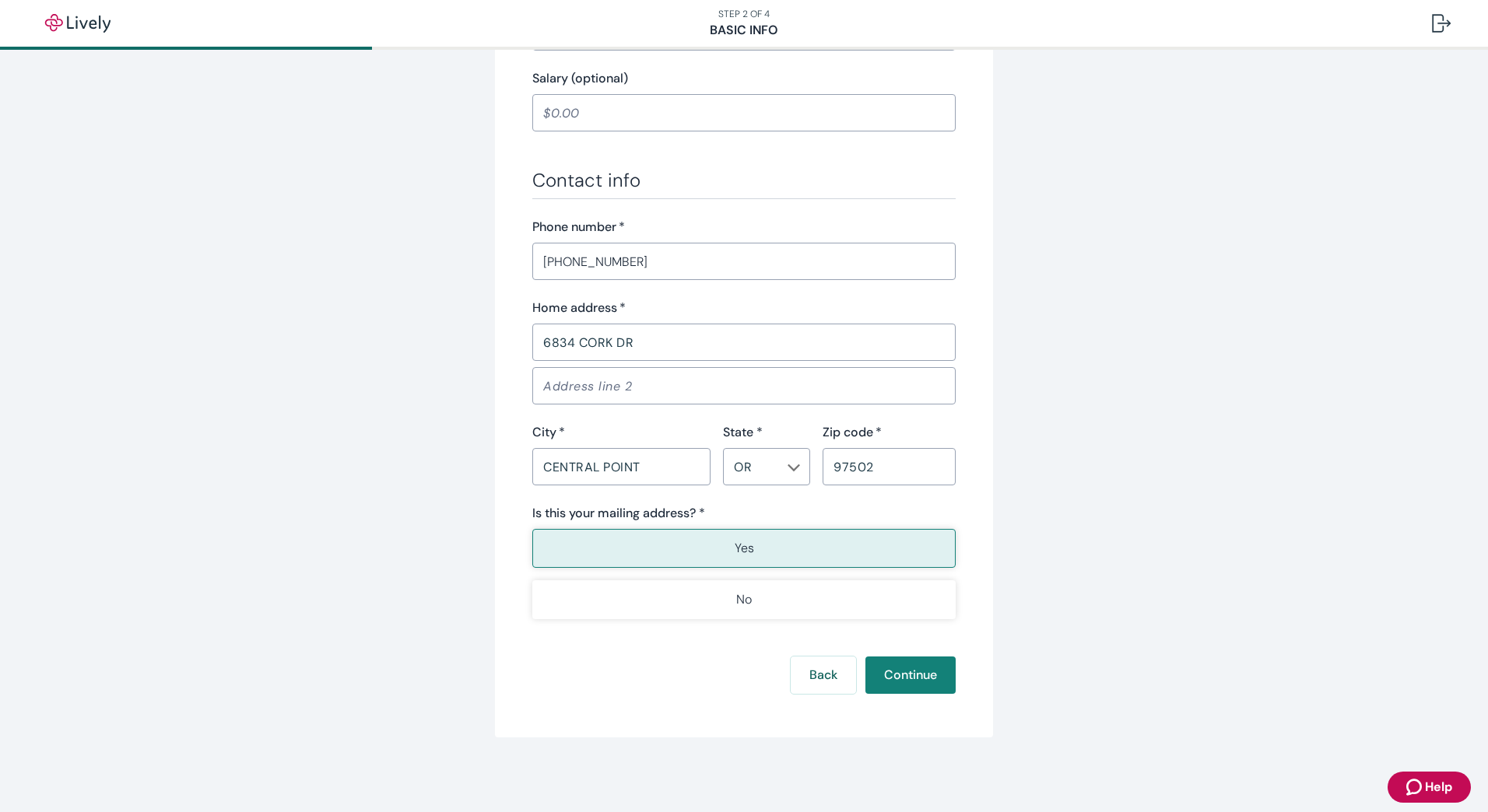
click at [1278, 577] on div "Tell us about yourself Personal info First name   * [PERSON_NAME] ​ Middle name…" at bounding box center [744, 32] width 1488 height 1561
click at [895, 553] on button "Yes" at bounding box center [744, 548] width 424 height 39
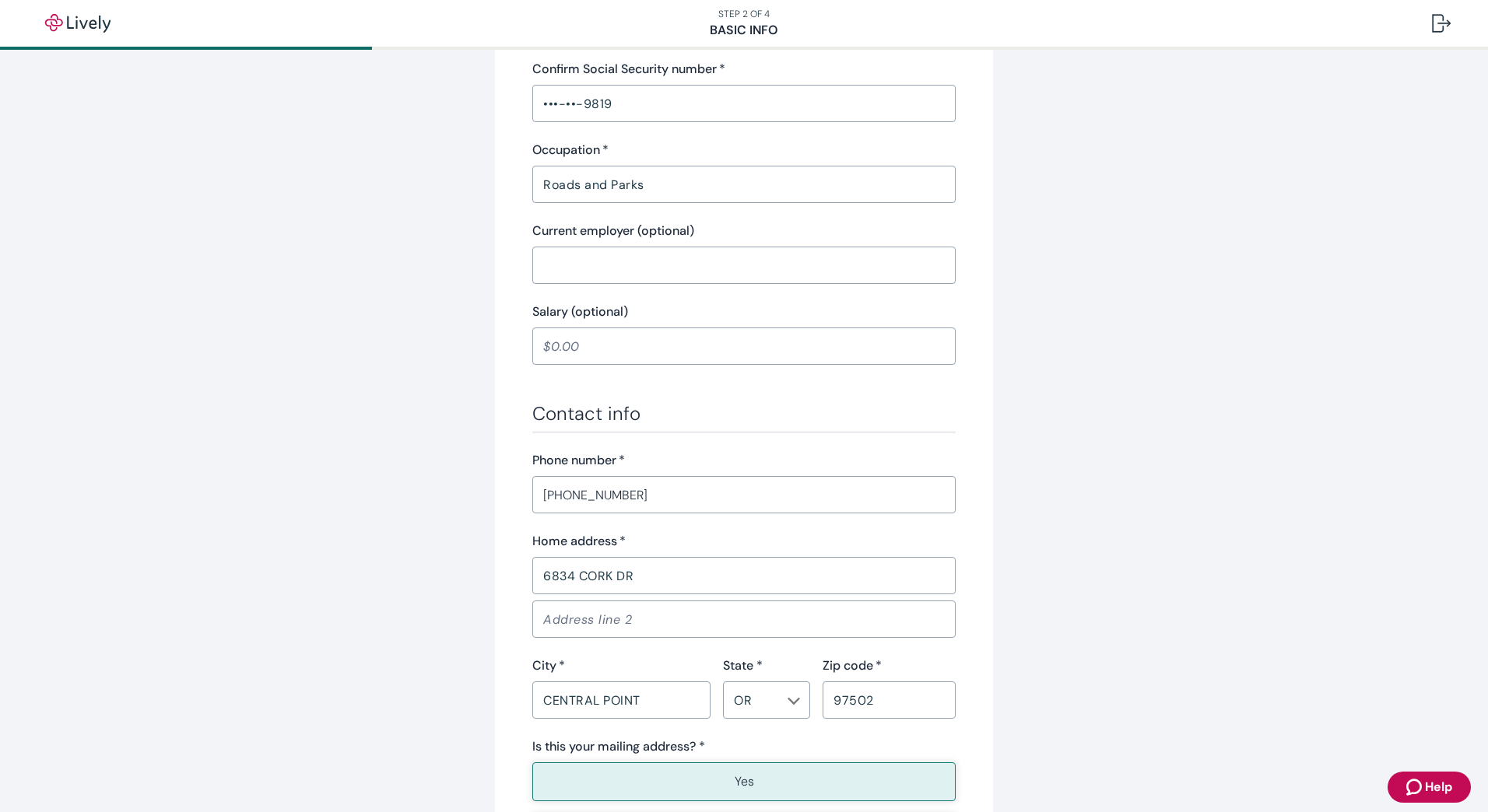
scroll to position [798, 0]
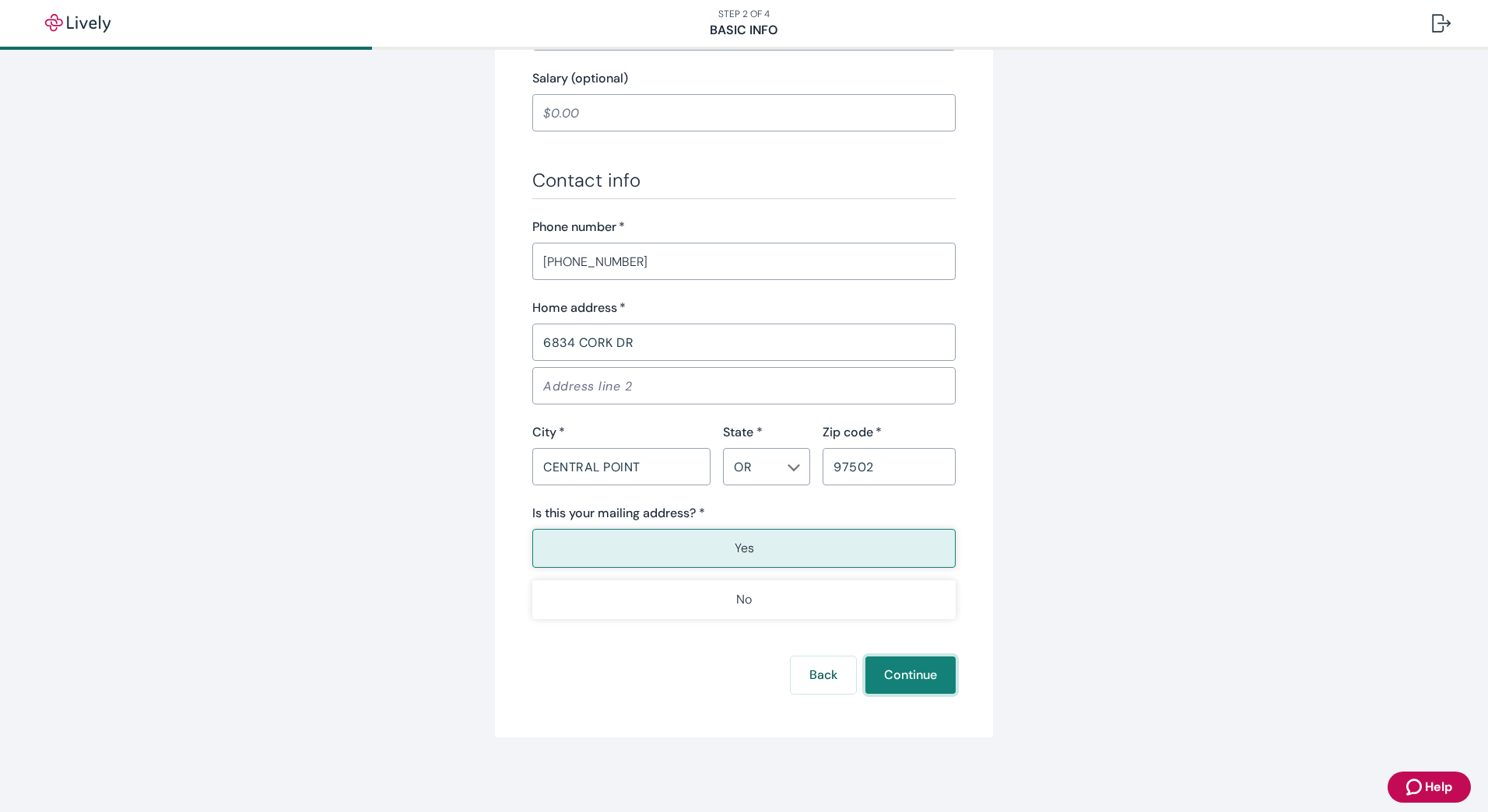
click at [904, 675] on button "Continue" at bounding box center [910, 674] width 90 height 37
